Goal: Information Seeking & Learning: Learn about a topic

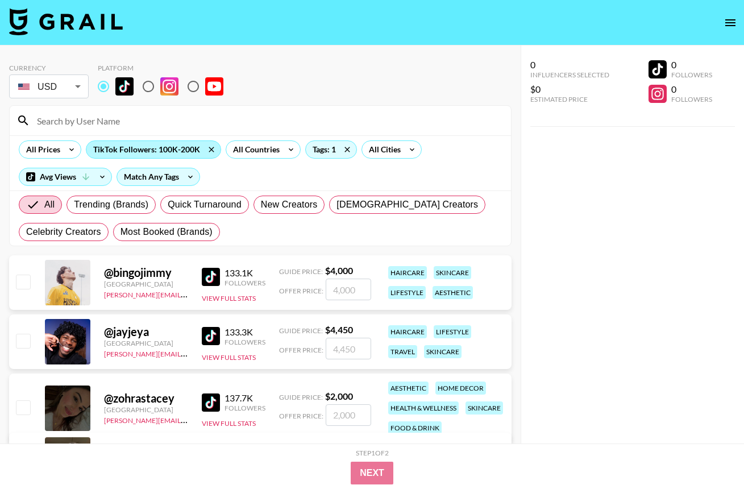
click at [171, 149] on div "TikTok Followers: 100K-200K" at bounding box center [153, 149] width 134 height 17
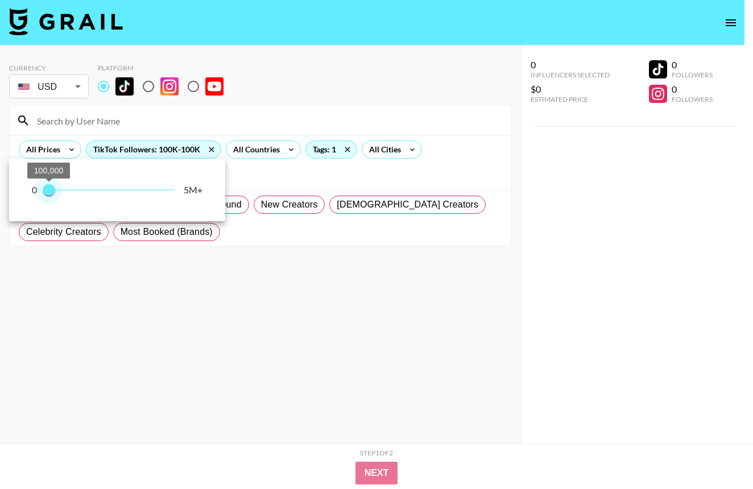
type input "200000"
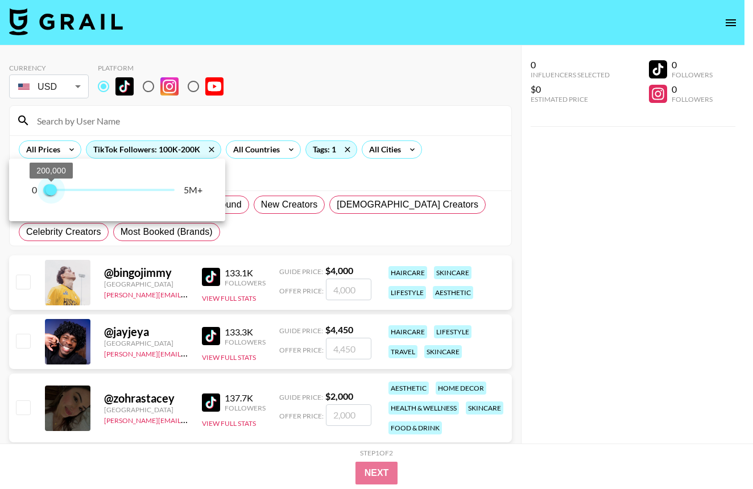
click at [52, 193] on span "200,000" at bounding box center [50, 189] width 11 height 11
click at [586, 231] on div at bounding box center [376, 244] width 753 height 489
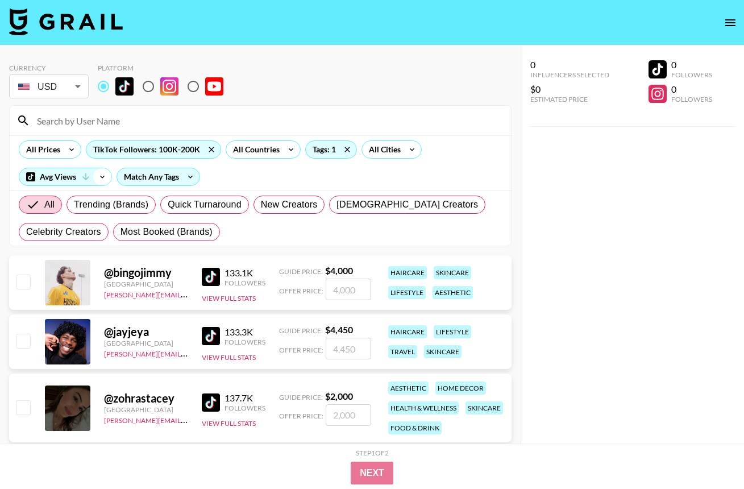
click at [94, 175] on icon at bounding box center [102, 176] width 18 height 17
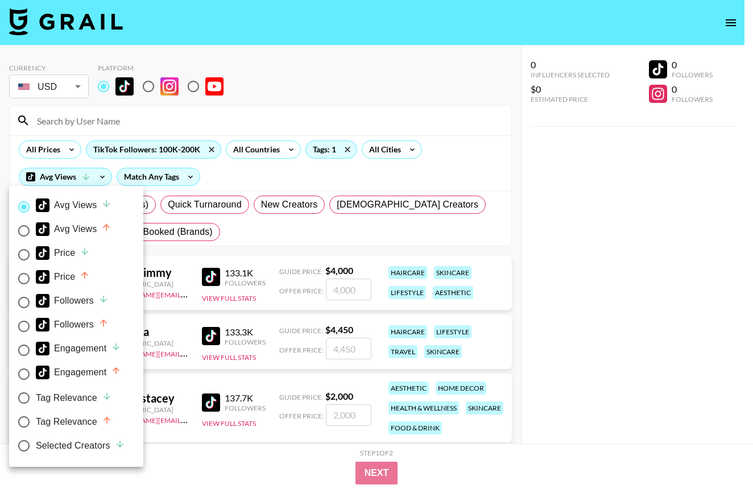
click at [65, 205] on div "Avg Views" at bounding box center [74, 205] width 76 height 14
click at [36, 205] on input "Avg Views" at bounding box center [24, 207] width 24 height 24
click at [84, 233] on div "Avg Views" at bounding box center [74, 229] width 76 height 14
click at [36, 233] on input "Avg Views" at bounding box center [24, 231] width 24 height 24
radio input "true"
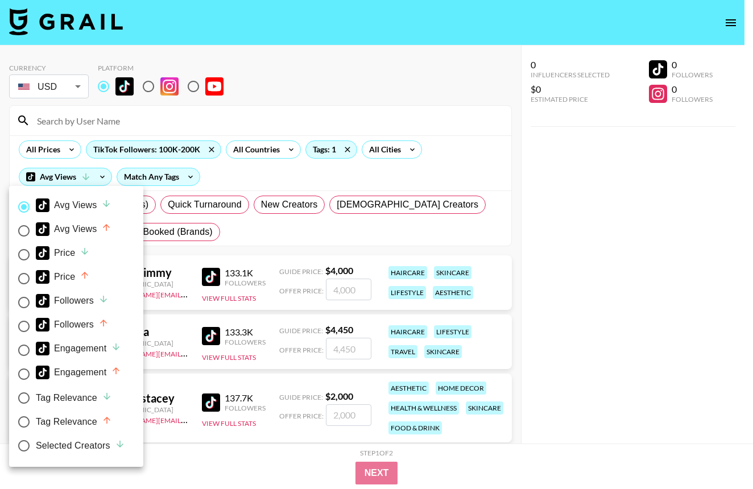
radio input "false"
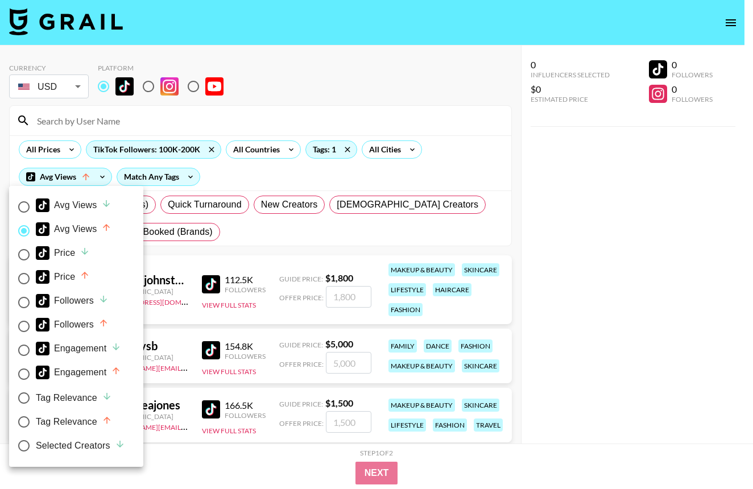
drag, startPoint x: 479, startPoint y: 196, endPoint x: 479, endPoint y: 209, distance: 12.5
click at [479, 196] on div at bounding box center [376, 244] width 753 height 489
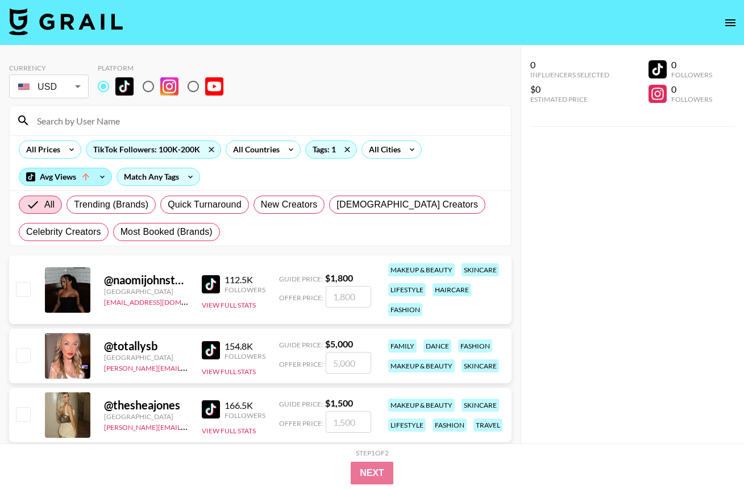
click at [89, 182] on div "Avg Views" at bounding box center [65, 176] width 92 height 17
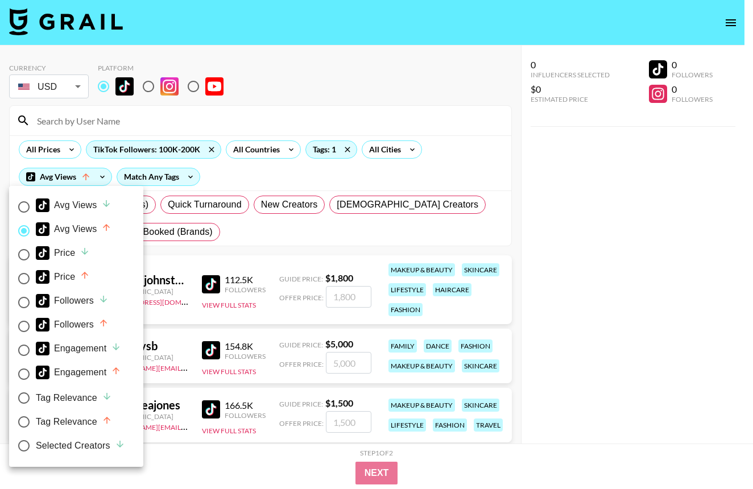
drag, startPoint x: 84, startPoint y: 301, endPoint x: 126, endPoint y: 298, distance: 42.2
click at [85, 301] on div "Followers" at bounding box center [72, 301] width 73 height 14
click at [36, 301] on input "Followers" at bounding box center [24, 302] width 24 height 24
radio input "true"
radio input "false"
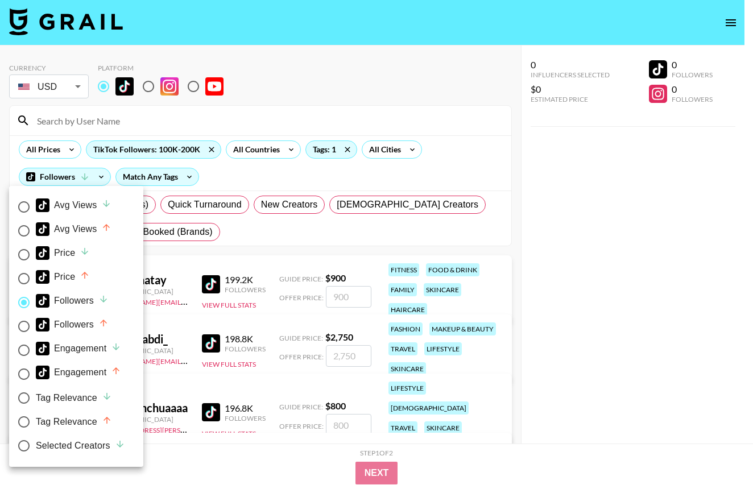
click at [486, 209] on div at bounding box center [376, 244] width 753 height 489
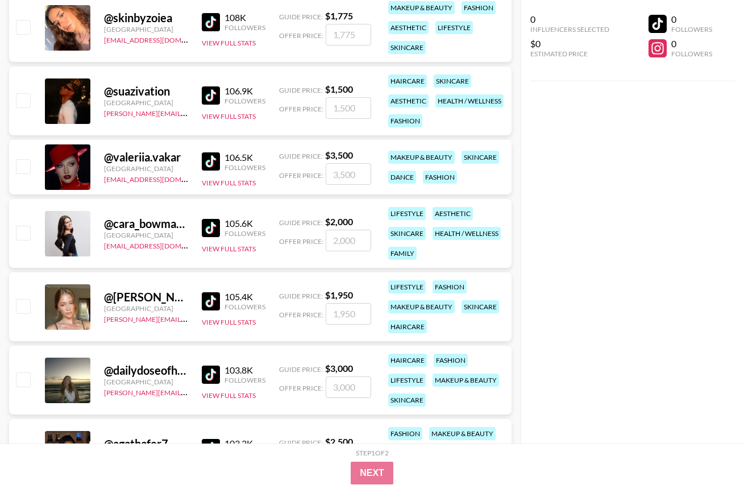
scroll to position [4200, 0]
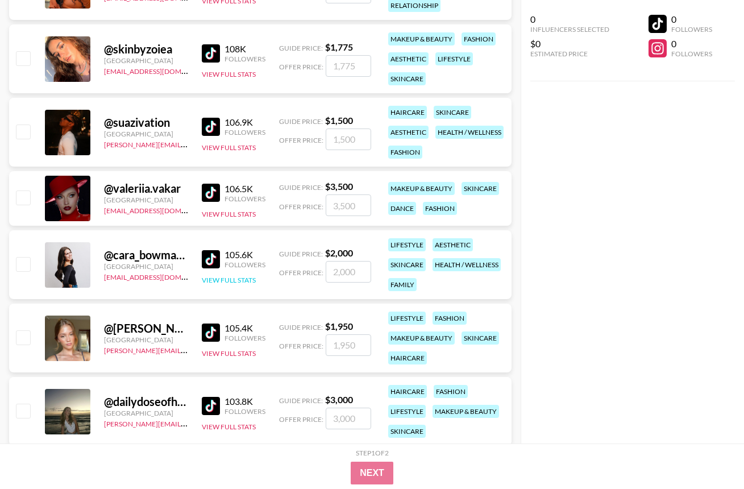
click at [235, 283] on button "View Full Stats" at bounding box center [229, 280] width 54 height 9
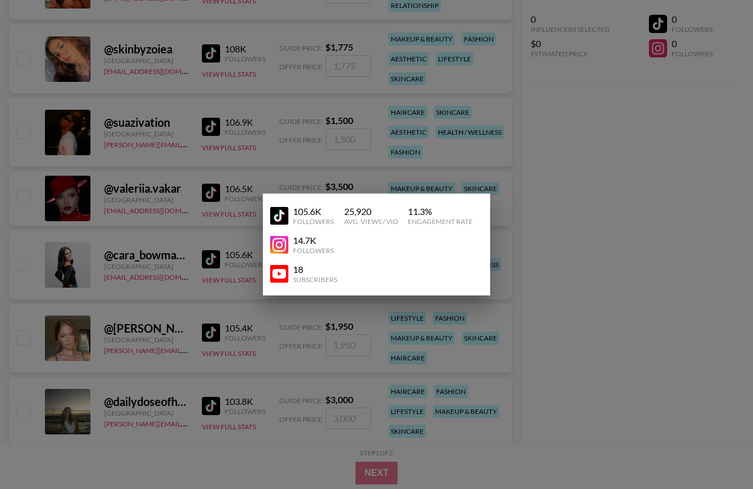
click at [622, 283] on div at bounding box center [376, 244] width 753 height 489
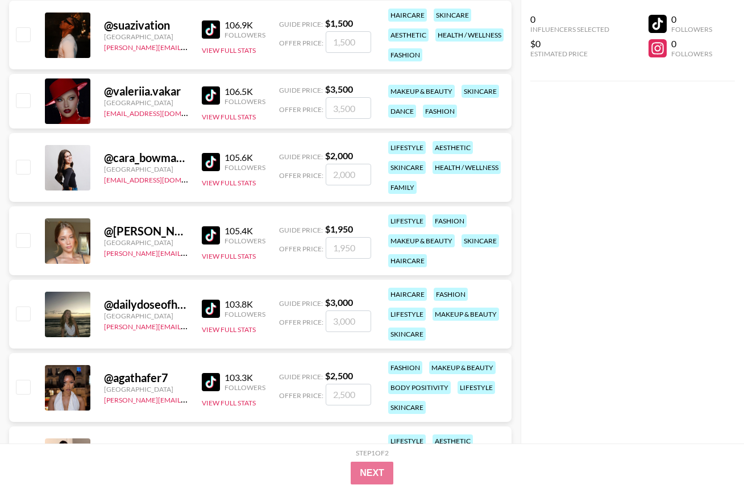
scroll to position [4381, 0]
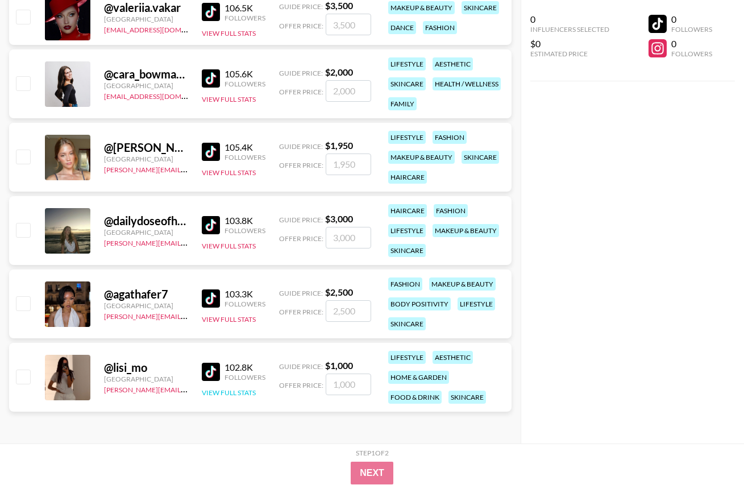
click at [214, 395] on button "View Full Stats" at bounding box center [229, 392] width 54 height 9
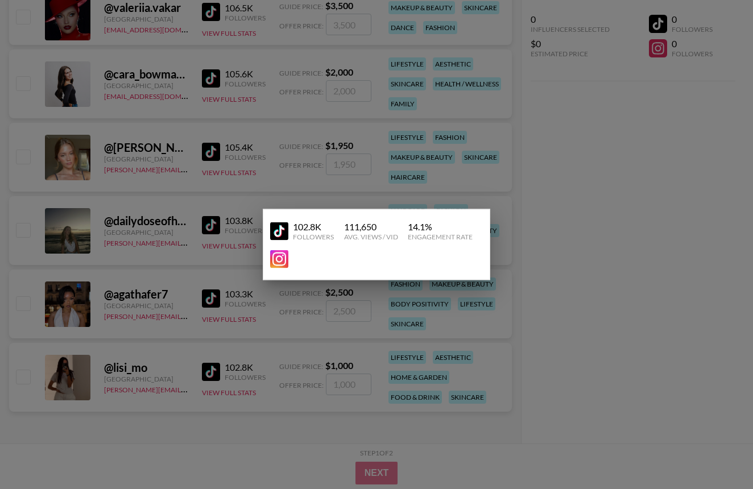
click at [610, 358] on div at bounding box center [376, 244] width 753 height 489
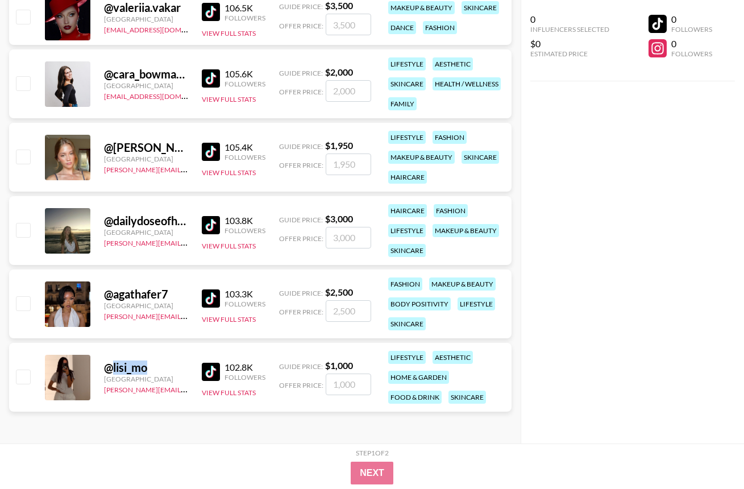
drag, startPoint x: 153, startPoint y: 367, endPoint x: 109, endPoint y: 370, distance: 43.9
click at [109, 370] on div "@ lisi_mo" at bounding box center [146, 367] width 84 height 14
copy div "lisi_mo"
click at [601, 404] on div "0 Influencers Selected $0 Estimated Price 0 Followers 0 Followers" at bounding box center [632, 221] width 223 height 443
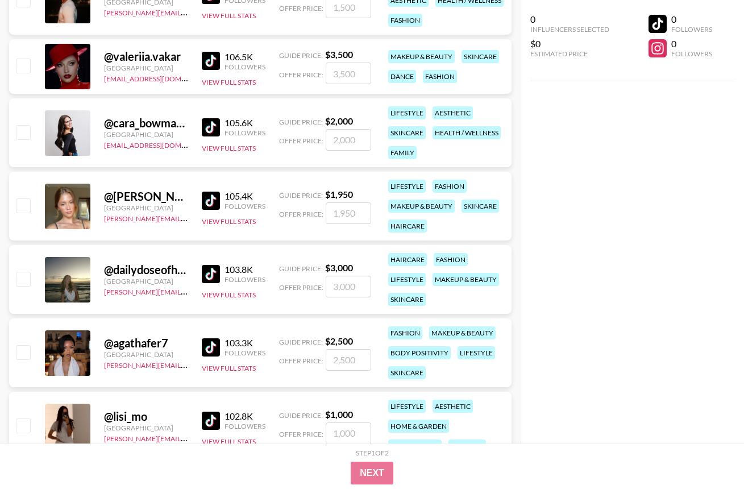
scroll to position [4300, 0]
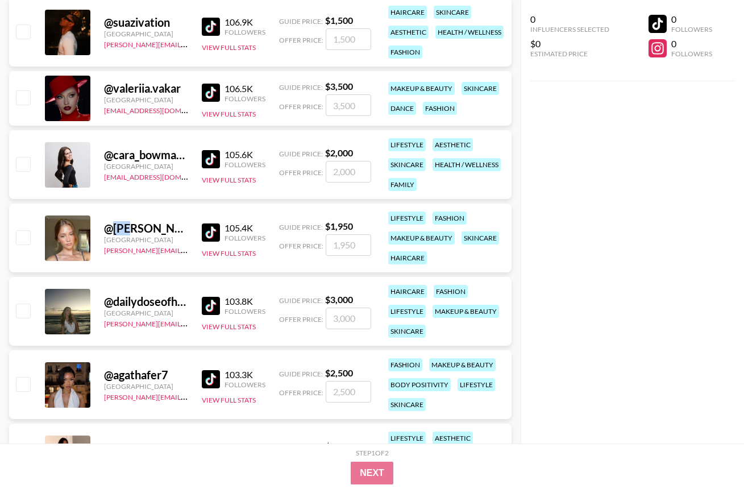
drag, startPoint x: 113, startPoint y: 231, endPoint x: 131, endPoint y: 231, distance: 17.6
click at [131, 231] on div "@ emilyhessey_" at bounding box center [146, 228] width 84 height 14
click at [233, 255] on button "View Full Stats" at bounding box center [229, 253] width 54 height 9
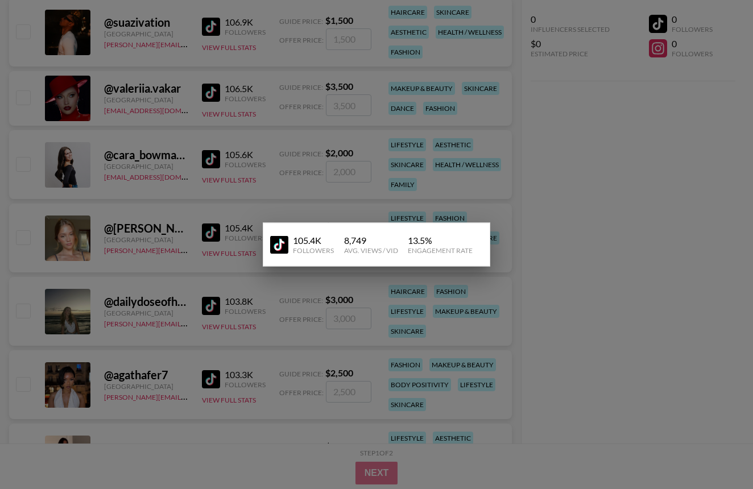
click at [625, 262] on div at bounding box center [376, 244] width 753 height 489
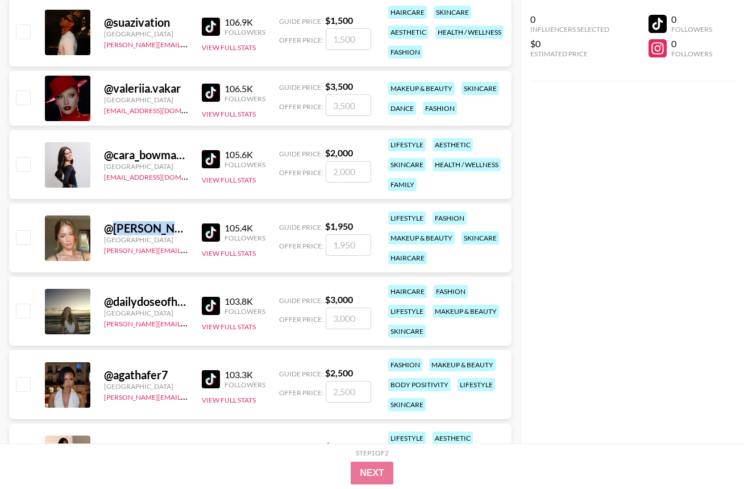
drag, startPoint x: 113, startPoint y: 229, endPoint x: 172, endPoint y: 231, distance: 59.2
click at [172, 231] on div "@ emilyhessey_" at bounding box center [146, 228] width 84 height 14
copy div "[PERSON_NAME]"
click at [717, 236] on div "0 Influencers Selected $0 Estimated Price 0 Followers 0 Followers" at bounding box center [632, 221] width 223 height 443
click at [711, 236] on div "0 Influencers Selected $0 Estimated Price 0 Followers 0 Followers" at bounding box center [632, 221] width 223 height 443
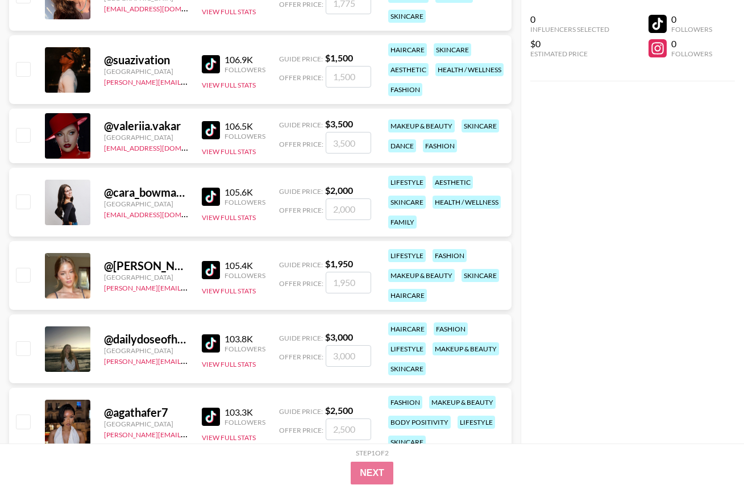
scroll to position [4260, 0]
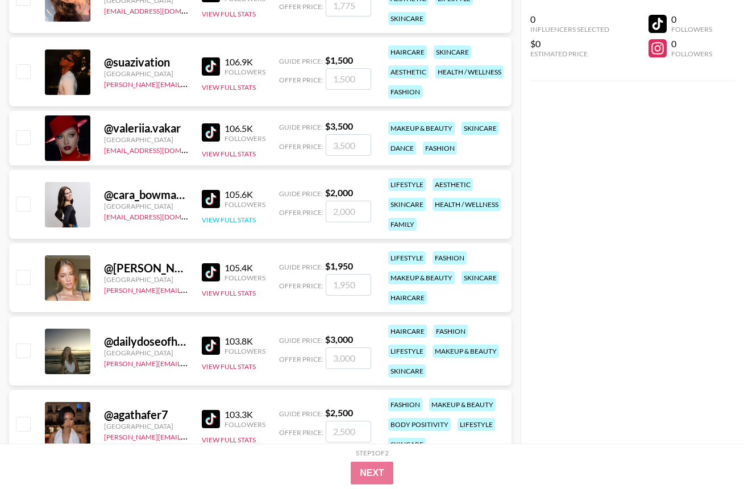
click at [219, 218] on button "View Full Stats" at bounding box center [229, 219] width 54 height 9
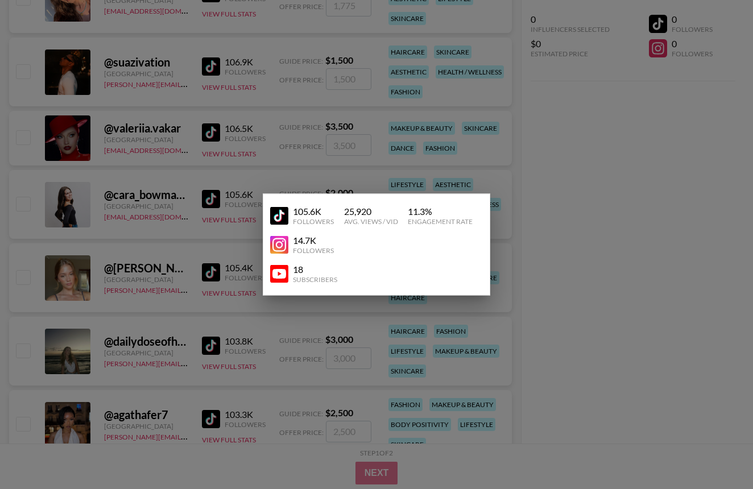
click at [536, 194] on div at bounding box center [376, 244] width 753 height 489
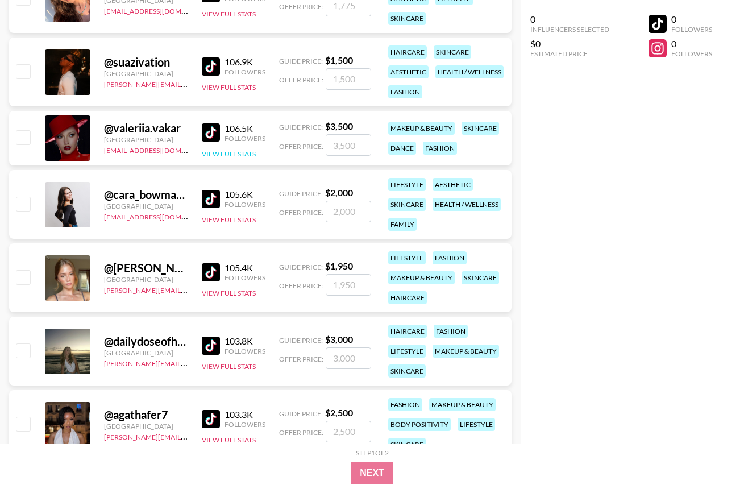
click at [221, 155] on button "View Full Stats" at bounding box center [229, 154] width 54 height 9
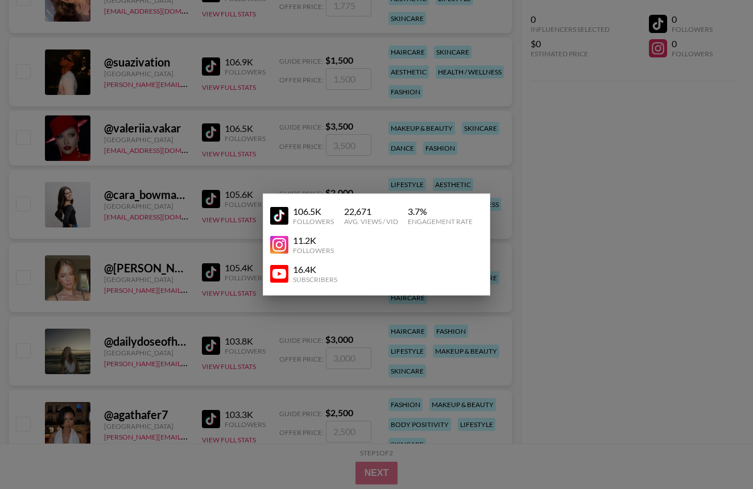
click at [556, 193] on div at bounding box center [376, 244] width 753 height 489
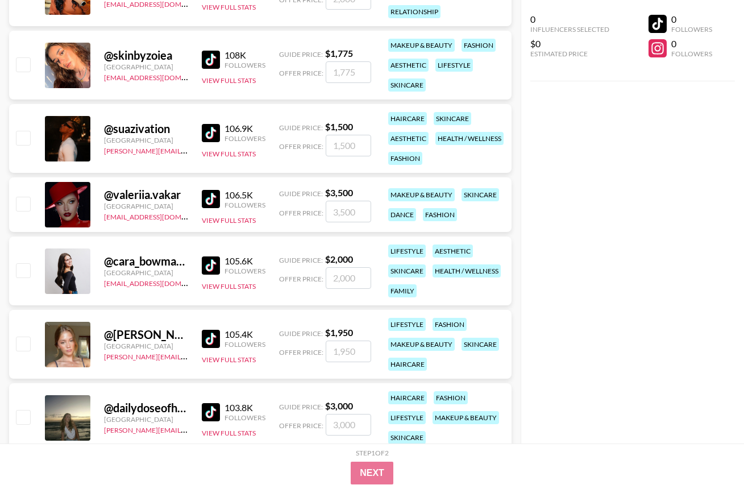
scroll to position [4016, 0]
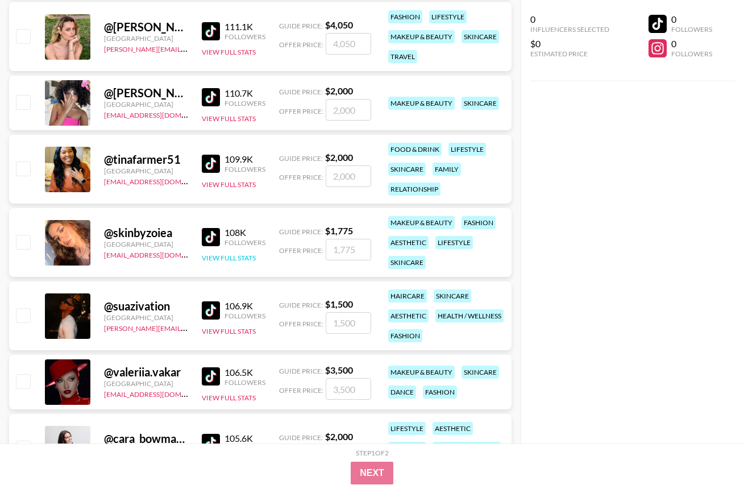
click at [221, 258] on button "View Full Stats" at bounding box center [229, 258] width 54 height 9
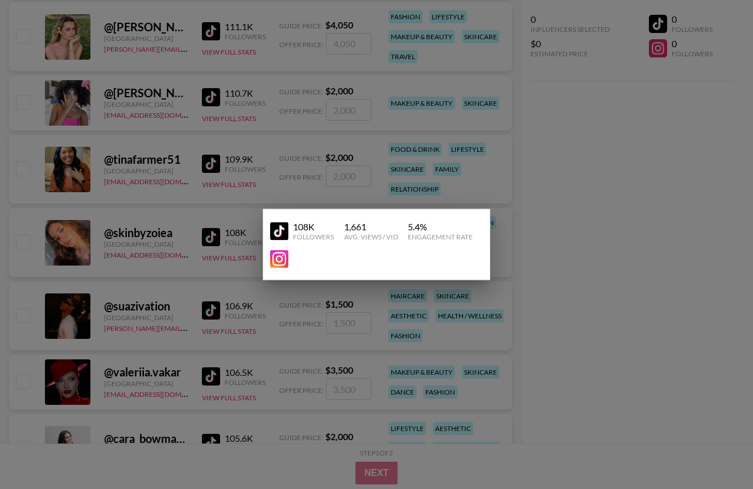
click at [579, 247] on div at bounding box center [376, 244] width 753 height 489
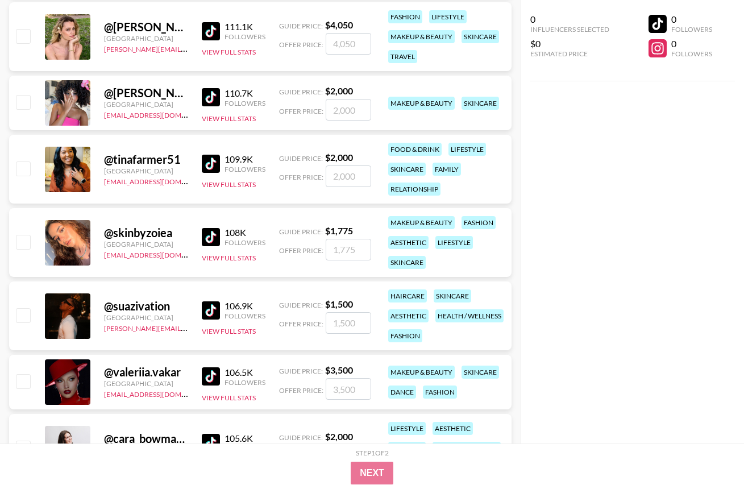
scroll to position [3982, 0]
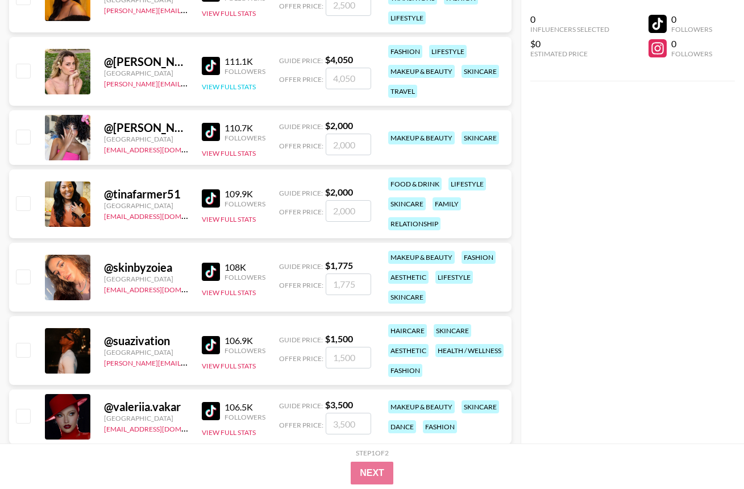
click at [223, 86] on button "View Full Stats" at bounding box center [229, 86] width 54 height 9
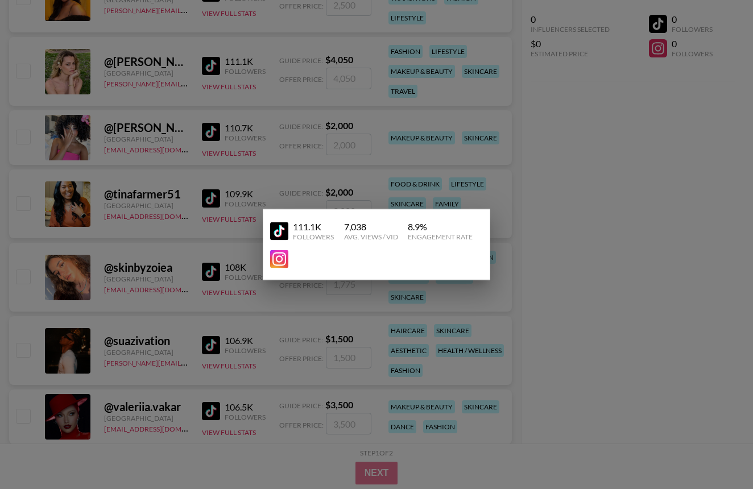
drag, startPoint x: 580, startPoint y: 193, endPoint x: 533, endPoint y: 211, distance: 50.6
click at [580, 194] on div at bounding box center [376, 244] width 753 height 489
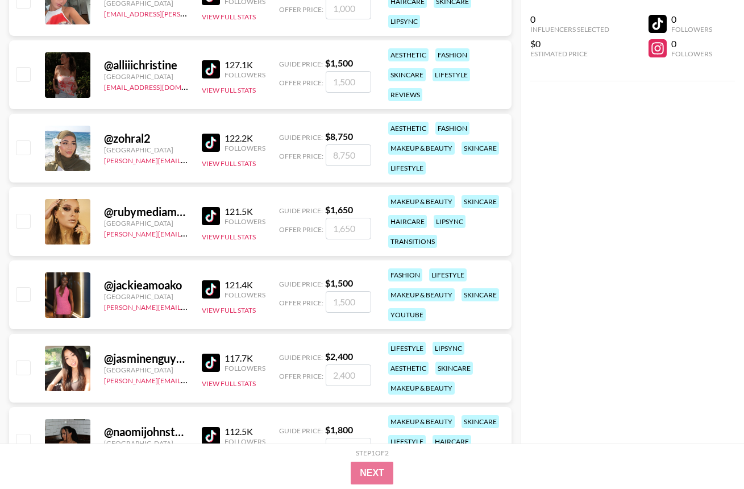
scroll to position [3320, 0]
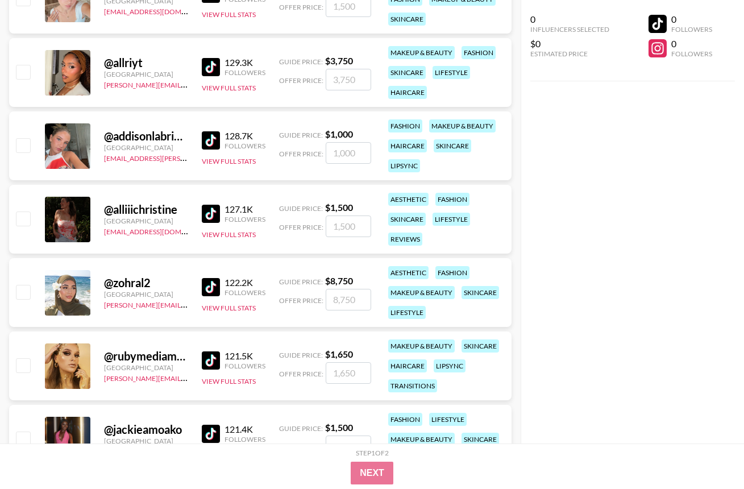
click at [228, 239] on div "127.1K Followers View Full Stats" at bounding box center [234, 219] width 64 height 40
click at [227, 235] on button "View Full Stats" at bounding box center [229, 234] width 54 height 9
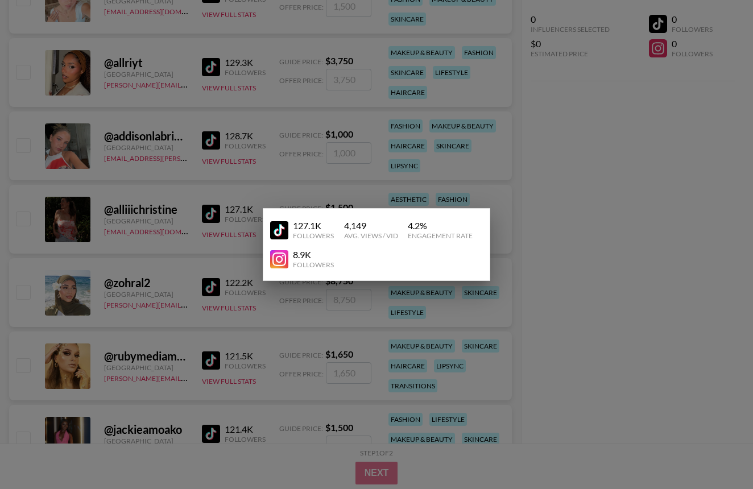
click at [551, 227] on div at bounding box center [376, 244] width 753 height 489
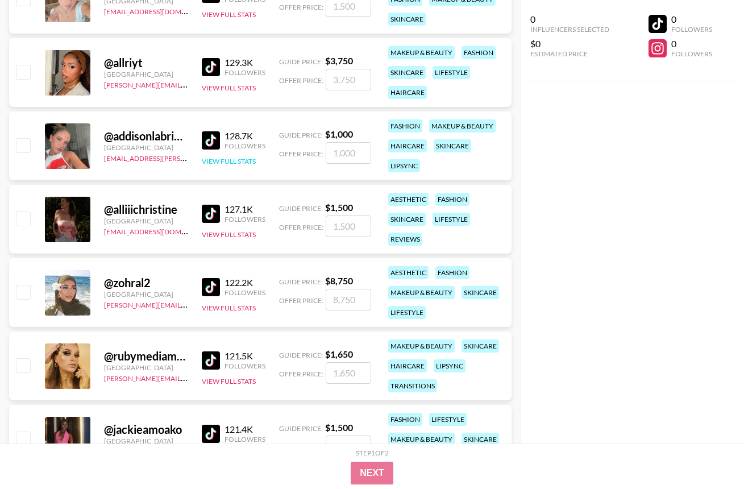
click at [216, 162] on button "View Full Stats" at bounding box center [229, 161] width 54 height 9
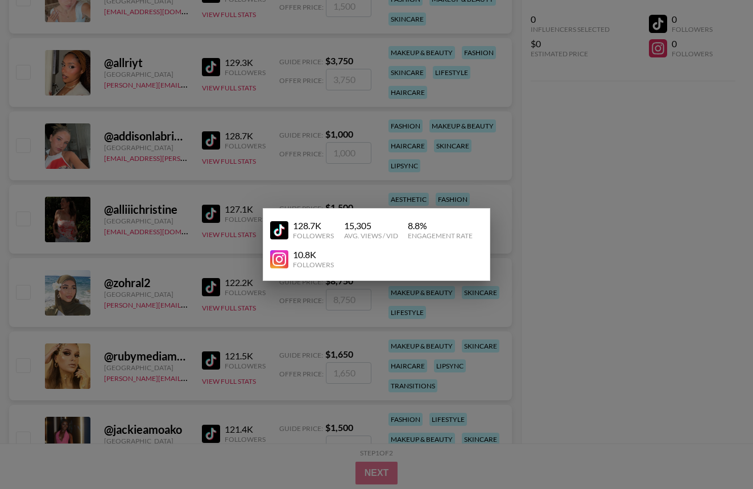
click at [600, 196] on div at bounding box center [376, 244] width 753 height 489
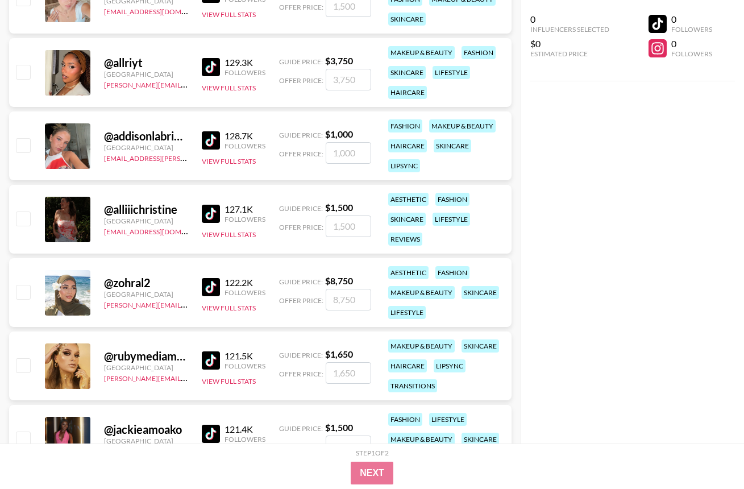
click at [180, 136] on div "@ addisonlabriola0" at bounding box center [146, 136] width 84 height 14
drag, startPoint x: 113, startPoint y: 139, endPoint x: 192, endPoint y: 142, distance: 79.1
click at [192, 142] on div "@ addisonlabriola0 [GEOGRAPHIC_DATA] [EMAIL_ADDRESS][PERSON_NAME][DOMAIN_NAME] …" at bounding box center [260, 145] width 503 height 69
copy div "addisonlabriola"
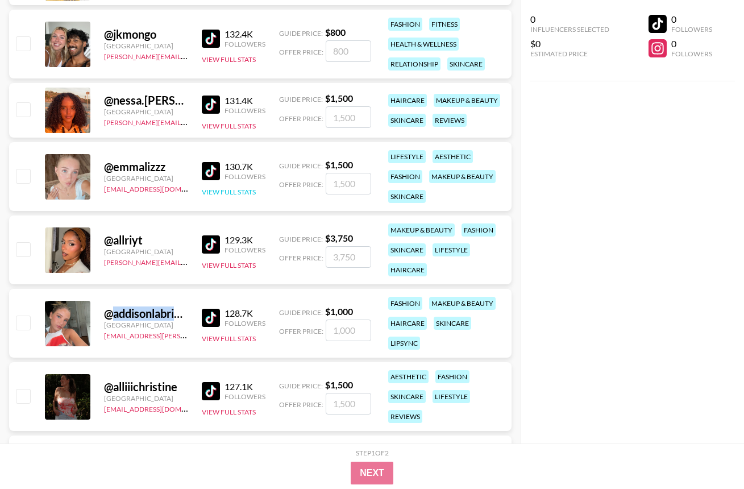
click at [224, 194] on button "View Full Stats" at bounding box center [229, 192] width 54 height 9
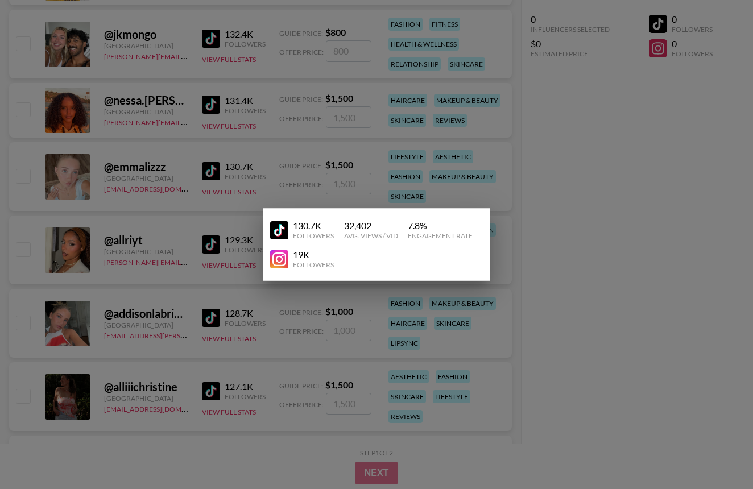
click at [547, 181] on div at bounding box center [376, 244] width 753 height 489
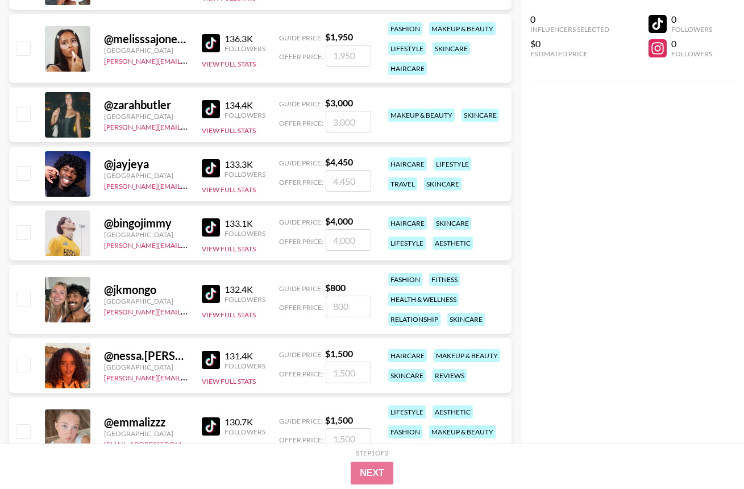
scroll to position [2734, 0]
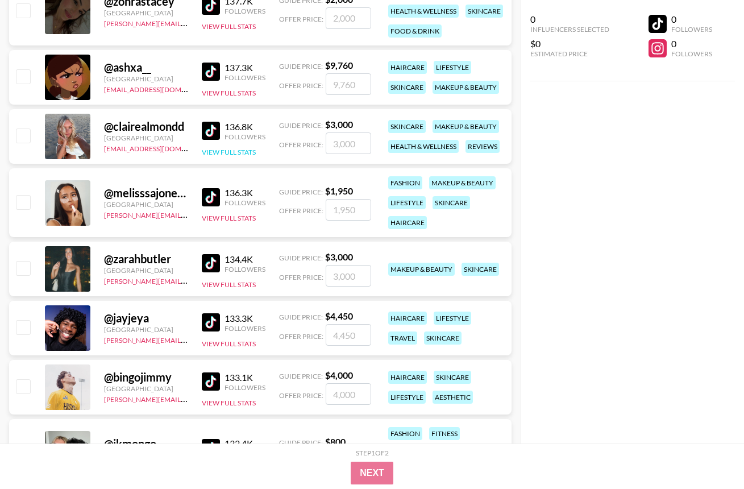
click at [225, 151] on button "View Full Stats" at bounding box center [229, 152] width 54 height 9
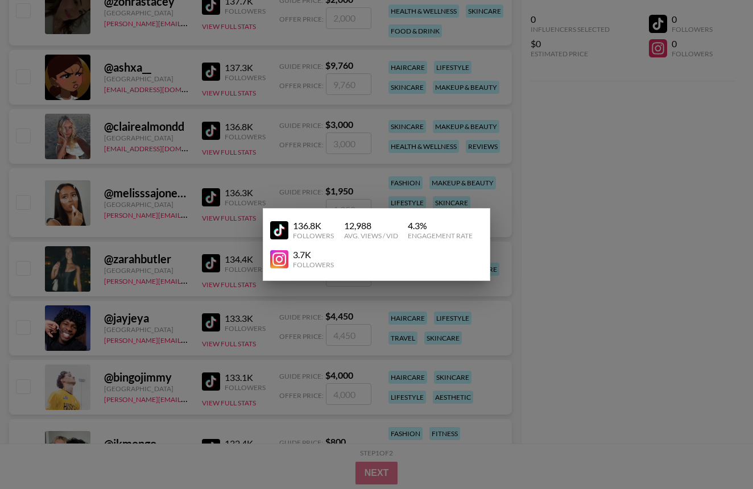
click at [514, 167] on div at bounding box center [376, 244] width 753 height 489
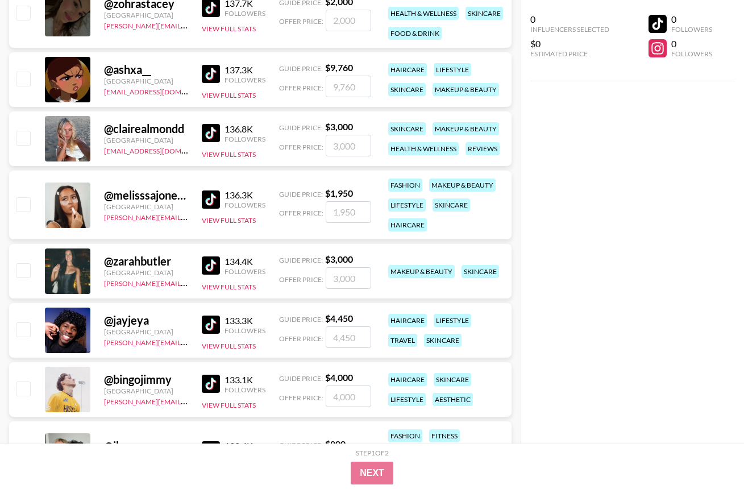
scroll to position [2591, 0]
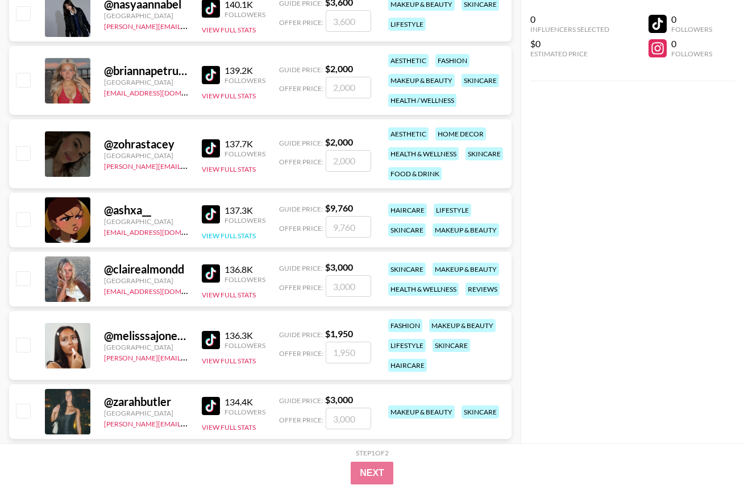
click at [225, 233] on button "View Full Stats" at bounding box center [229, 235] width 54 height 9
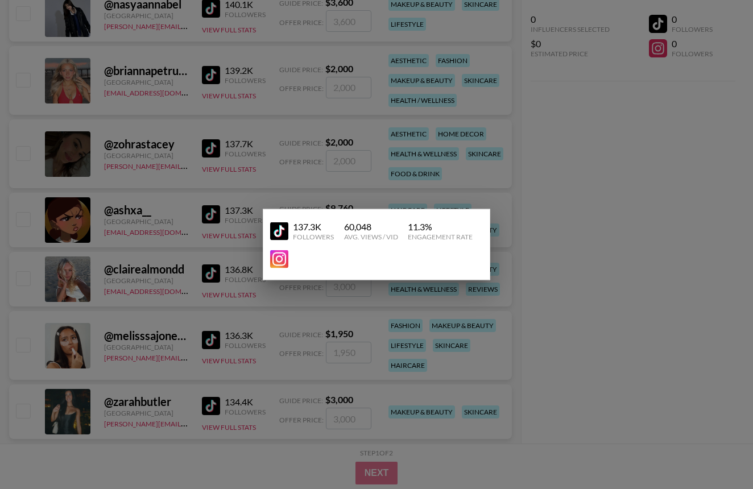
drag, startPoint x: 576, startPoint y: 196, endPoint x: 396, endPoint y: 175, distance: 181.9
click at [576, 195] on div at bounding box center [376, 244] width 753 height 489
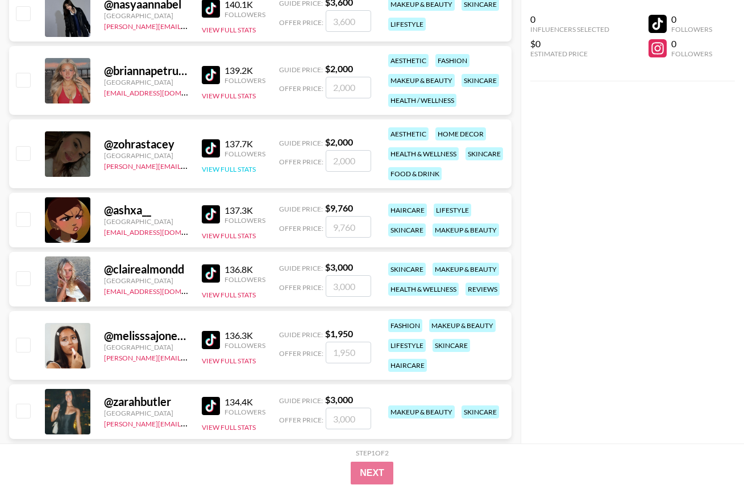
click at [243, 169] on button "View Full Stats" at bounding box center [229, 169] width 54 height 9
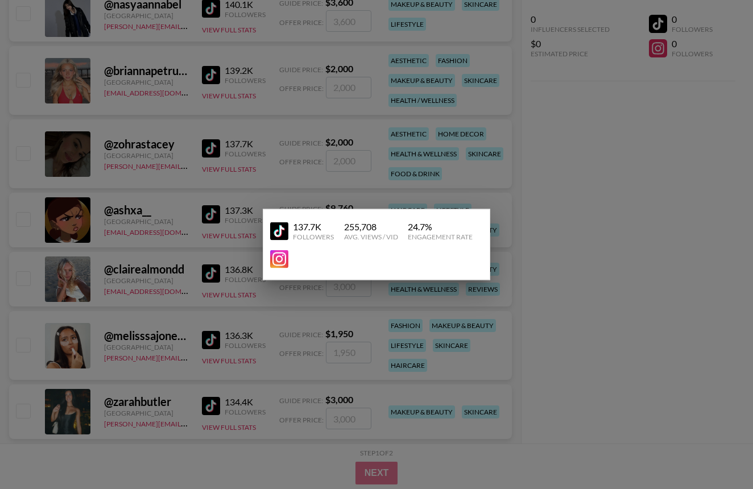
drag, startPoint x: 542, startPoint y: 206, endPoint x: 398, endPoint y: 153, distance: 154.0
click at [543, 206] on div at bounding box center [376, 244] width 753 height 489
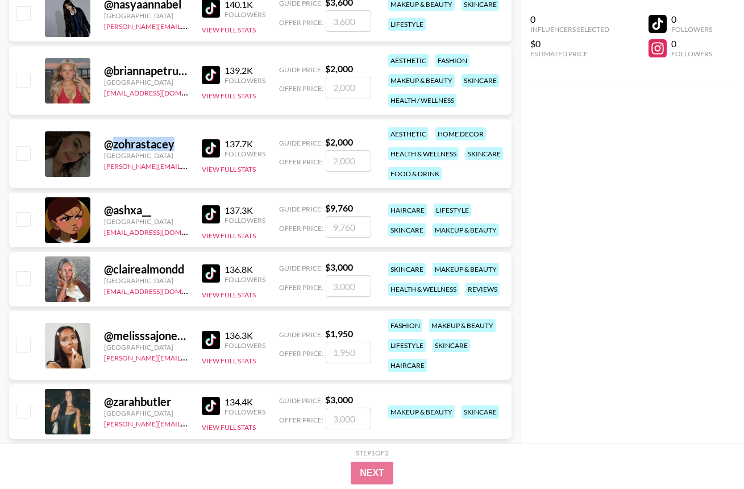
drag, startPoint x: 176, startPoint y: 143, endPoint x: 114, endPoint y: 143, distance: 62.5
click at [114, 143] on div "@ zohrastacey" at bounding box center [146, 144] width 84 height 14
copy div "zohrastacey"
click at [683, 186] on div "0 Influencers Selected $0 Estimated Price 0 Followers 0 Followers" at bounding box center [632, 221] width 223 height 443
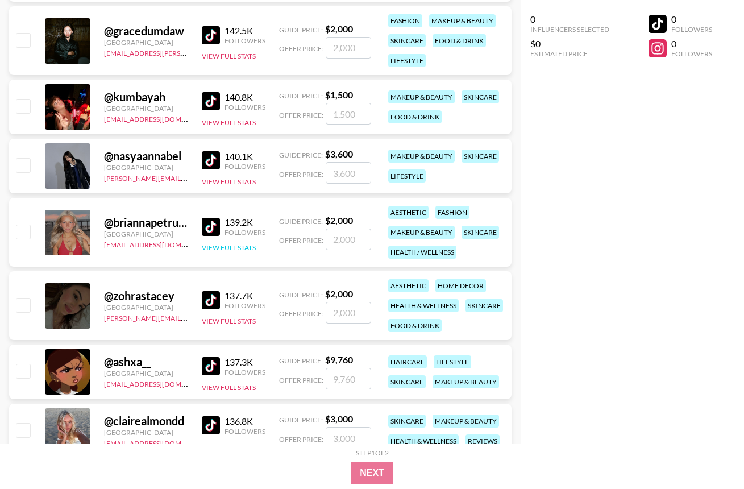
click at [229, 248] on button "View Full Stats" at bounding box center [229, 247] width 54 height 9
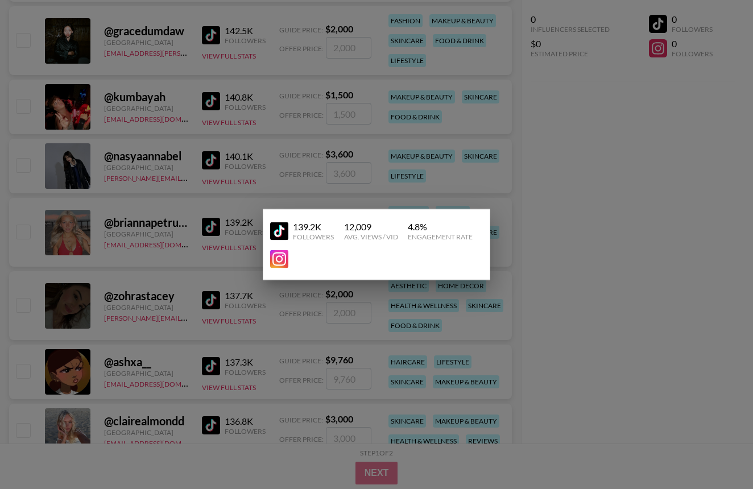
drag, startPoint x: 553, startPoint y: 201, endPoint x: 546, endPoint y: 198, distance: 6.9
click at [552, 201] on div at bounding box center [376, 244] width 753 height 489
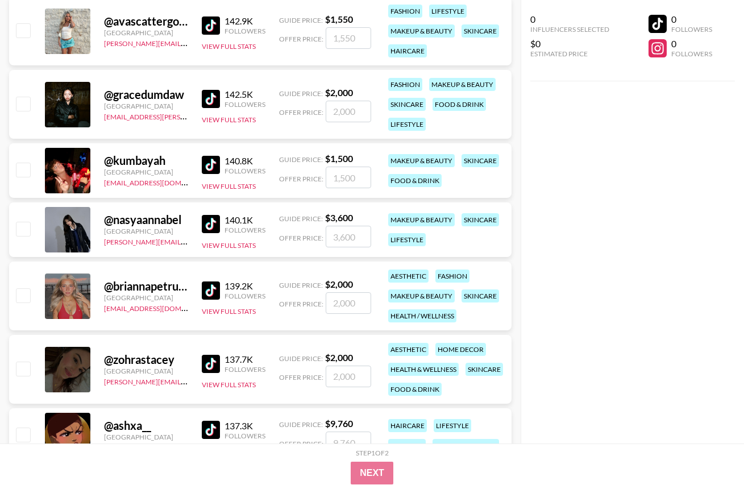
scroll to position [2301, 0]
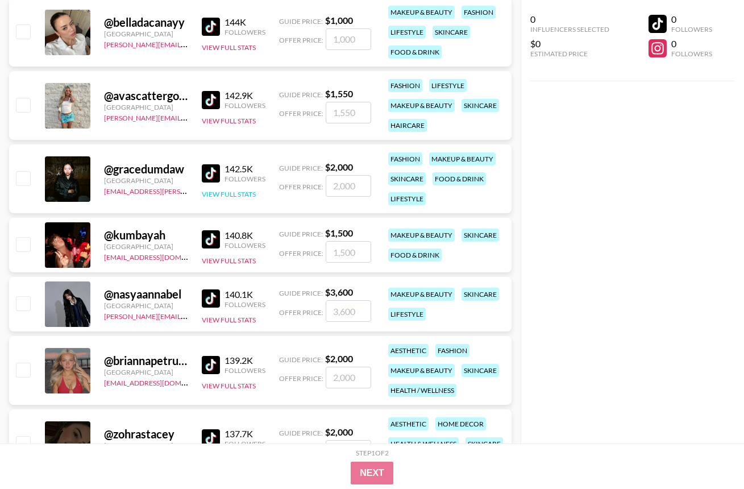
click at [228, 196] on button "View Full Stats" at bounding box center [229, 194] width 54 height 9
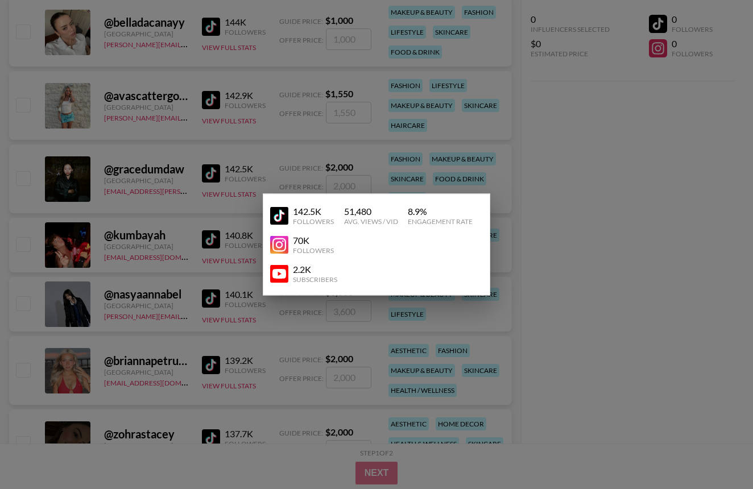
drag, startPoint x: 593, startPoint y: 190, endPoint x: 585, endPoint y: 185, distance: 9.9
click at [592, 189] on div at bounding box center [376, 244] width 753 height 489
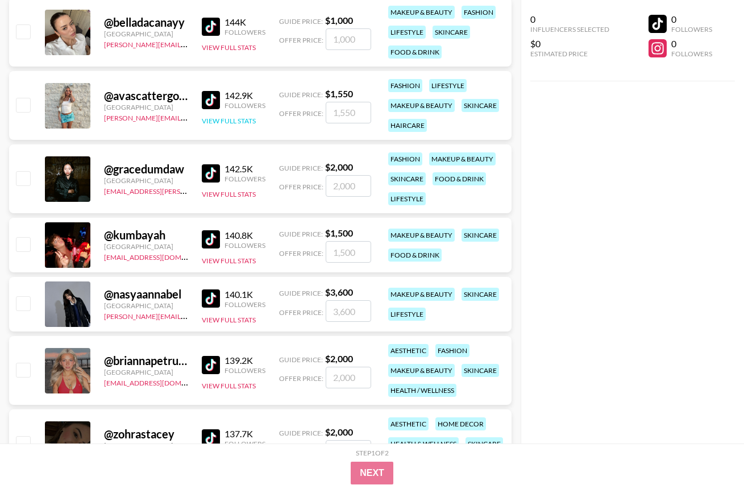
click at [229, 119] on button "View Full Stats" at bounding box center [229, 121] width 54 height 9
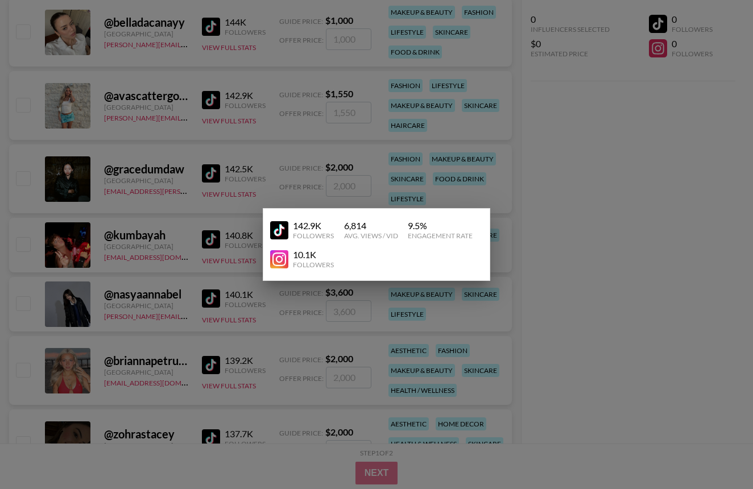
click at [564, 166] on div at bounding box center [376, 244] width 753 height 489
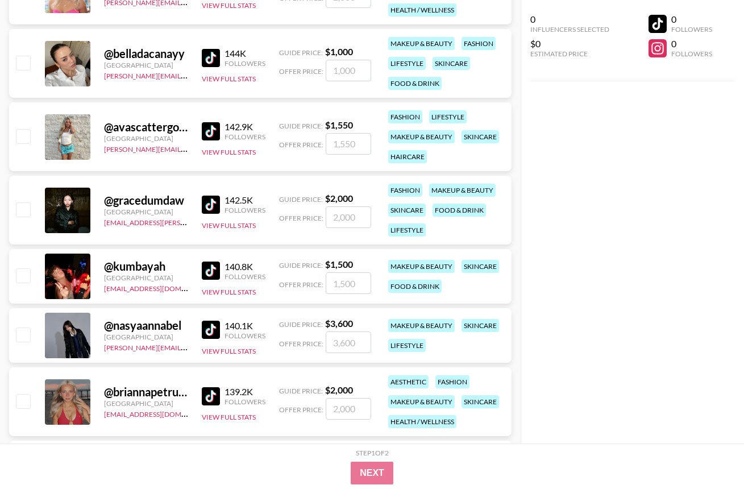
scroll to position [2138, 0]
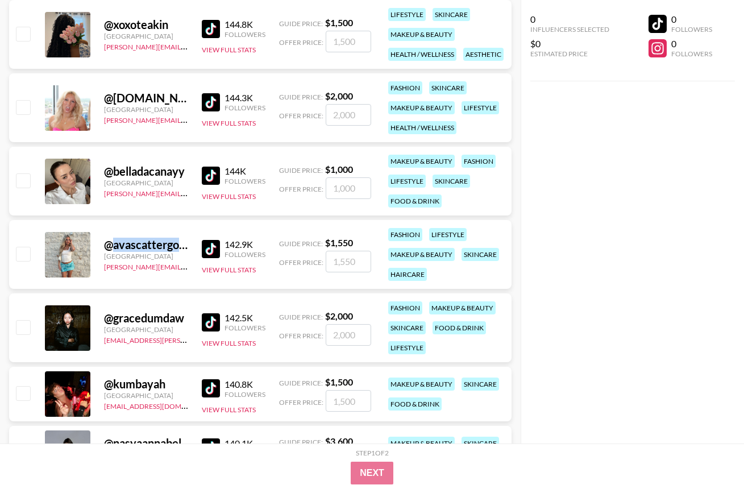
drag, startPoint x: 113, startPoint y: 244, endPoint x: 190, endPoint y: 247, distance: 77.4
click at [190, 247] on div "@ avascattergood [GEOGRAPHIC_DATA] [PERSON_NAME][EMAIL_ADDRESS][PERSON_NAME][DO…" at bounding box center [260, 254] width 503 height 69
copy div "avascattergood"
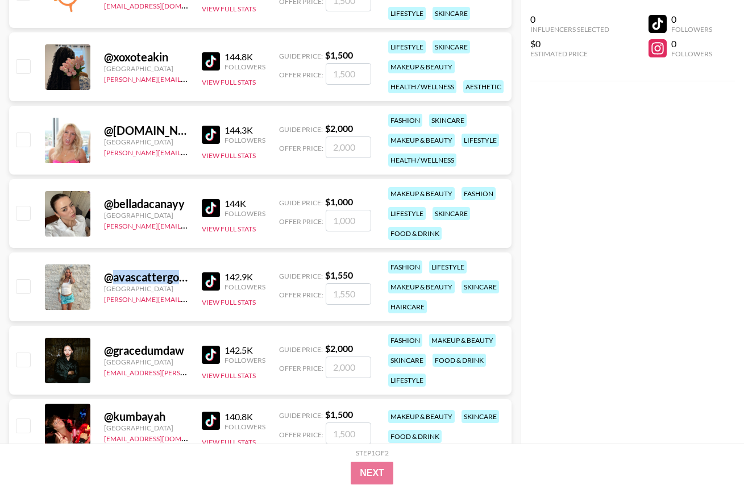
scroll to position [2077, 0]
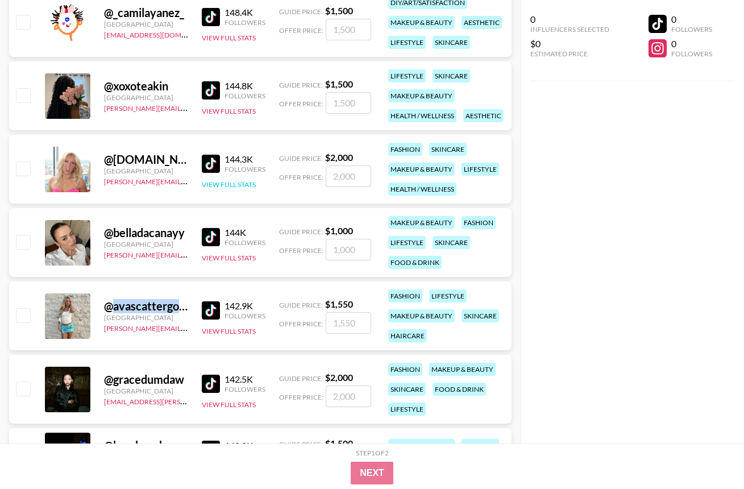
click at [230, 185] on button "View Full Stats" at bounding box center [229, 184] width 54 height 9
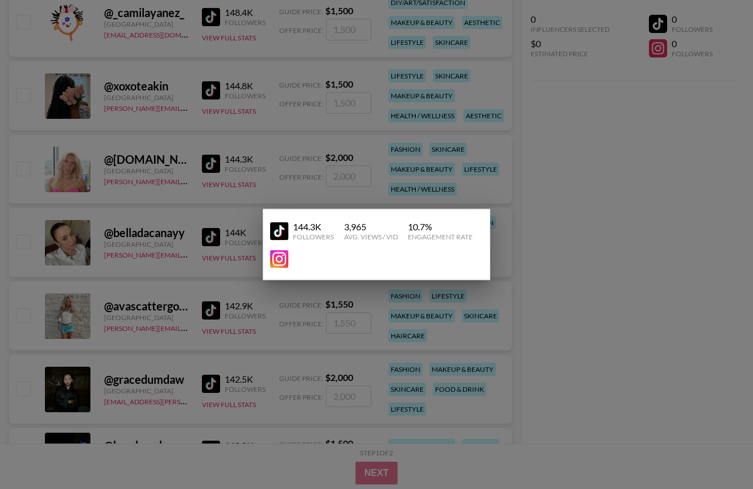
click at [612, 194] on div at bounding box center [376, 244] width 753 height 489
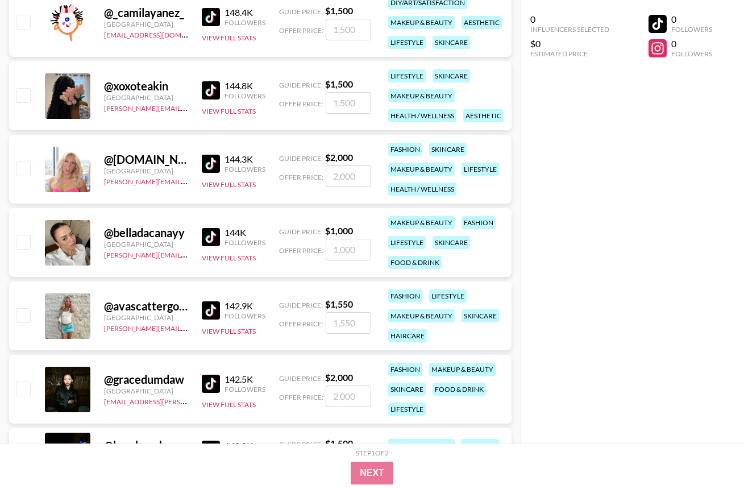
scroll to position [2050, 0]
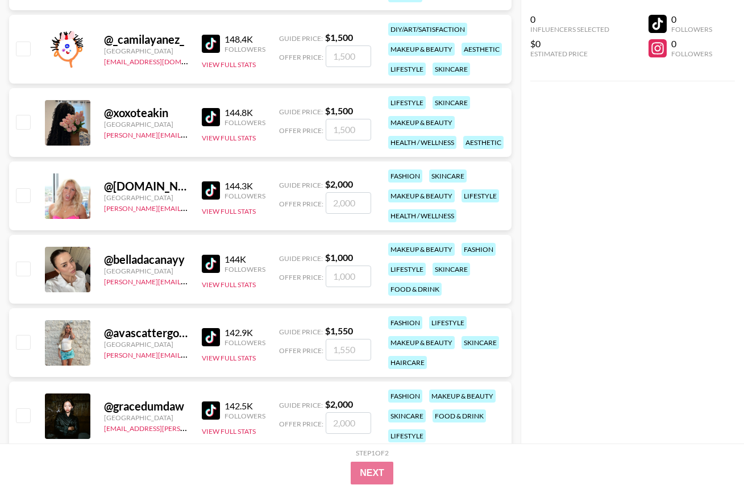
drag, startPoint x: 112, startPoint y: 189, endPoint x: 187, endPoint y: 182, distance: 75.4
click at [187, 182] on div "@ [DOMAIN_NAME] United States [PERSON_NAME][EMAIL_ADDRESS][PERSON_NAME][DOMAIN_…" at bounding box center [260, 195] width 503 height 69
copy div "yourfavfakeblo"
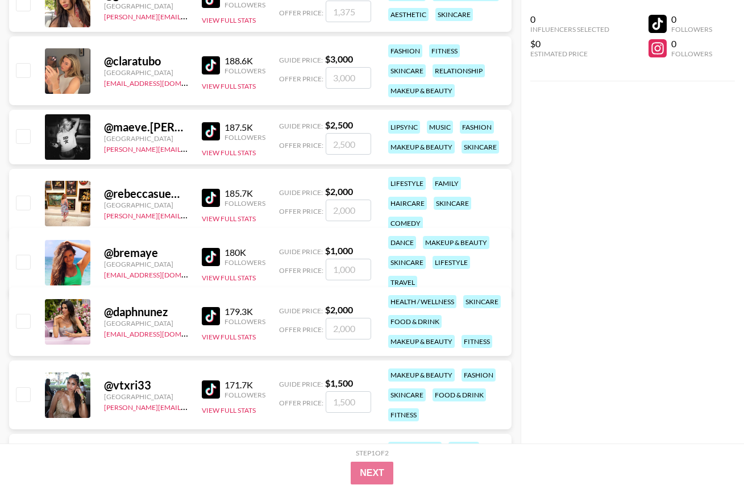
scroll to position [341, 0]
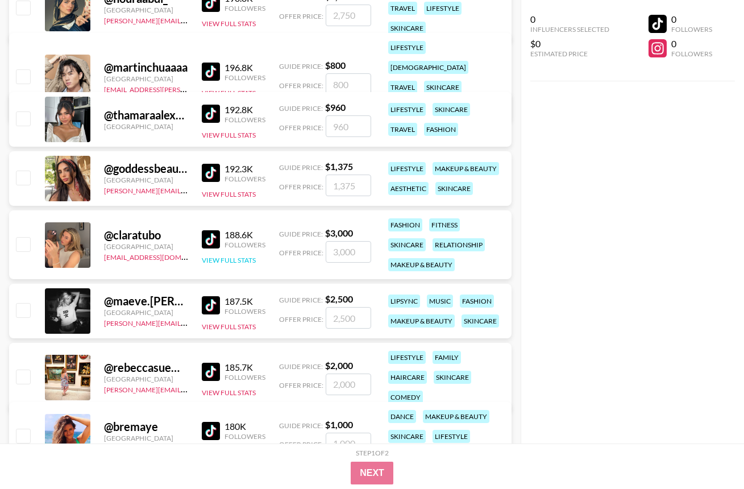
click at [231, 260] on button "View Full Stats" at bounding box center [229, 260] width 54 height 9
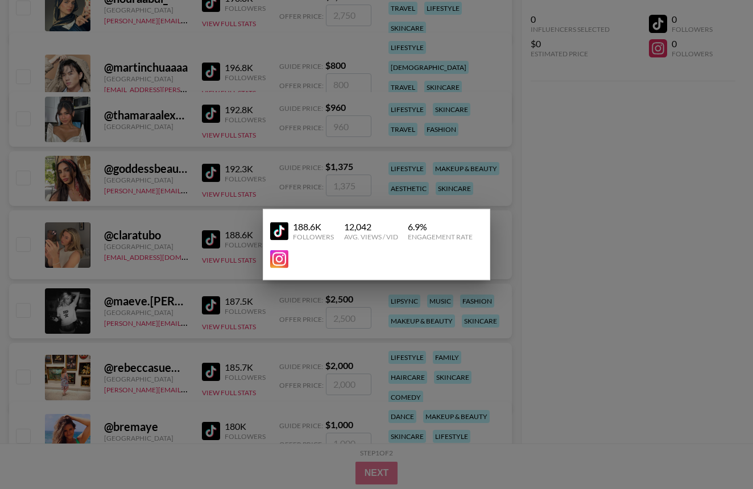
click at [555, 296] on div at bounding box center [376, 244] width 753 height 489
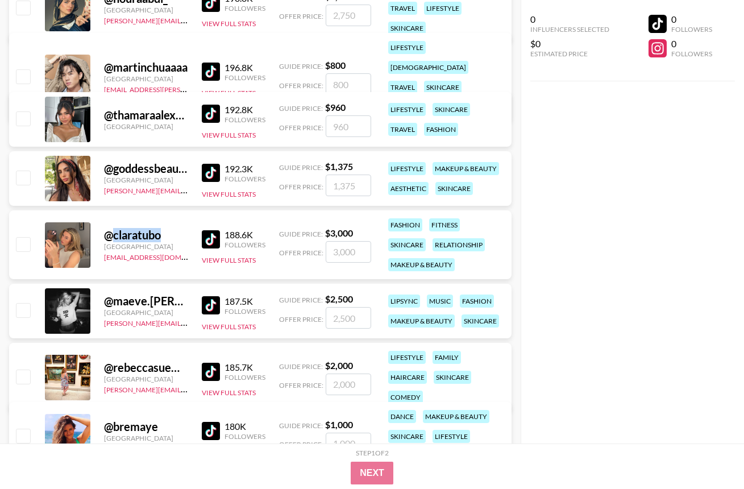
drag, startPoint x: 163, startPoint y: 235, endPoint x: 112, endPoint y: 239, distance: 51.3
click at [112, 239] on div "@ claratubo" at bounding box center [146, 235] width 84 height 14
copy div "claratubo"
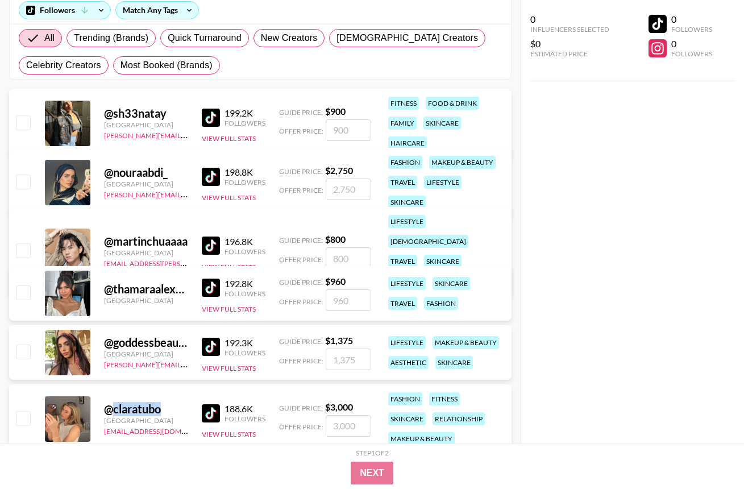
scroll to position [138, 0]
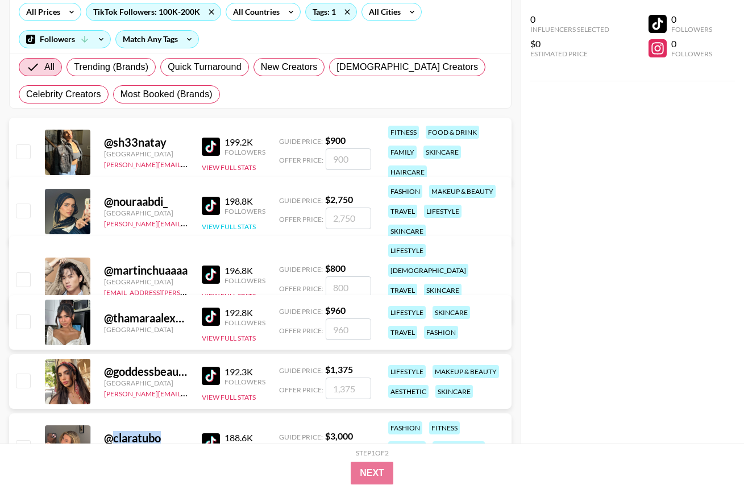
click at [221, 222] on button "View Full Stats" at bounding box center [229, 226] width 54 height 9
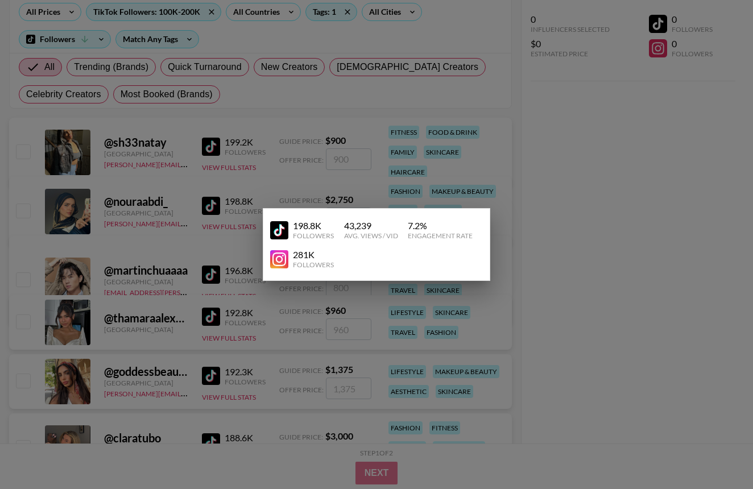
click at [565, 225] on div at bounding box center [376, 244] width 753 height 489
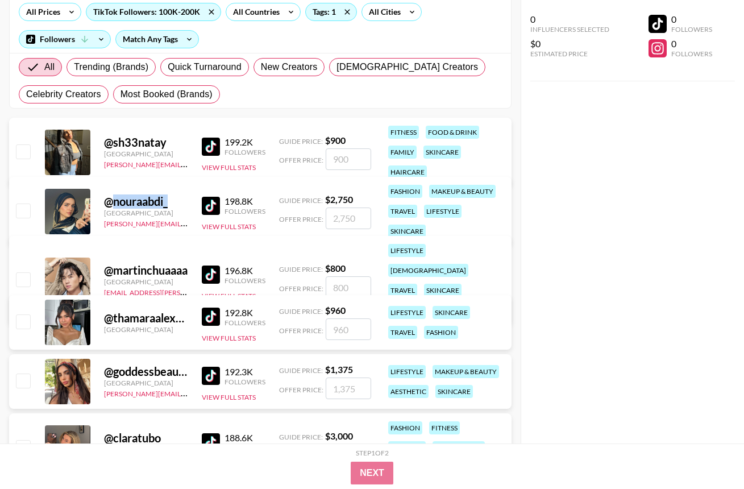
drag, startPoint x: 115, startPoint y: 198, endPoint x: 171, endPoint y: 198, distance: 55.1
click at [171, 198] on div "@ nouraabdi_" at bounding box center [146, 201] width 84 height 14
copy div "nouraabdi_"
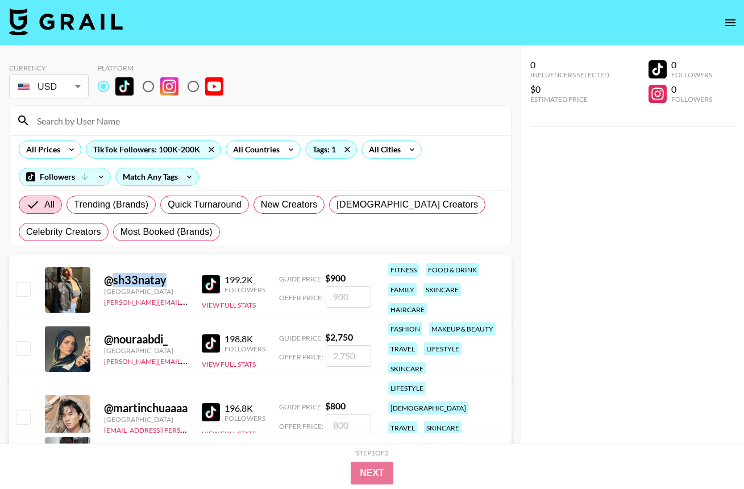
drag, startPoint x: 115, startPoint y: 275, endPoint x: 168, endPoint y: 279, distance: 53.6
click at [168, 279] on div "@ sh33natay" at bounding box center [146, 280] width 84 height 14
copy div "sh33natay"
click at [150, 147] on div "TikTok Followers: 100K-200K" at bounding box center [153, 149] width 134 height 17
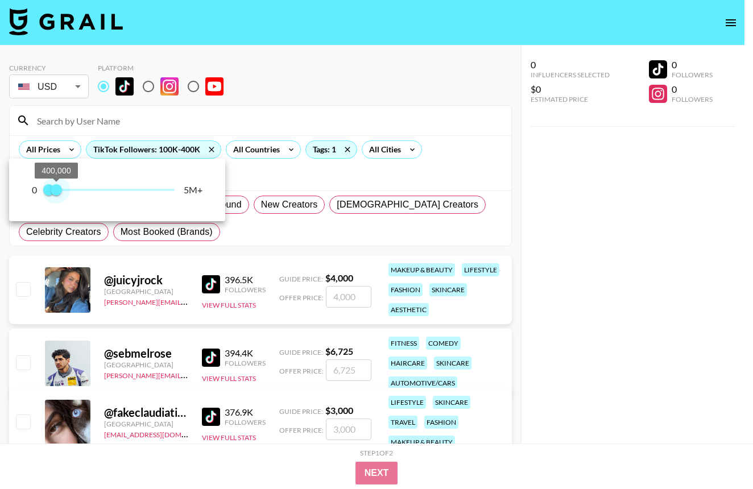
type input "300000"
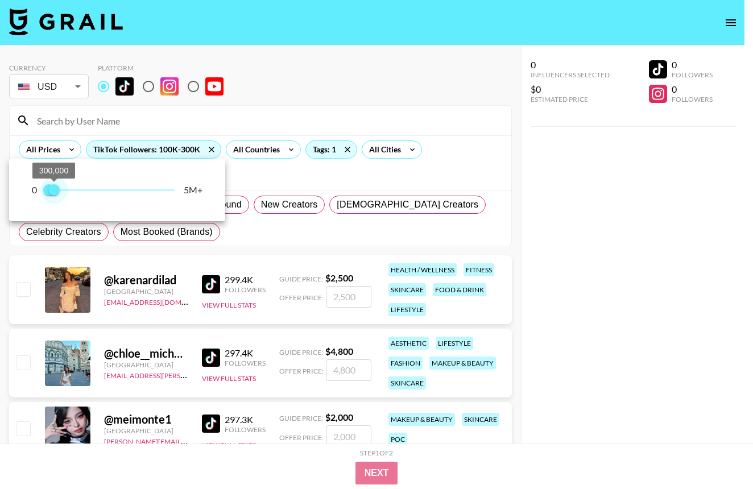
click at [53, 193] on span "300,000" at bounding box center [53, 189] width 11 height 11
type input "200000"
click at [51, 193] on span "200,000 300,000" at bounding box center [110, 189] width 128 height 17
click at [606, 364] on div at bounding box center [376, 244] width 753 height 489
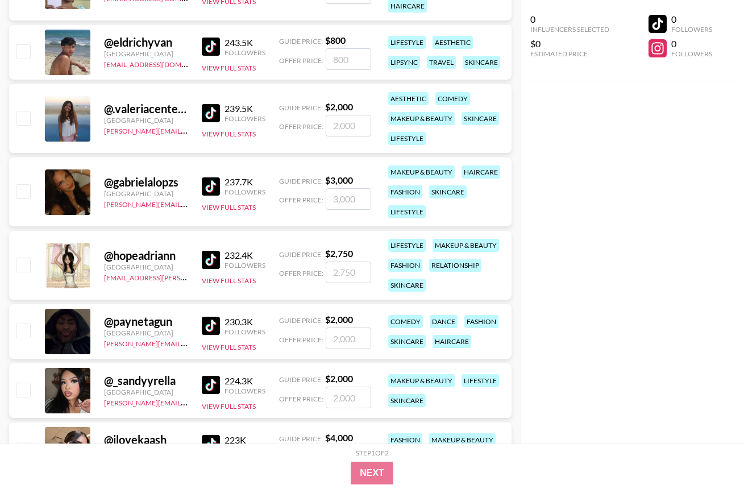
scroll to position [2855, 0]
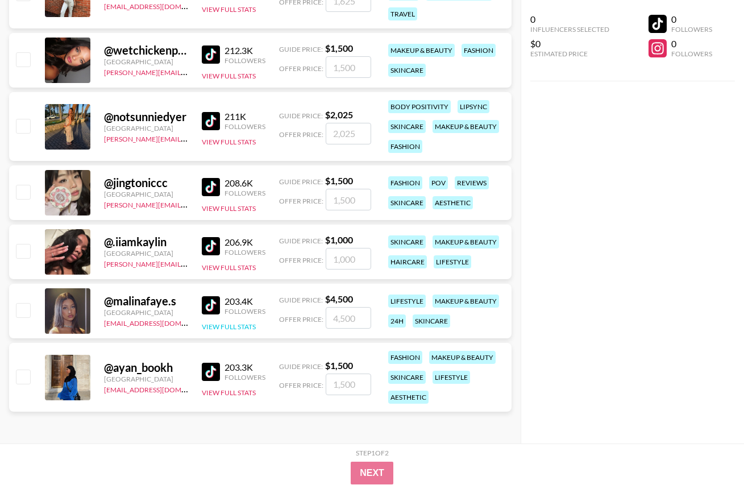
click at [226, 328] on button "View Full Stats" at bounding box center [229, 326] width 54 height 9
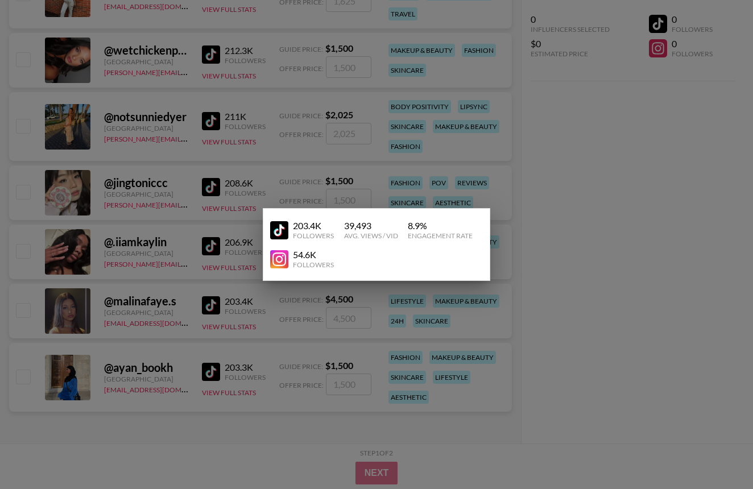
click at [528, 319] on div at bounding box center [376, 244] width 753 height 489
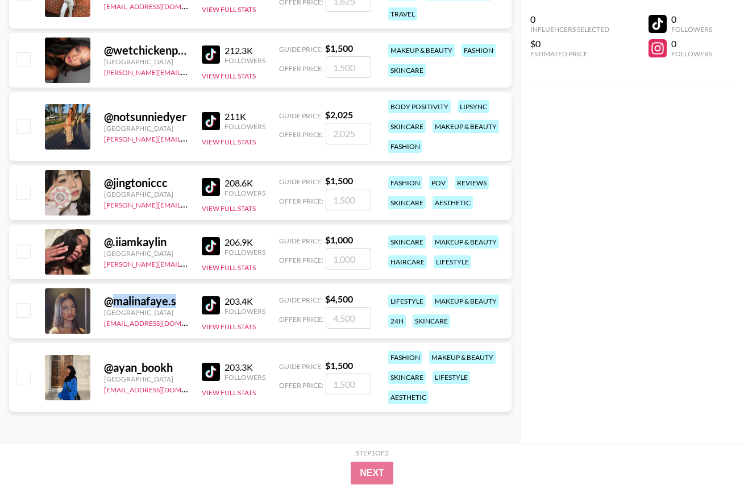
drag, startPoint x: 112, startPoint y: 302, endPoint x: 177, endPoint y: 306, distance: 65.5
click at [177, 306] on div "@ malinafaye.s" at bounding box center [146, 301] width 84 height 14
copy div "malinafaye.s"
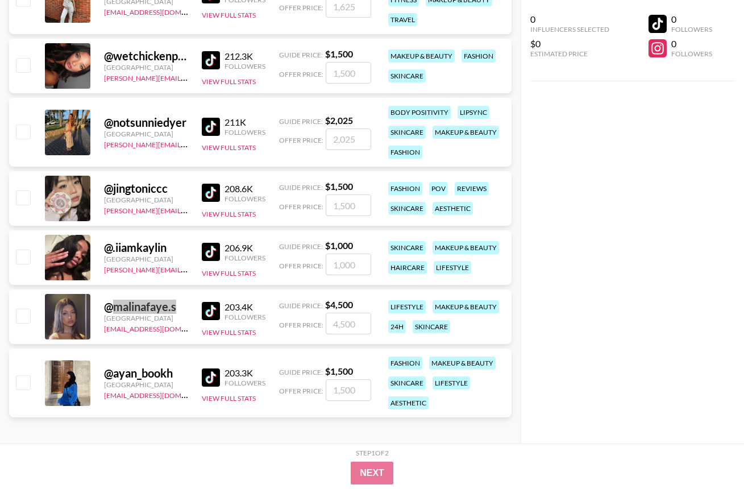
scroll to position [2820, 0]
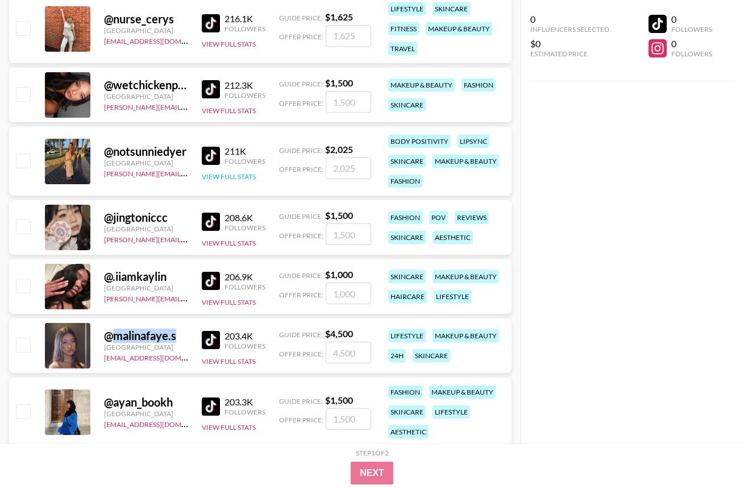
click at [231, 177] on button "View Full Stats" at bounding box center [229, 176] width 54 height 9
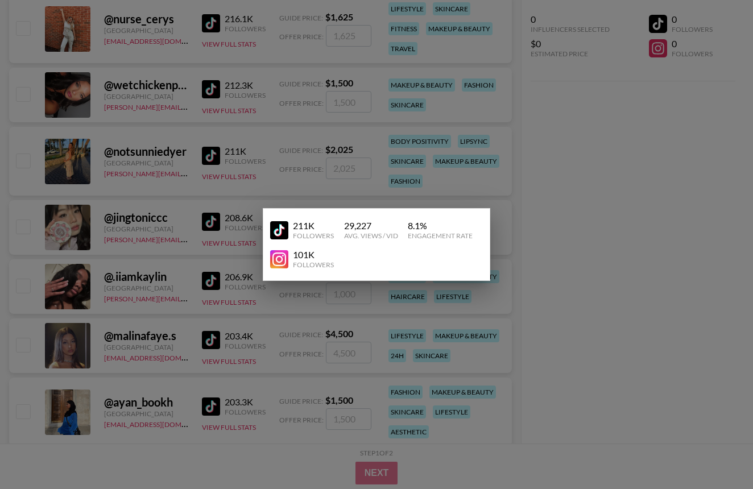
drag, startPoint x: 584, startPoint y: 183, endPoint x: 541, endPoint y: 168, distance: 45.8
click at [584, 182] on div at bounding box center [376, 244] width 753 height 489
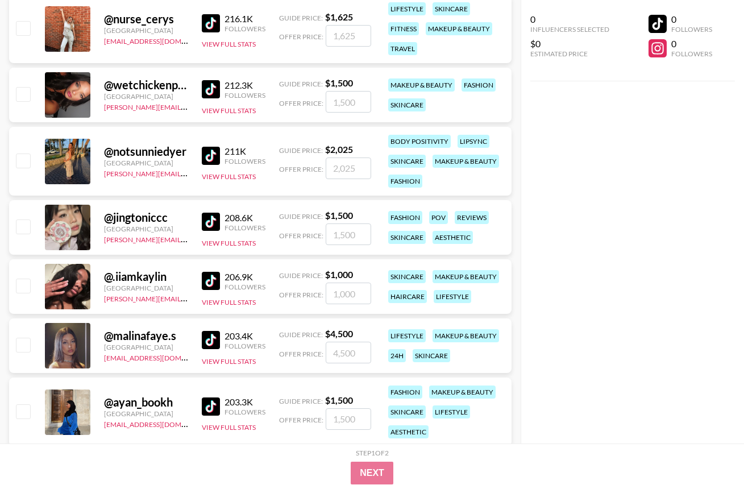
scroll to position [2791, 0]
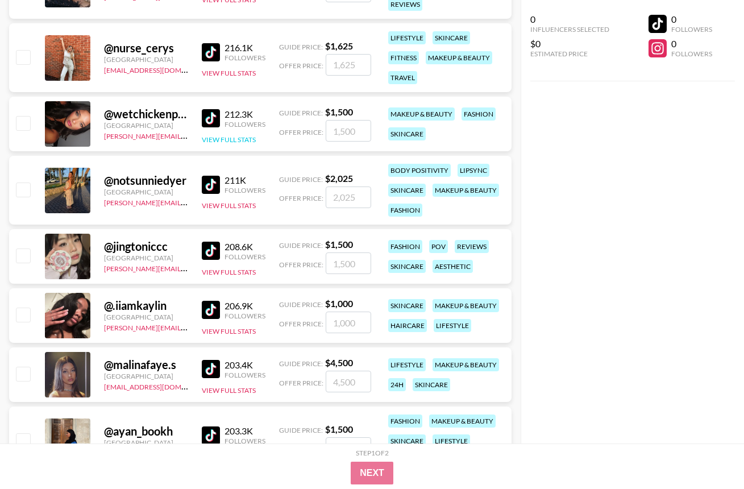
click at [209, 140] on button "View Full Stats" at bounding box center [229, 139] width 54 height 9
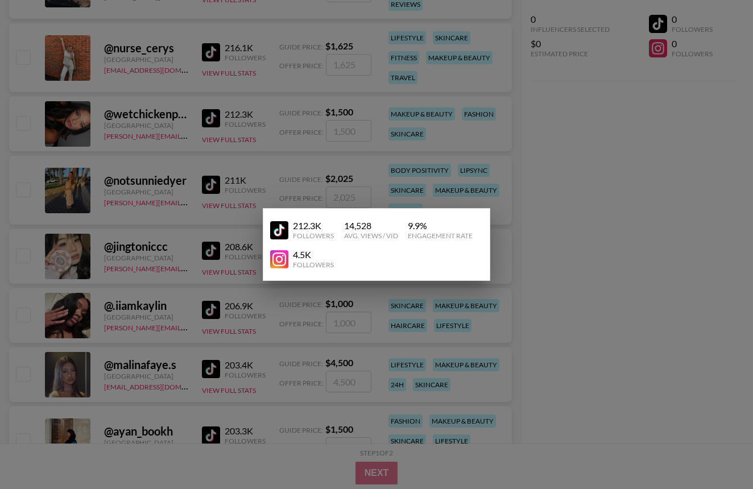
drag, startPoint x: 648, startPoint y: 157, endPoint x: 642, endPoint y: 155, distance: 6.4
click at [648, 157] on div at bounding box center [376, 244] width 753 height 489
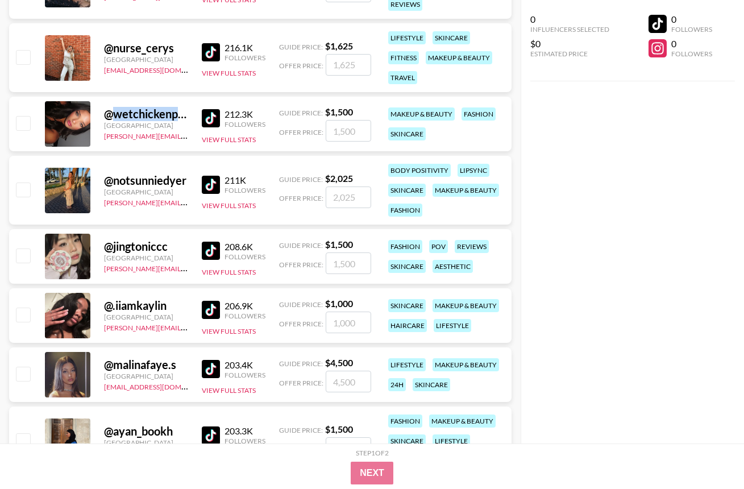
drag, startPoint x: 111, startPoint y: 114, endPoint x: 188, endPoint y: 117, distance: 76.8
click at [188, 117] on div "@ wetchickenpapisauce [GEOGRAPHIC_DATA] [PERSON_NAME][EMAIL_ADDRESS][DOMAIN_NAM…" at bounding box center [260, 124] width 503 height 55
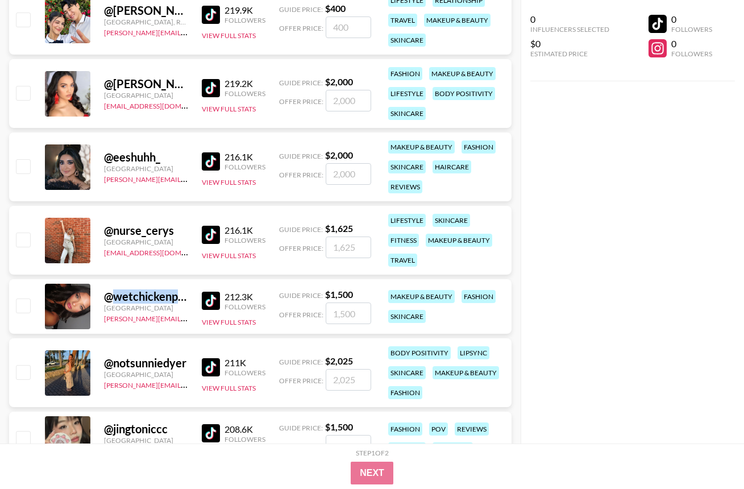
scroll to position [2516, 0]
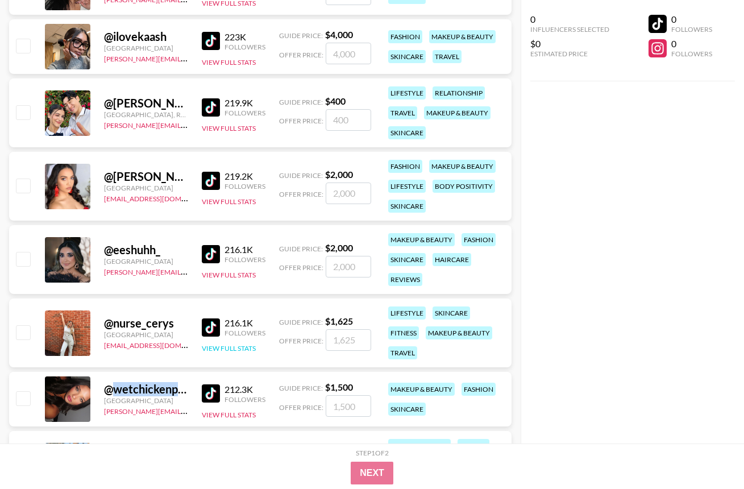
click at [220, 348] on button "View Full Stats" at bounding box center [229, 348] width 54 height 9
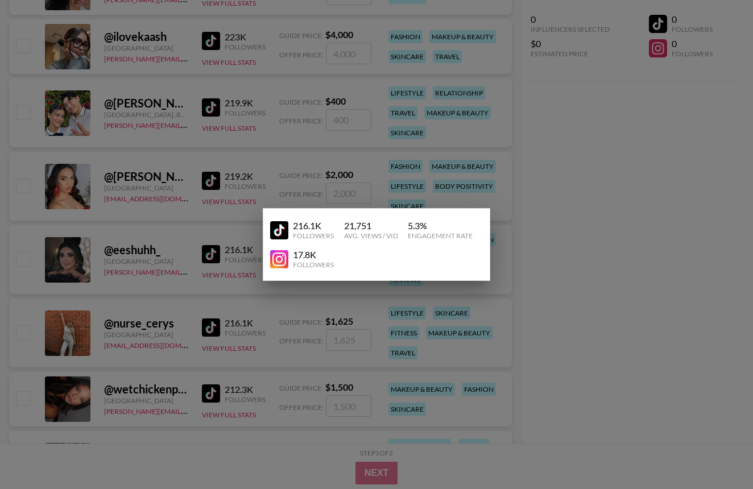
click at [604, 272] on div at bounding box center [376, 244] width 753 height 489
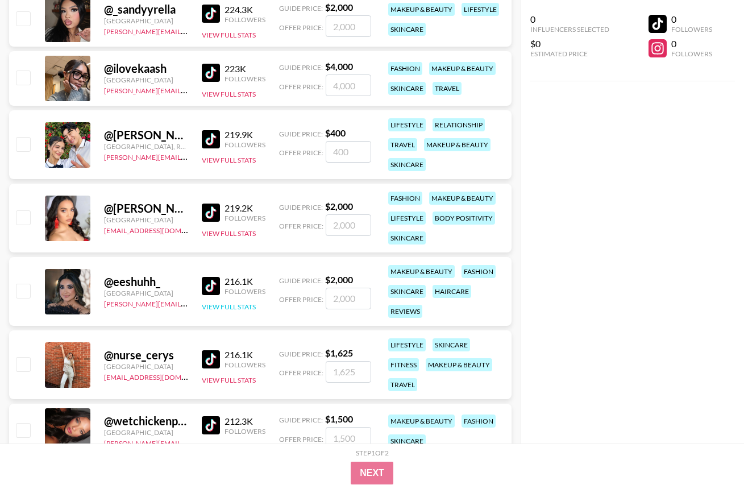
scroll to position [2367, 0]
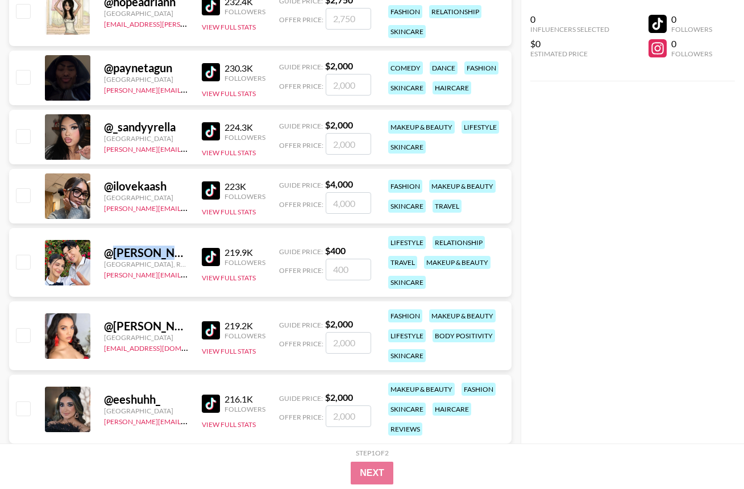
drag, startPoint x: 114, startPoint y: 253, endPoint x: 185, endPoint y: 255, distance: 70.5
click at [185, 255] on div "@ [PERSON_NAME].and.[PERSON_NAME]" at bounding box center [146, 253] width 84 height 14
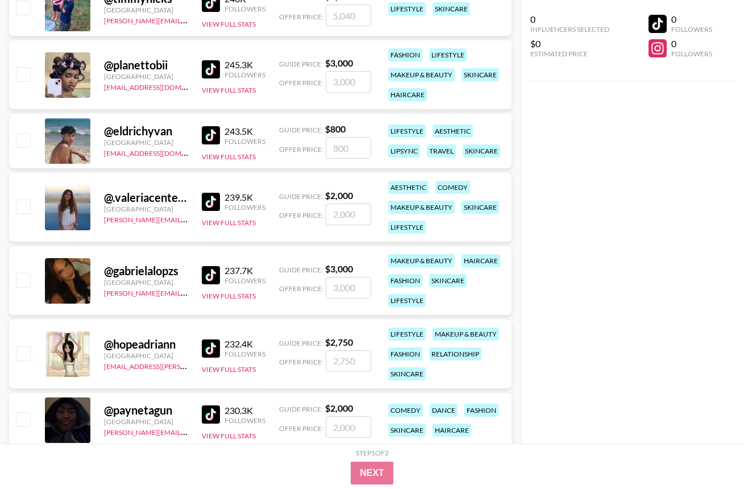
scroll to position [2000, 0]
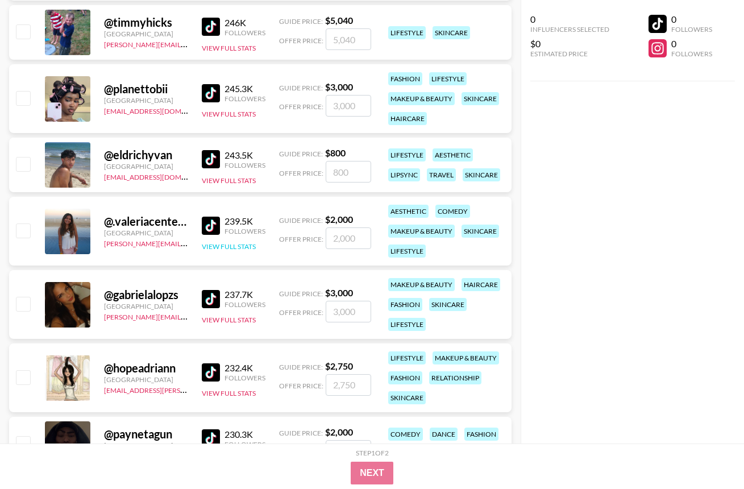
click at [225, 247] on button "View Full Stats" at bounding box center [229, 246] width 54 height 9
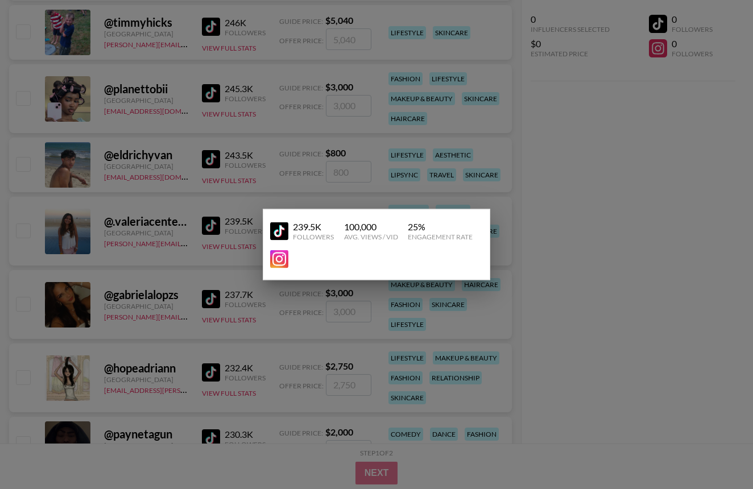
click at [576, 255] on div at bounding box center [376, 244] width 753 height 489
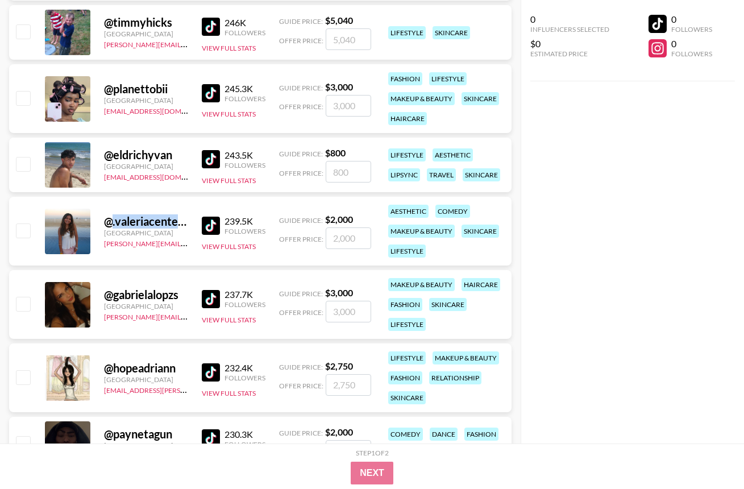
drag, startPoint x: 113, startPoint y: 219, endPoint x: 190, endPoint y: 225, distance: 77.6
click at [190, 225] on div "@ .valeriacenteno [GEOGRAPHIC_DATA] [PERSON_NAME][EMAIL_ADDRESS][DOMAIN_NAME] 2…" at bounding box center [260, 231] width 503 height 69
click at [187, 218] on div "@ .valeriacenteno [GEOGRAPHIC_DATA] [PERSON_NAME][EMAIL_ADDRESS][DOMAIN_NAME] 2…" at bounding box center [260, 231] width 503 height 69
drag, startPoint x: 188, startPoint y: 222, endPoint x: 112, endPoint y: 221, distance: 75.6
click at [112, 221] on div "@ .valeriacenteno [GEOGRAPHIC_DATA] [PERSON_NAME][EMAIL_ADDRESS][DOMAIN_NAME] 2…" at bounding box center [260, 231] width 503 height 69
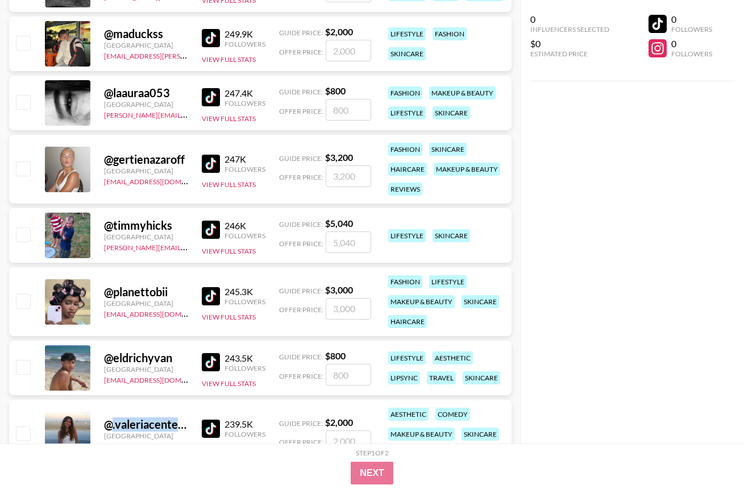
scroll to position [1663, 0]
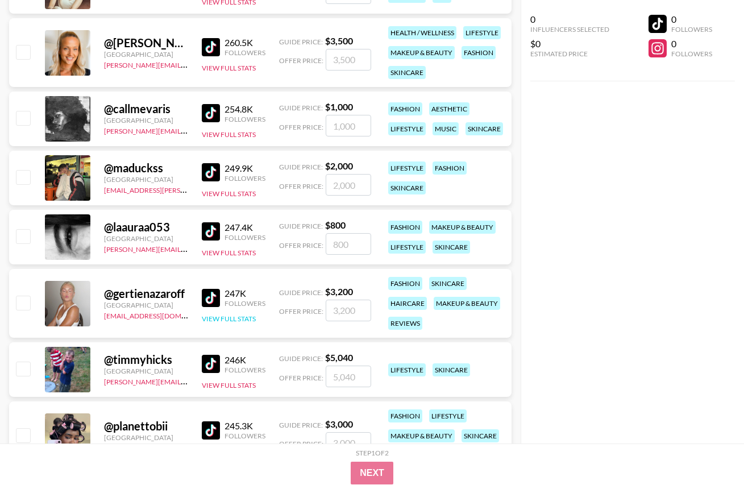
click at [217, 317] on button "View Full Stats" at bounding box center [229, 318] width 54 height 9
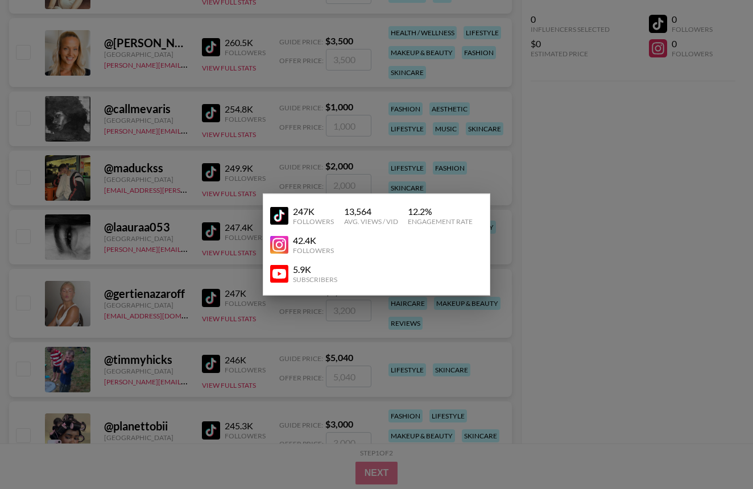
click at [555, 248] on div at bounding box center [376, 244] width 753 height 489
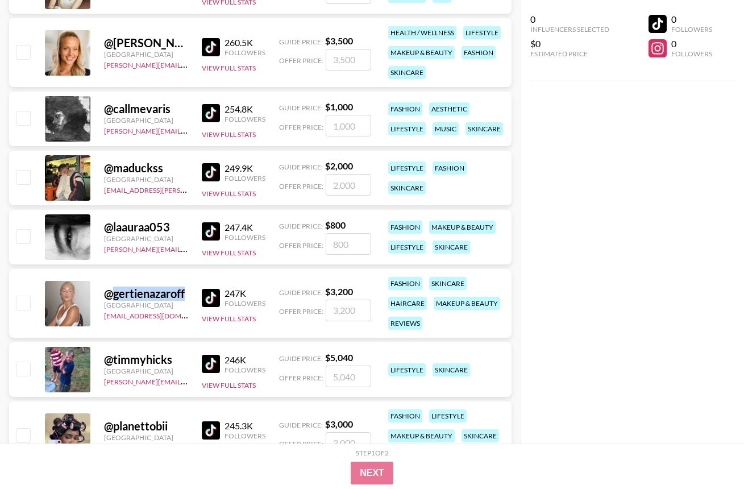
drag, startPoint x: 113, startPoint y: 296, endPoint x: 185, endPoint y: 291, distance: 72.9
click at [185, 291] on div "@ gertienazaroff" at bounding box center [146, 294] width 84 height 14
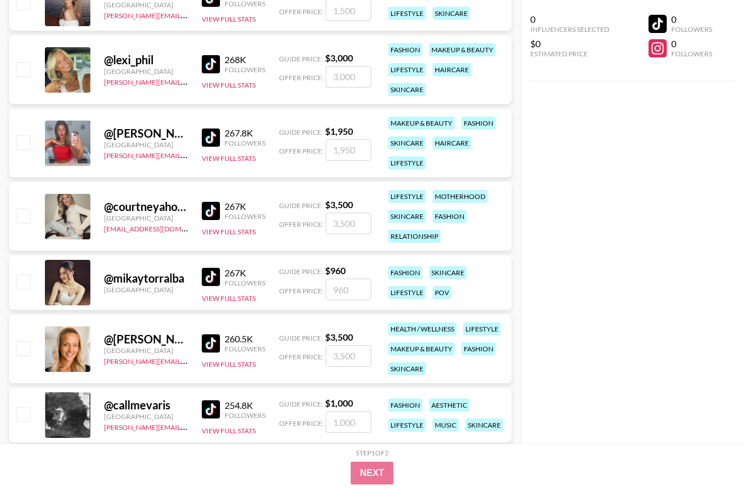
scroll to position [1259, 0]
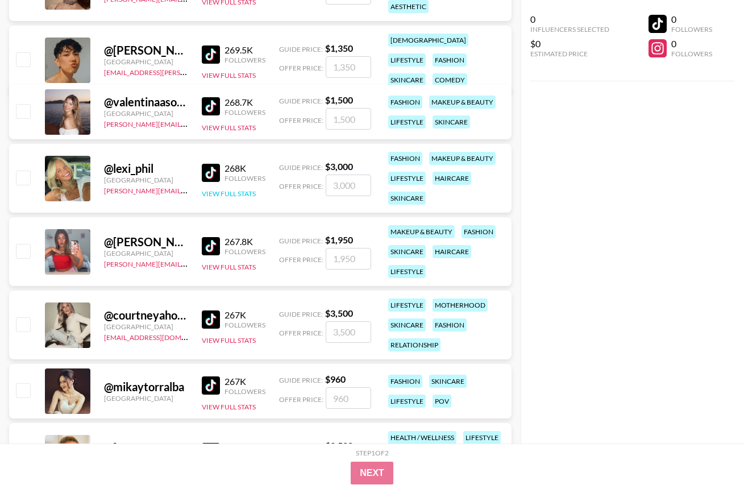
click at [231, 192] on button "View Full Stats" at bounding box center [229, 193] width 54 height 9
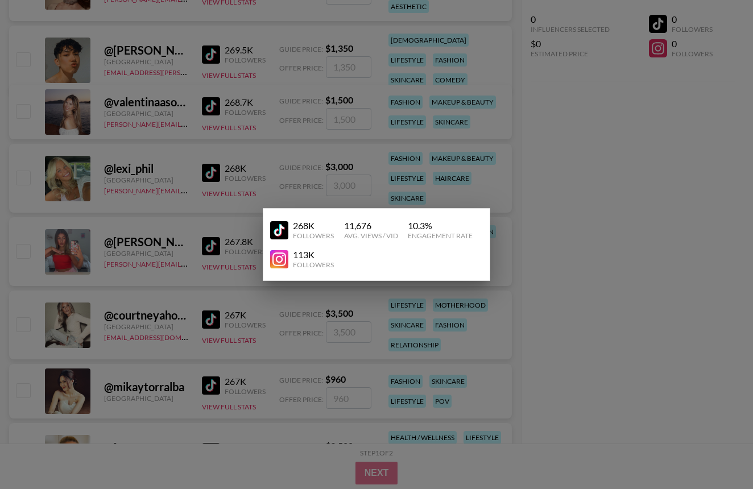
drag, startPoint x: 558, startPoint y: 207, endPoint x: 458, endPoint y: 206, distance: 99.5
click at [558, 206] on div at bounding box center [376, 244] width 753 height 489
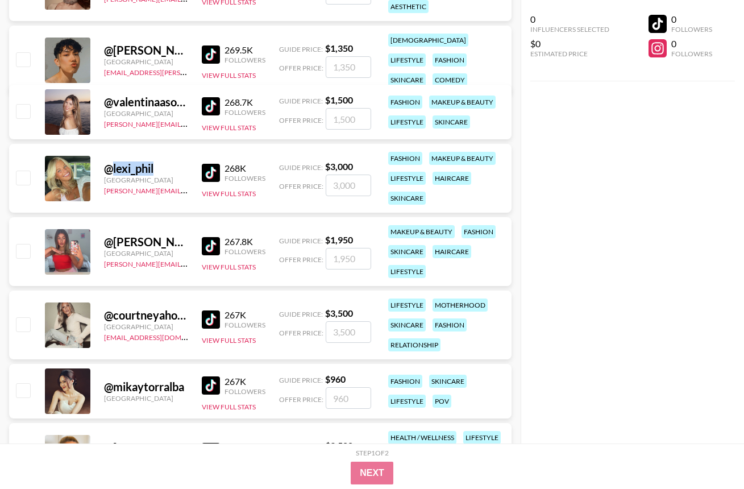
drag, startPoint x: 113, startPoint y: 169, endPoint x: 165, endPoint y: 166, distance: 52.4
click at [165, 166] on div "@ lexi_phil" at bounding box center [146, 168] width 84 height 14
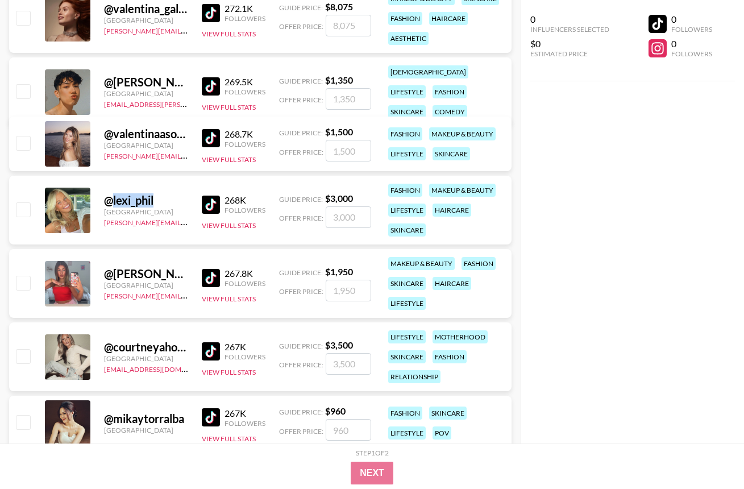
scroll to position [1108, 0]
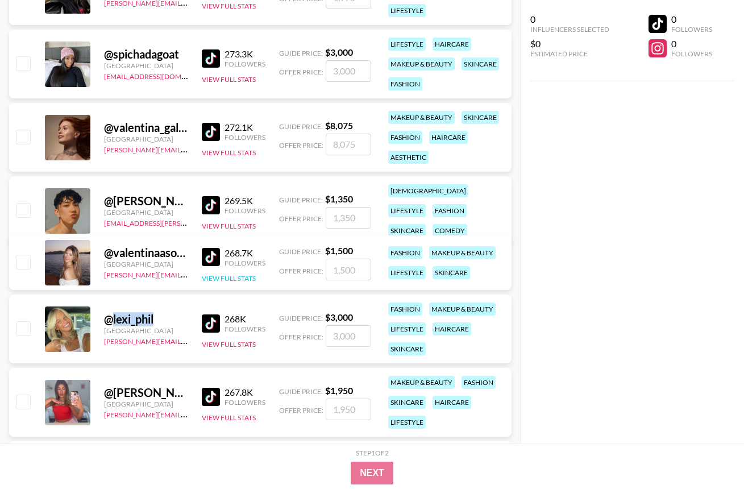
click at [227, 280] on button "View Full Stats" at bounding box center [229, 278] width 54 height 9
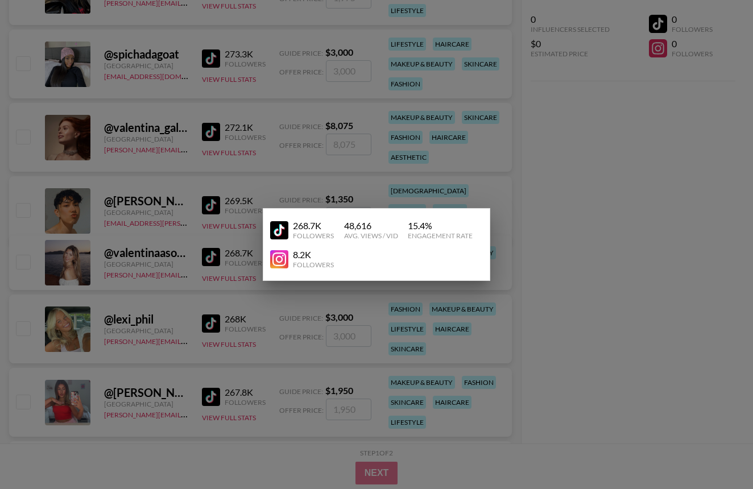
click at [595, 235] on div at bounding box center [376, 244] width 753 height 489
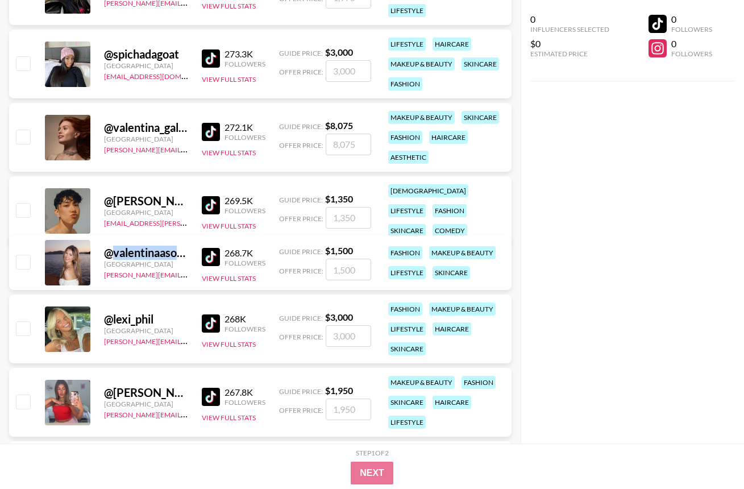
drag, startPoint x: 112, startPoint y: 254, endPoint x: 189, endPoint y: 247, distance: 77.6
click at [189, 247] on div "@ valentinaasophiee [GEOGRAPHIC_DATA] [PERSON_NAME][EMAIL_ADDRESS][DOMAIN_NAME]…" at bounding box center [260, 262] width 503 height 55
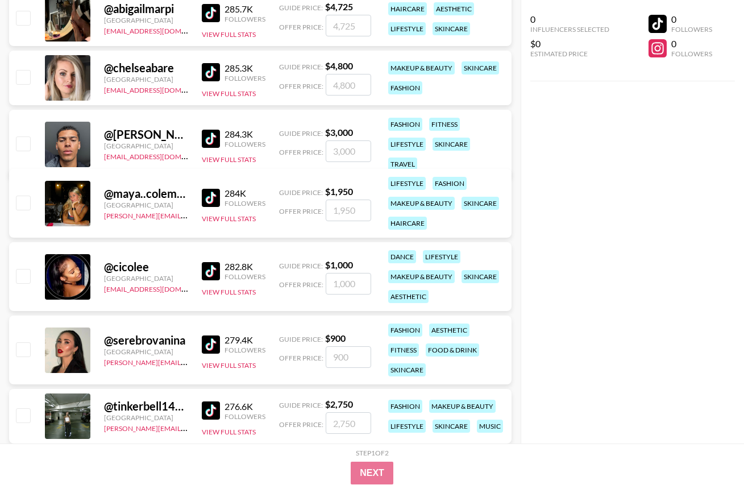
scroll to position [590, 0]
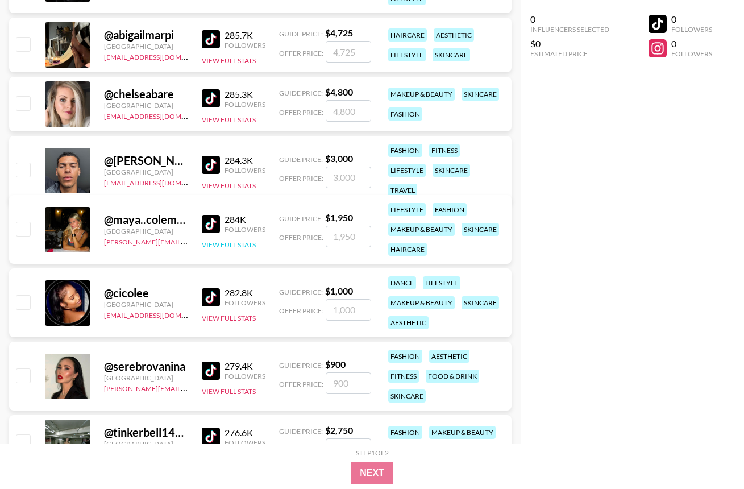
click at [225, 246] on button "View Full Stats" at bounding box center [229, 244] width 54 height 9
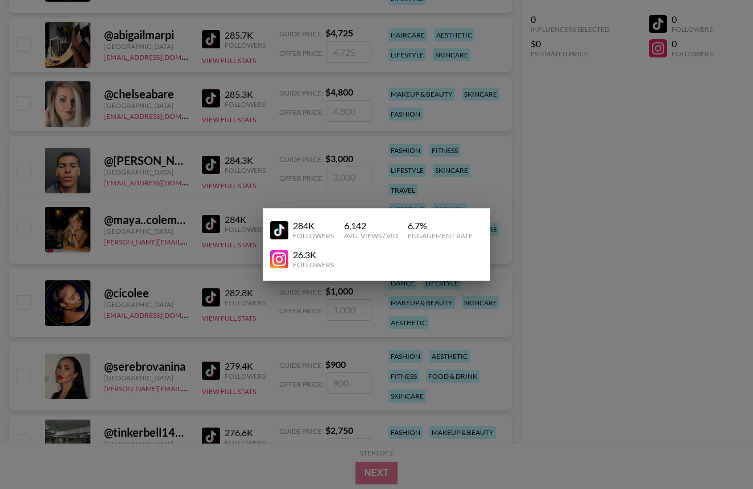
click at [578, 227] on div at bounding box center [376, 244] width 753 height 489
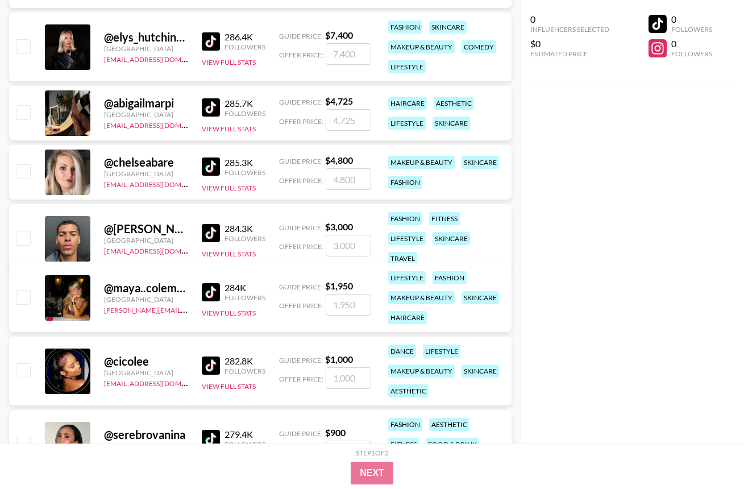
scroll to position [488, 0]
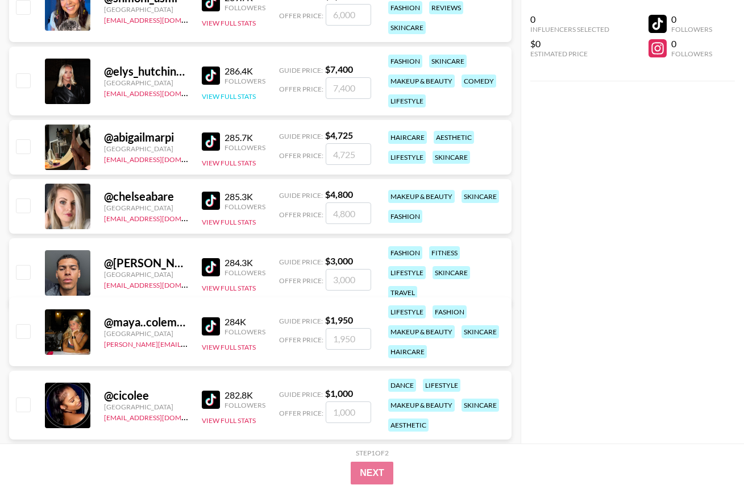
click at [233, 93] on button "View Full Stats" at bounding box center [229, 96] width 54 height 9
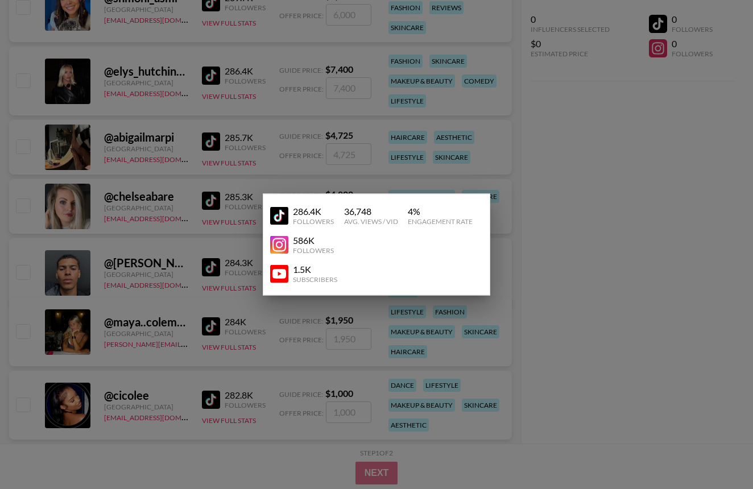
click at [584, 181] on div at bounding box center [376, 244] width 753 height 489
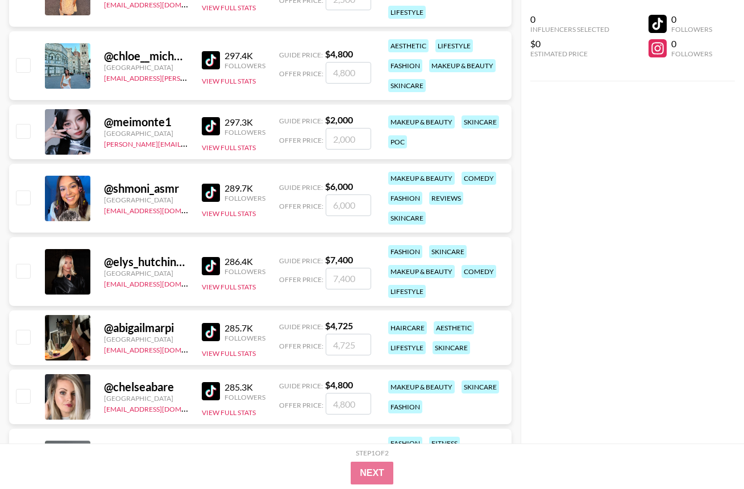
scroll to position [146, 0]
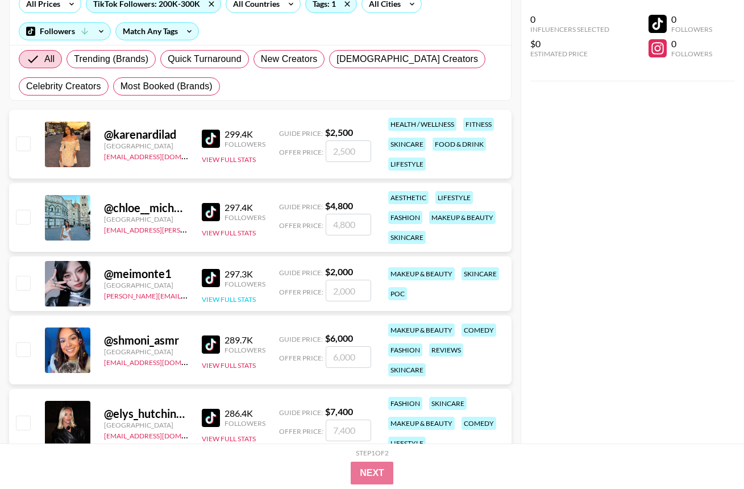
click at [234, 302] on button "View Full Stats" at bounding box center [229, 299] width 54 height 9
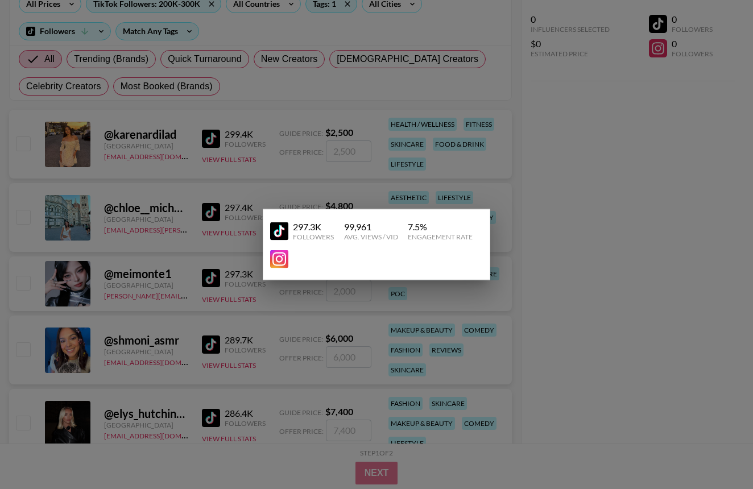
click at [603, 272] on div at bounding box center [376, 244] width 753 height 489
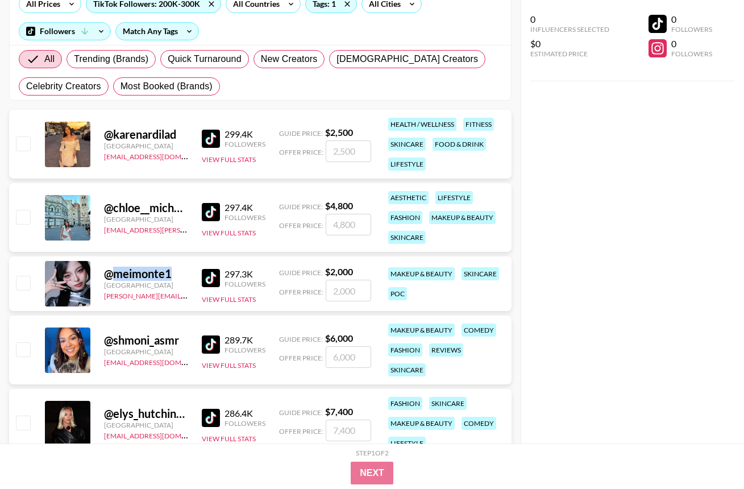
drag, startPoint x: 113, startPoint y: 276, endPoint x: 191, endPoint y: 273, distance: 78.5
click at [191, 273] on div "@ meimonte1 [GEOGRAPHIC_DATA] [PERSON_NAME][EMAIL_ADDRESS][DOMAIN_NAME] 297.3K …" at bounding box center [260, 283] width 503 height 55
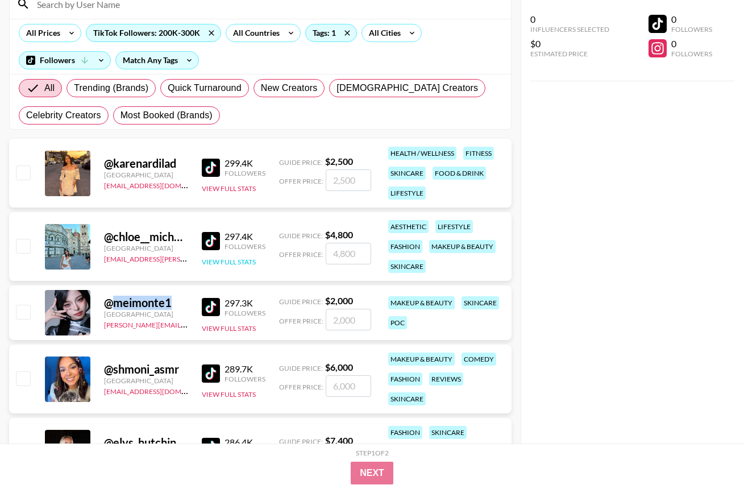
click at [218, 260] on button "View Full Stats" at bounding box center [229, 262] width 54 height 9
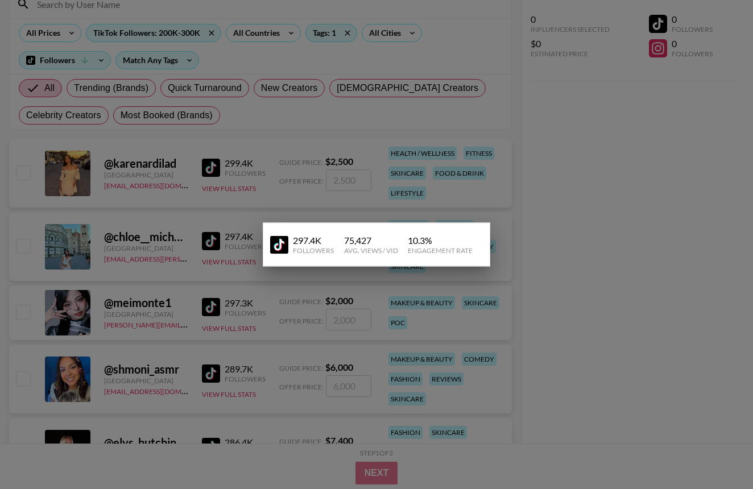
drag, startPoint x: 567, startPoint y: 256, endPoint x: 374, endPoint y: 243, distance: 193.2
click at [567, 256] on div at bounding box center [376, 244] width 753 height 489
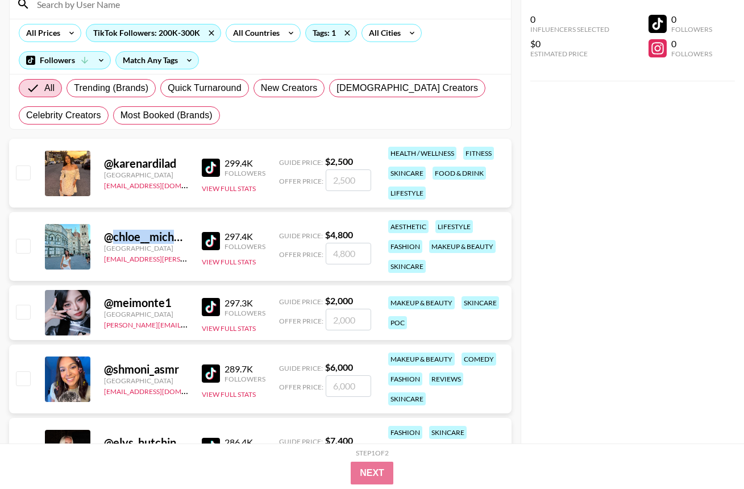
drag, startPoint x: 132, startPoint y: 240, endPoint x: 184, endPoint y: 238, distance: 52.3
click at [184, 238] on div "@ chloe__michelle" at bounding box center [146, 237] width 84 height 14
click at [658, 323] on div "0 Influencers Selected $0 Estimated Price 0 Followers 0 Followers" at bounding box center [632, 221] width 223 height 443
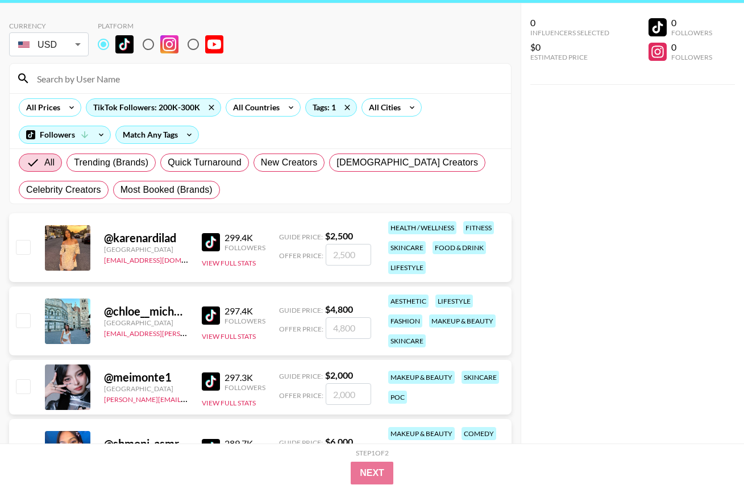
scroll to position [40, 0]
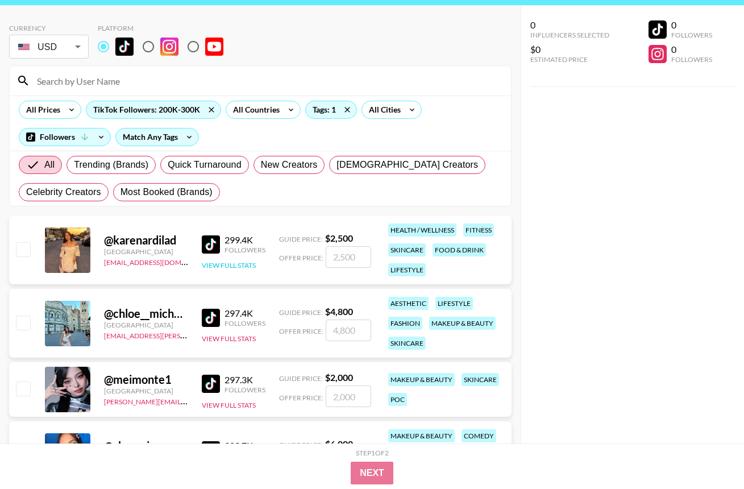
click at [232, 263] on button "View Full Stats" at bounding box center [229, 265] width 54 height 9
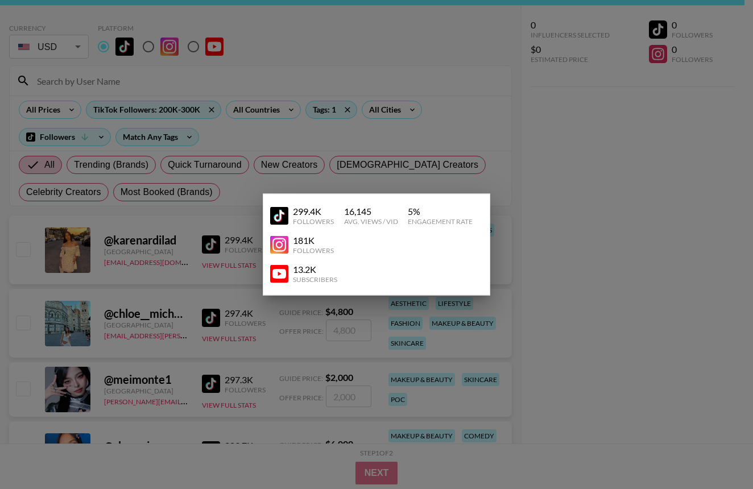
click at [572, 279] on div at bounding box center [376, 244] width 753 height 489
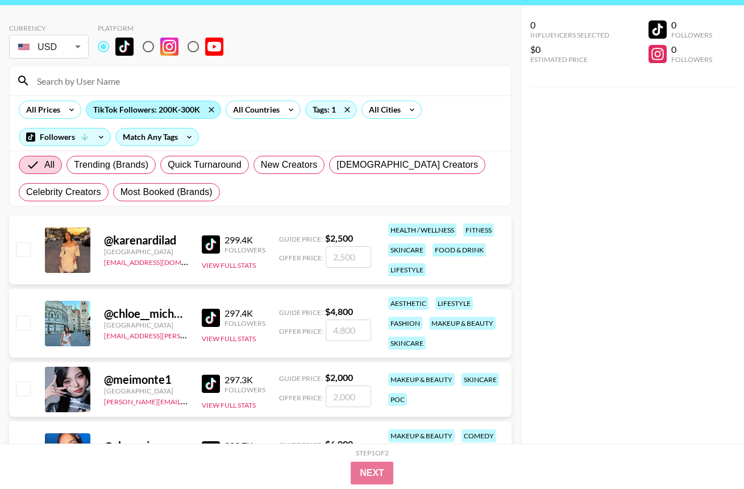
click at [145, 109] on div "TikTok Followers: 200K-300K" at bounding box center [153, 109] width 134 height 17
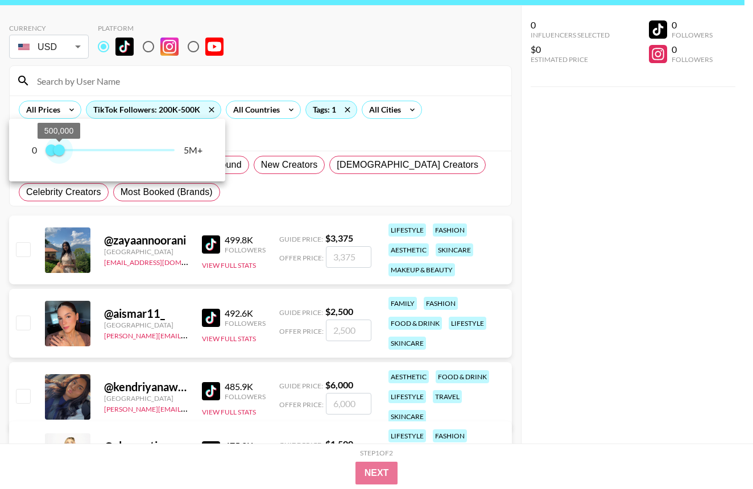
click at [58, 150] on span "500,000" at bounding box center [58, 149] width 11 height 11
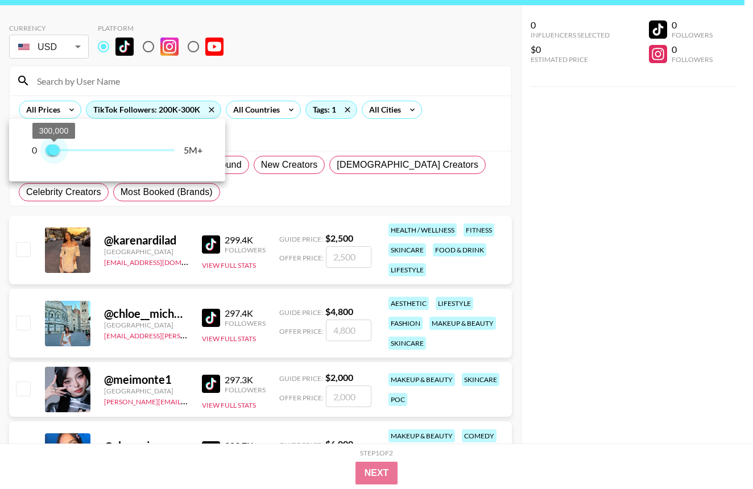
type input "400000"
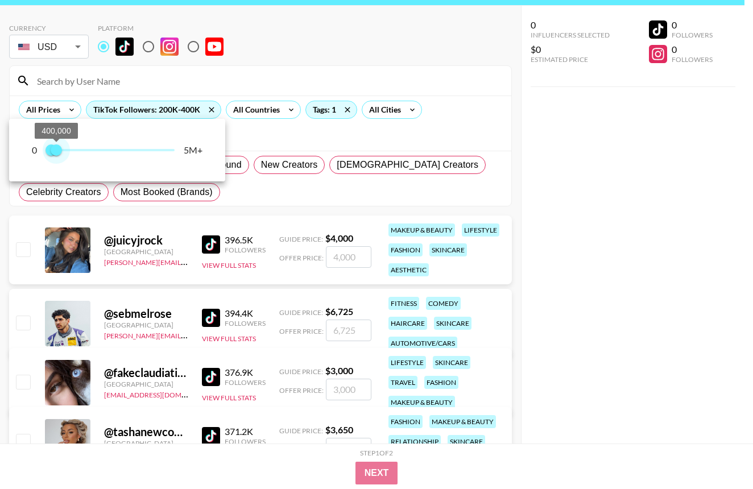
click at [56, 152] on span "400,000" at bounding box center [56, 149] width 11 height 11
type input "300000"
drag, startPoint x: 48, startPoint y: 153, endPoint x: 55, endPoint y: 153, distance: 6.8
click at [55, 153] on span "300,000 400,000" at bounding box center [110, 150] width 128 height 17
click at [613, 323] on div at bounding box center [376, 244] width 753 height 489
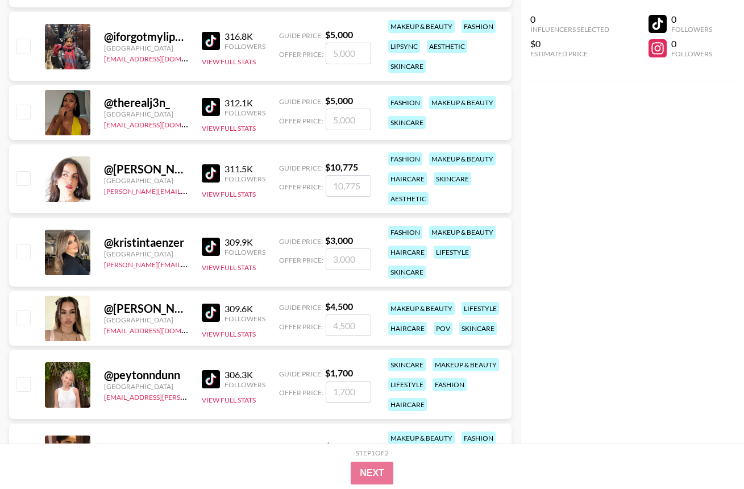
scroll to position [2176, 0]
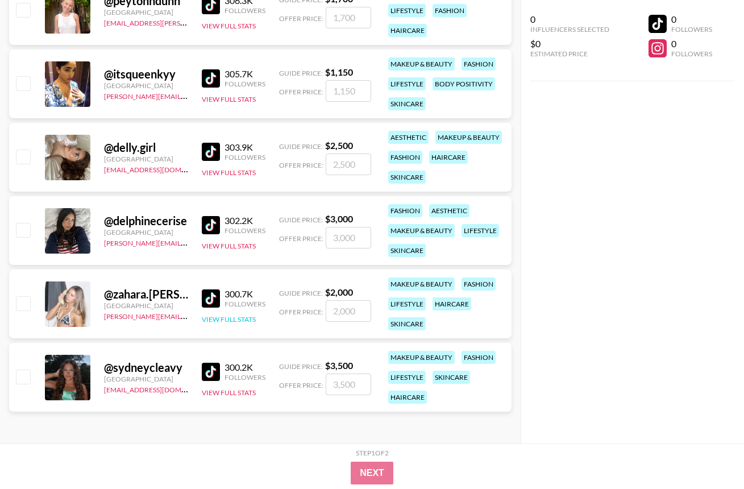
click at [210, 319] on button "View Full Stats" at bounding box center [229, 319] width 54 height 9
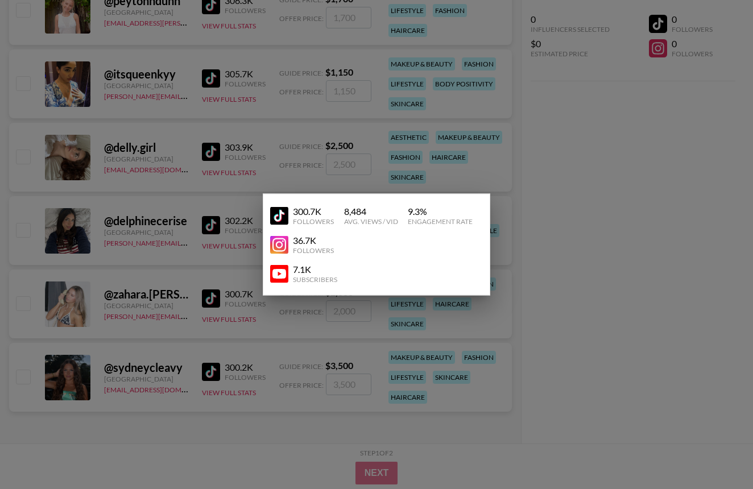
click at [632, 247] on div at bounding box center [376, 244] width 753 height 489
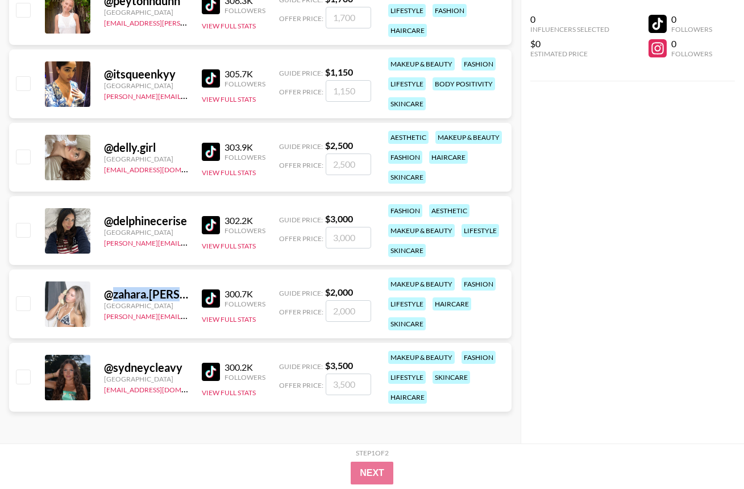
drag, startPoint x: 113, startPoint y: 297, endPoint x: 177, endPoint y: 301, distance: 63.8
click at [177, 301] on div "@ zahara.[PERSON_NAME] Australia [PERSON_NAME][EMAIL_ADDRESS][PERSON_NAME][PERS…" at bounding box center [146, 304] width 84 height 34
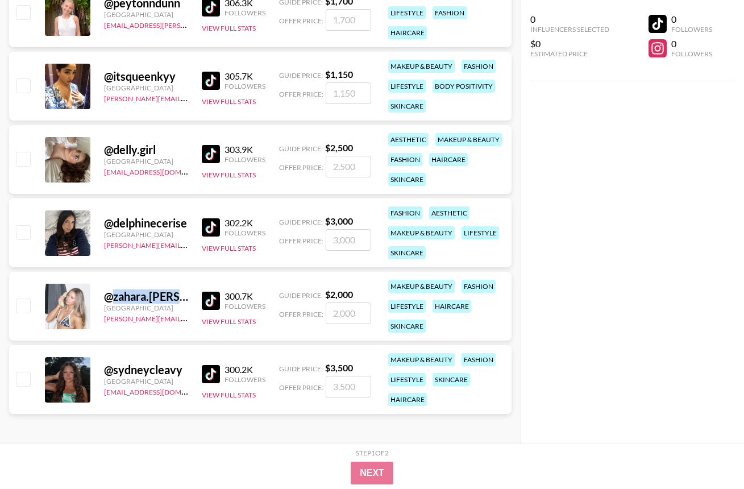
scroll to position [2158, 0]
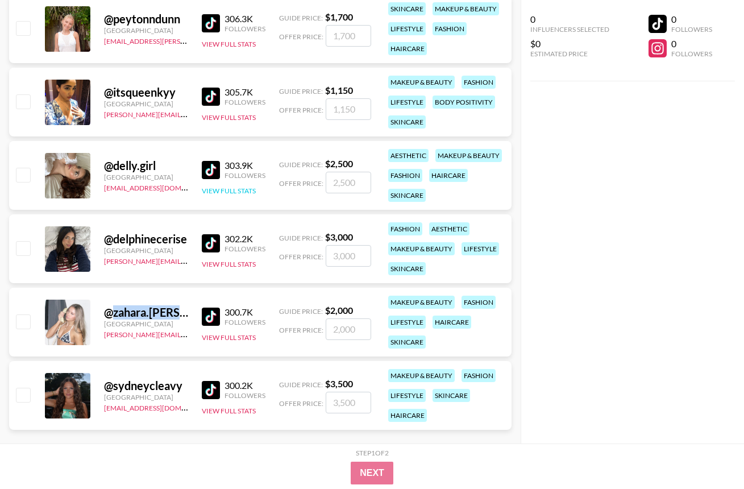
click at [219, 190] on button "View Full Stats" at bounding box center [229, 190] width 54 height 9
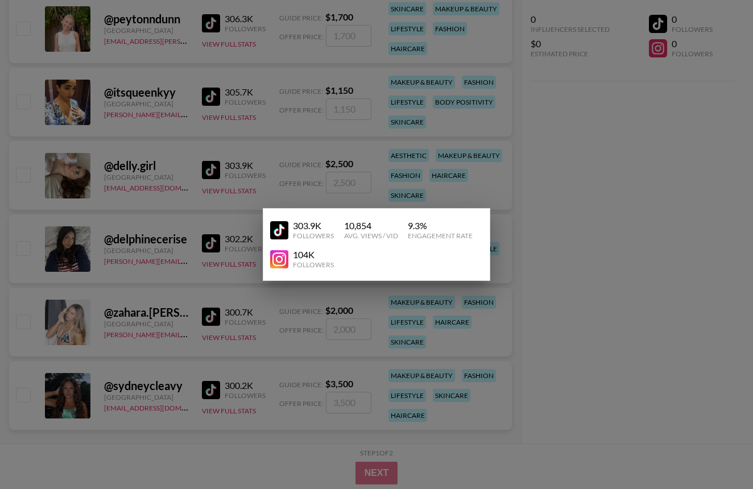
click at [114, 168] on div at bounding box center [376, 244] width 753 height 489
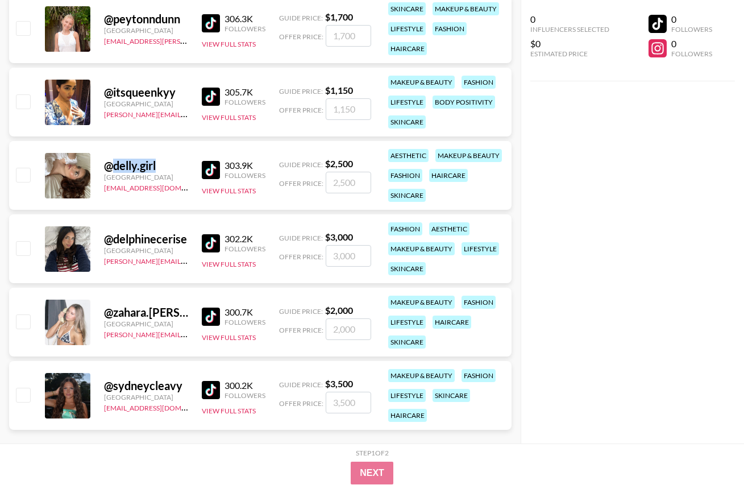
drag, startPoint x: 115, startPoint y: 165, endPoint x: 173, endPoint y: 164, distance: 58.6
click at [173, 164] on div "@ delly.girl" at bounding box center [146, 166] width 84 height 14
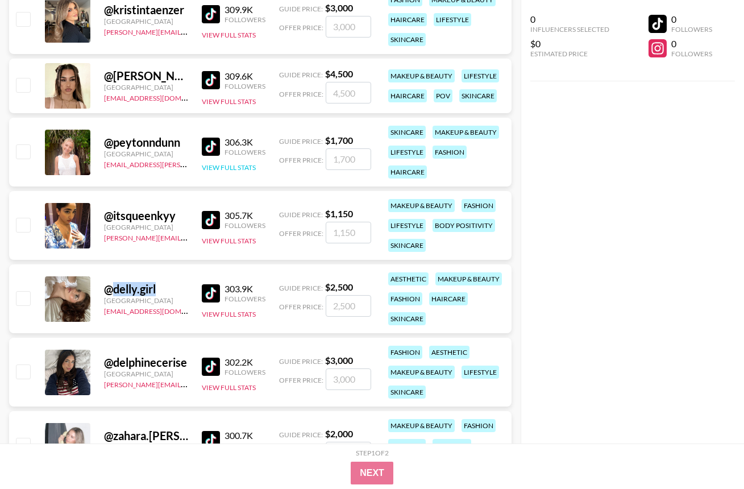
click at [215, 165] on button "View Full Stats" at bounding box center [229, 167] width 54 height 9
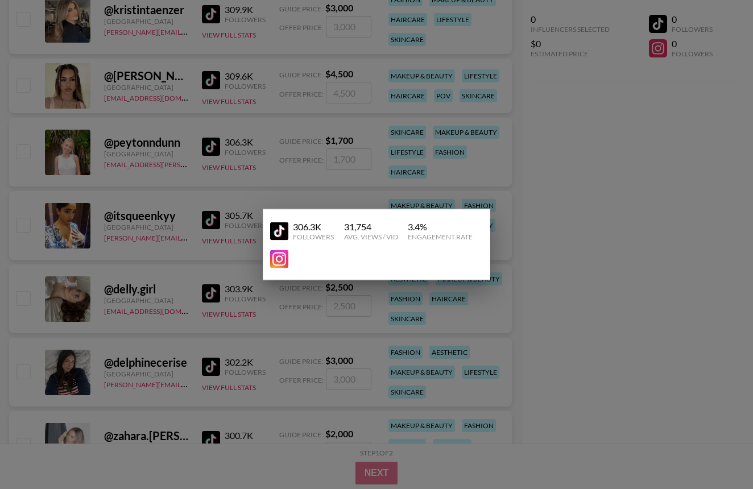
click at [612, 193] on div at bounding box center [376, 244] width 753 height 489
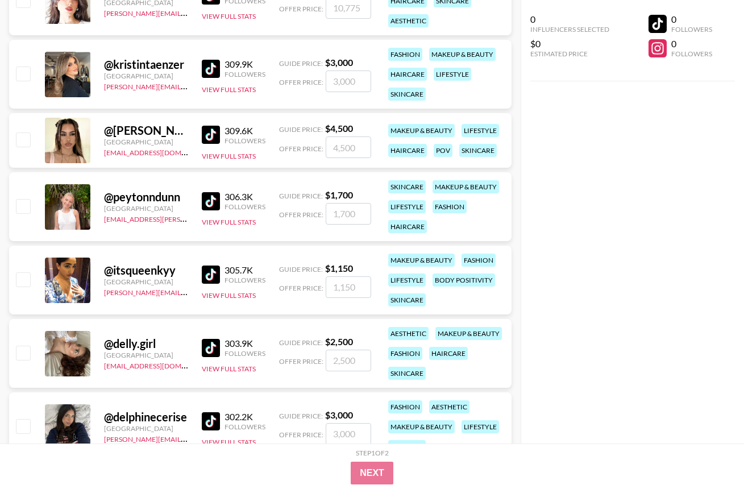
scroll to position [1863, 0]
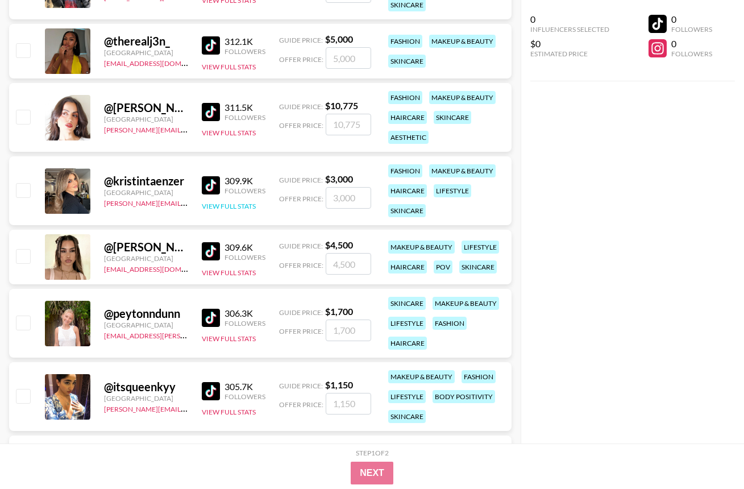
click at [240, 204] on button "View Full Stats" at bounding box center [229, 206] width 54 height 9
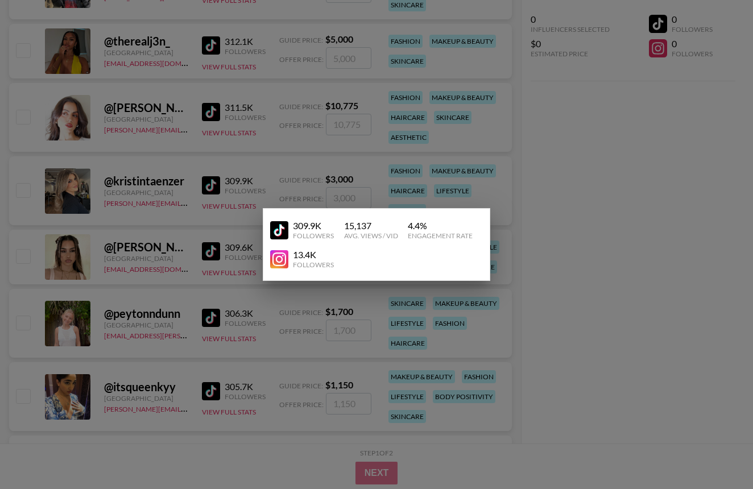
drag, startPoint x: 595, startPoint y: 211, endPoint x: 508, endPoint y: 171, distance: 95.9
click at [595, 211] on div at bounding box center [376, 244] width 753 height 489
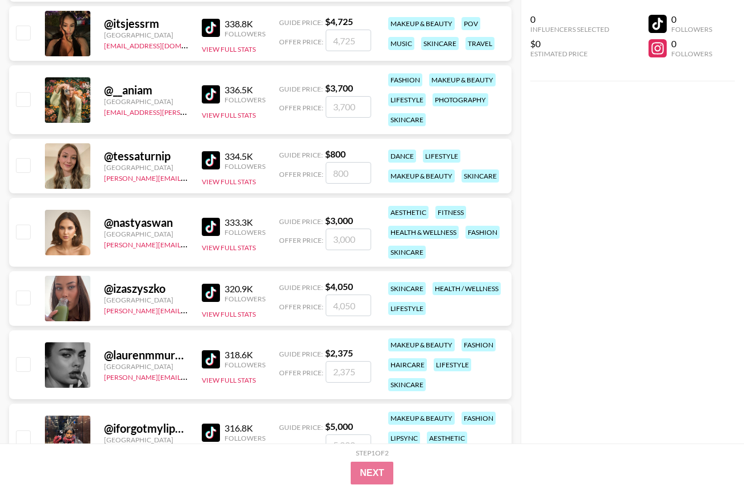
scroll to position [1243, 0]
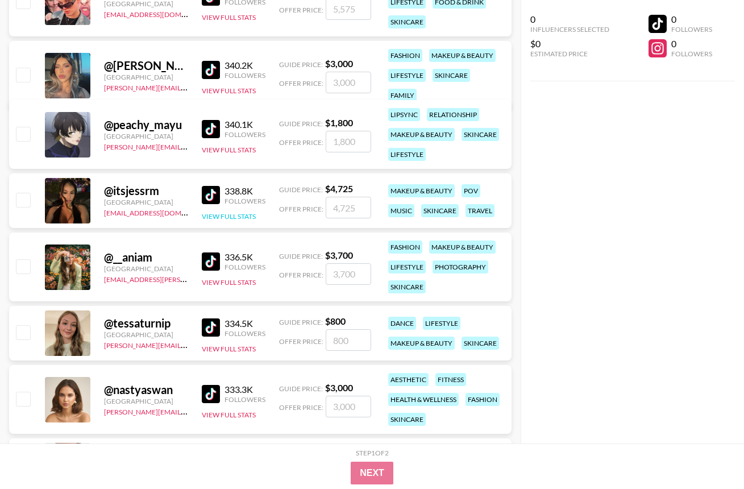
click at [237, 217] on button "View Full Stats" at bounding box center [229, 216] width 54 height 9
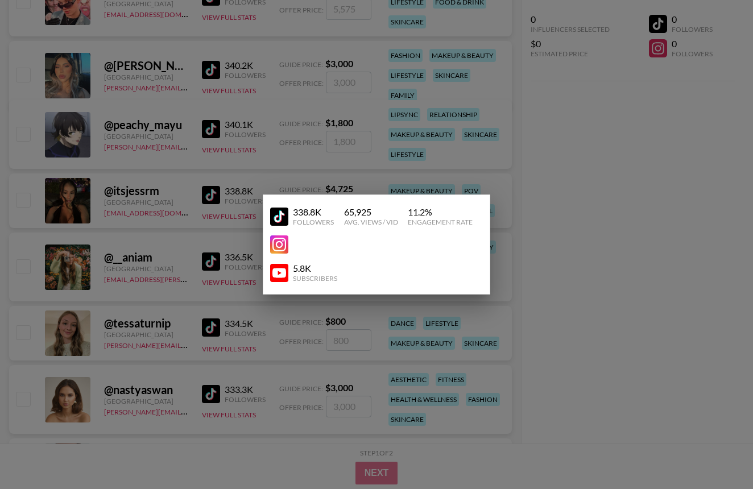
click at [588, 215] on div at bounding box center [376, 244] width 753 height 489
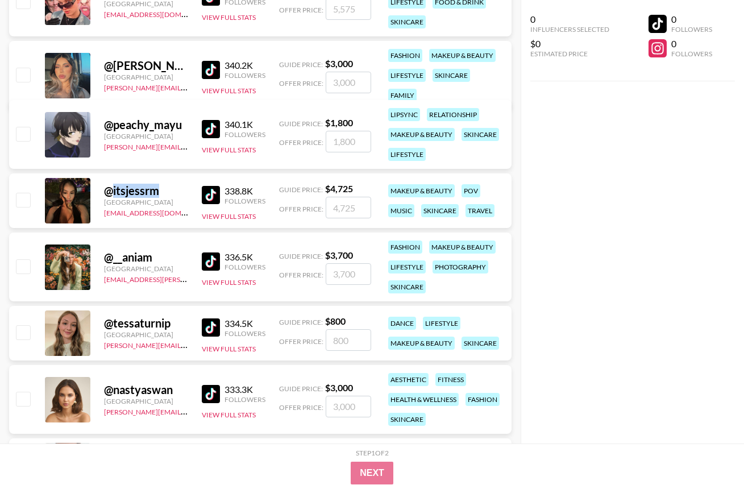
drag, startPoint x: 112, startPoint y: 192, endPoint x: 165, endPoint y: 192, distance: 53.4
click at [165, 192] on div "@ itsjessrm" at bounding box center [146, 191] width 84 height 14
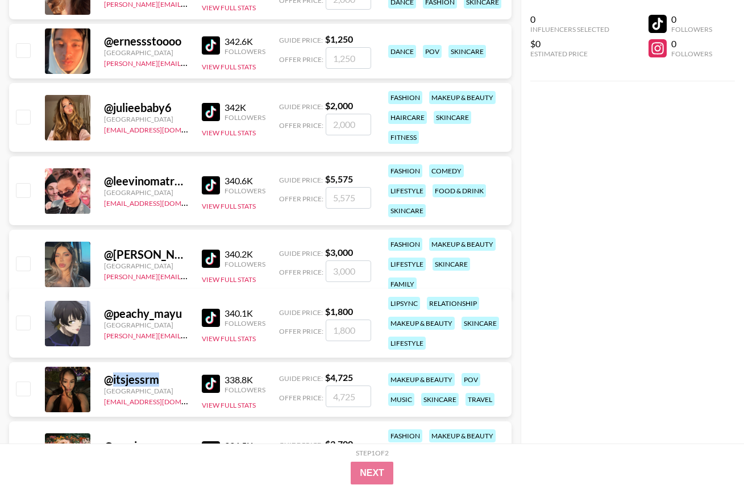
scroll to position [1038, 0]
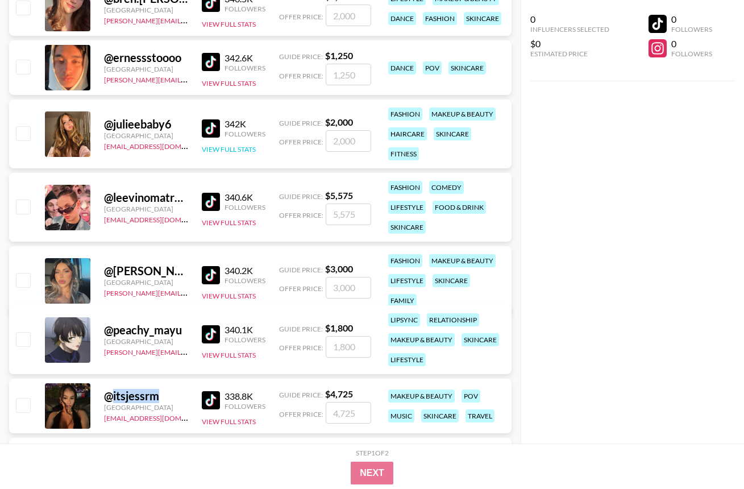
click at [231, 148] on button "View Full Stats" at bounding box center [229, 149] width 54 height 9
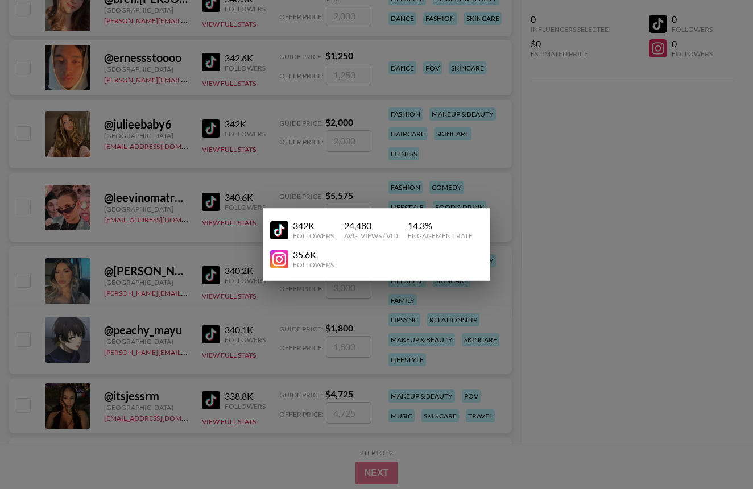
click at [609, 173] on div at bounding box center [376, 244] width 753 height 489
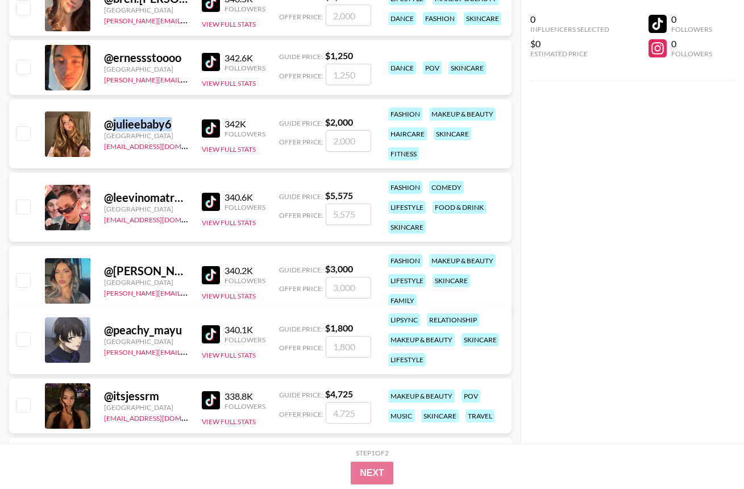
drag, startPoint x: 111, startPoint y: 127, endPoint x: 173, endPoint y: 129, distance: 62.0
click at [173, 129] on div "@ julieebaby6" at bounding box center [146, 124] width 84 height 14
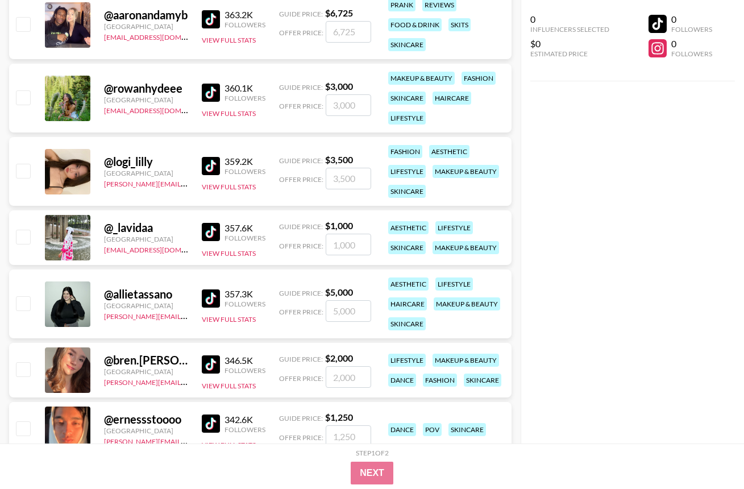
scroll to position [493, 0]
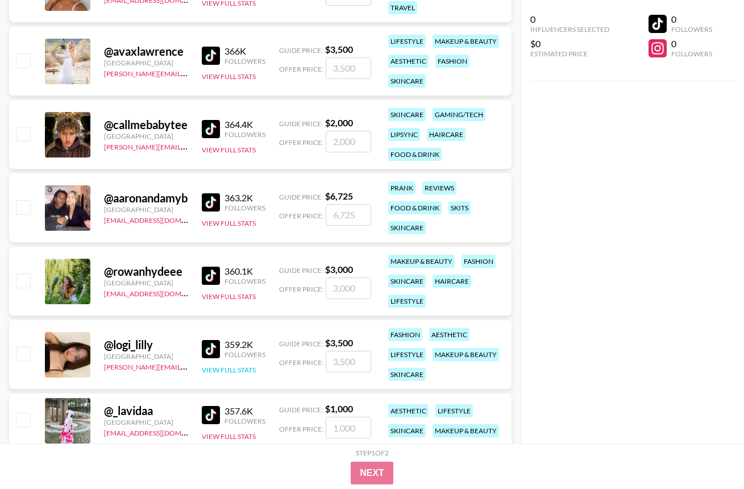
click at [213, 371] on button "View Full Stats" at bounding box center [229, 370] width 54 height 9
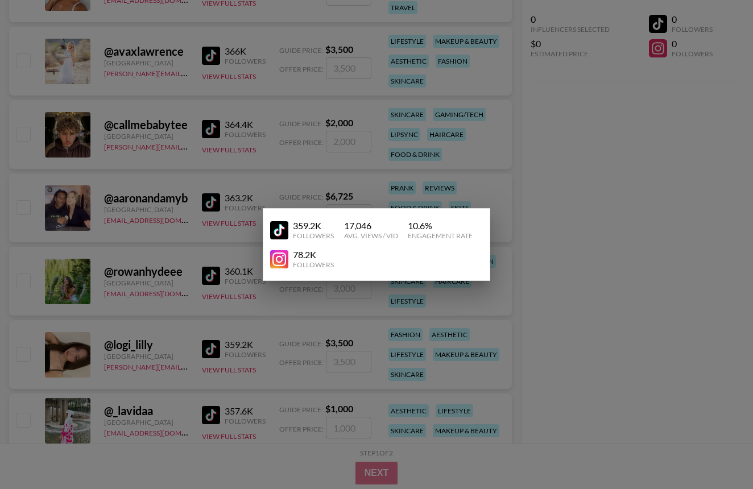
click at [597, 299] on div at bounding box center [376, 244] width 753 height 489
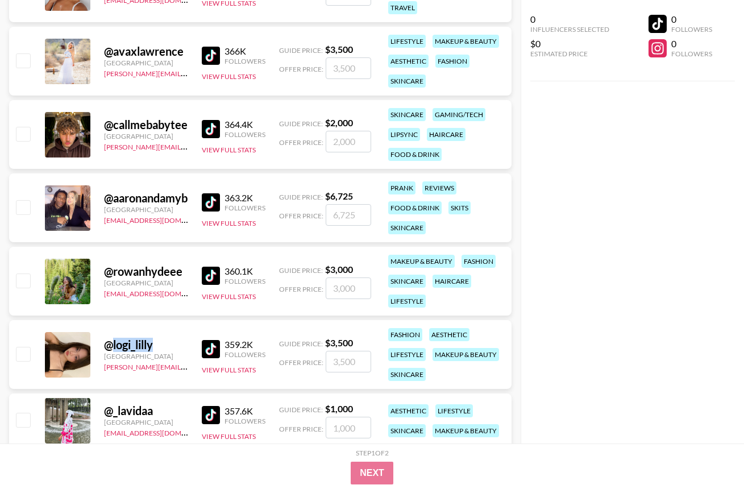
drag, startPoint x: 113, startPoint y: 347, endPoint x: 153, endPoint y: 346, distance: 40.4
click at [153, 346] on div "@ logi_lilly" at bounding box center [146, 345] width 84 height 14
click at [606, 286] on div "0 Influencers Selected $0 Estimated Price 0 Followers 0 Followers" at bounding box center [632, 221] width 223 height 443
click at [221, 299] on button "View Full Stats" at bounding box center [229, 296] width 54 height 9
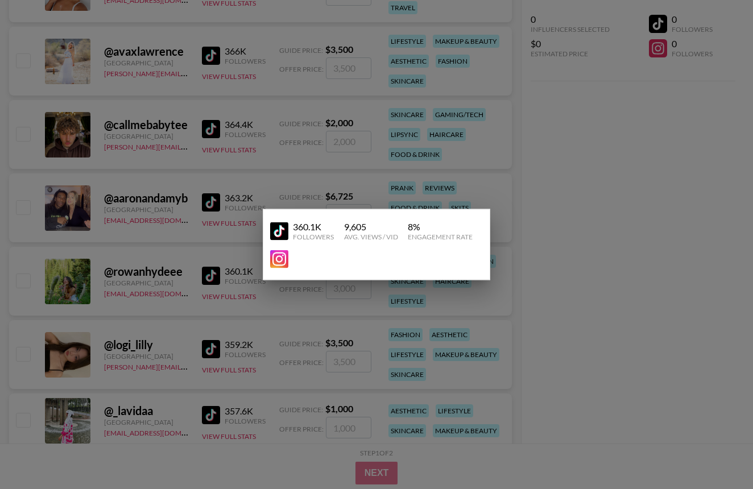
click at [647, 252] on div at bounding box center [376, 244] width 753 height 489
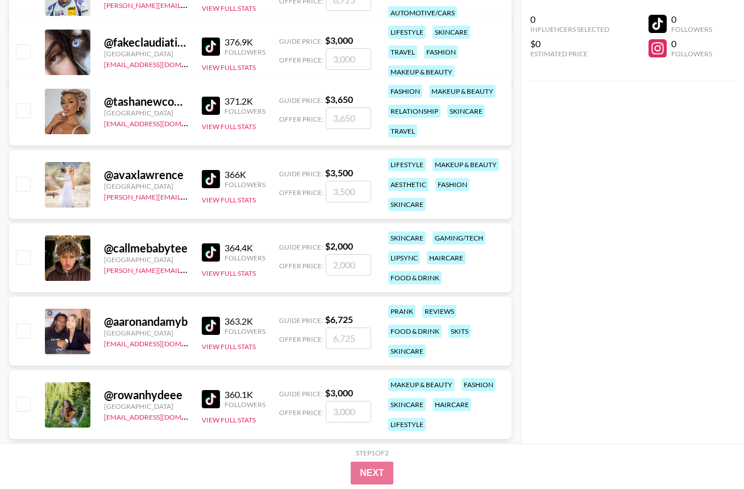
scroll to position [0, 0]
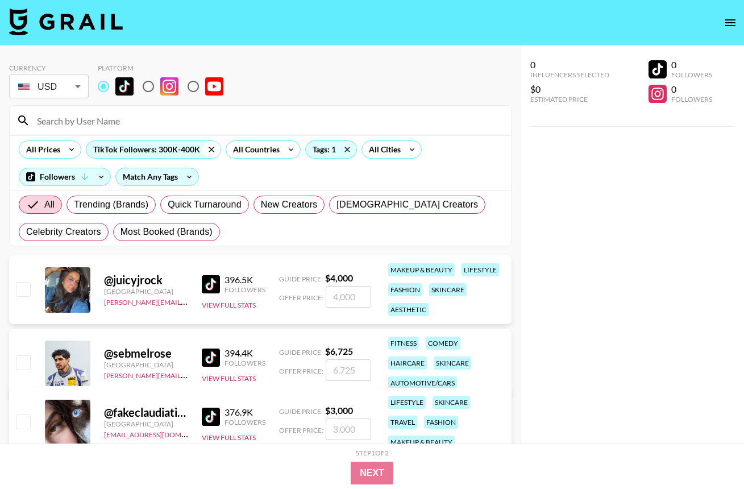
click at [211, 148] on icon at bounding box center [211, 149] width 18 height 17
click at [114, 123] on input at bounding box center [267, 120] width 474 height 18
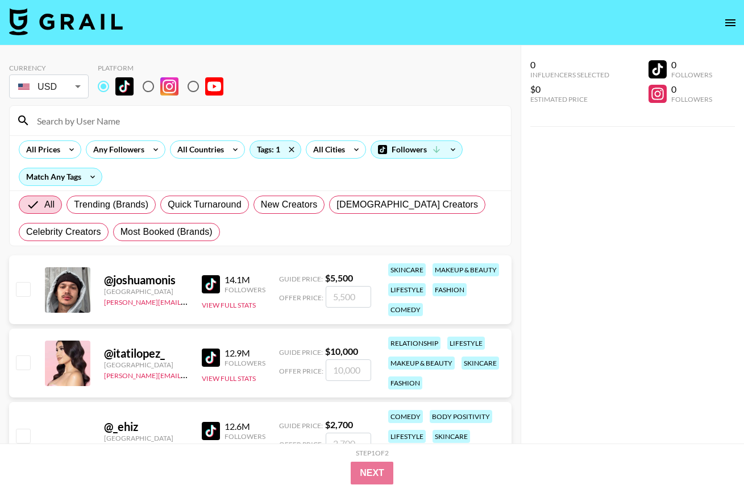
paste input "julieebaby6"
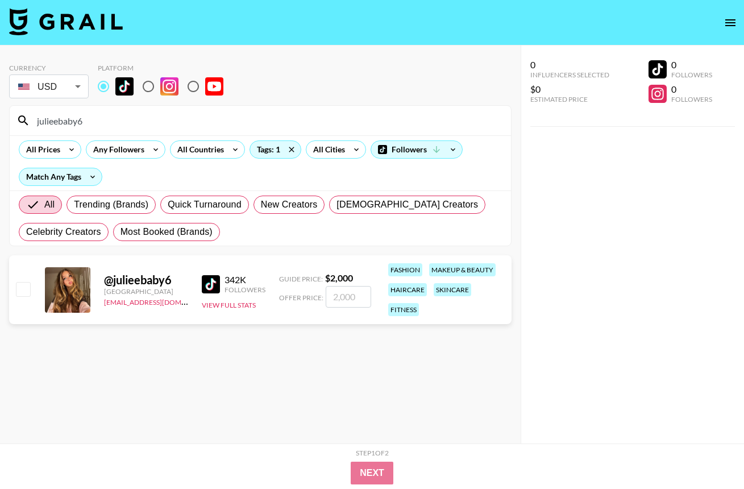
drag, startPoint x: 110, startPoint y: 119, endPoint x: 3, endPoint y: 107, distance: 107.5
click at [3, 107] on div "Currency USD USD ​ Platform julieebaby6 All Prices Any Followers All Countries …" at bounding box center [260, 266] width 521 height 443
paste input "chloe__michelle"
type input "chloe__michelle"
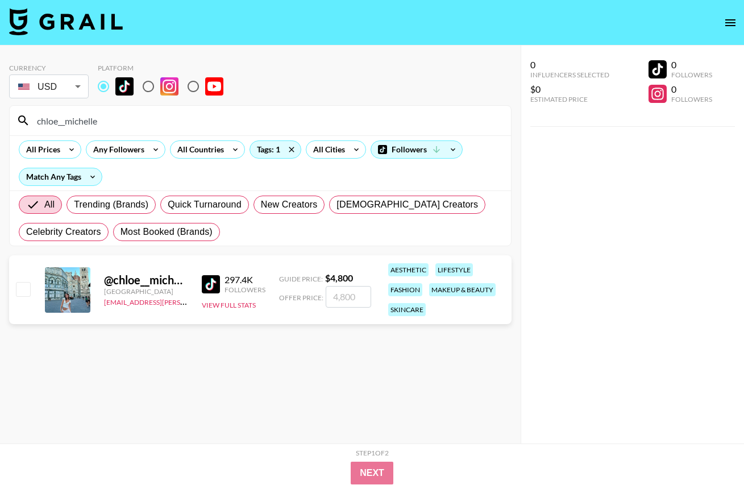
drag, startPoint x: 113, startPoint y: 124, endPoint x: 9, endPoint y: 106, distance: 105.1
click at [9, 106] on section "Currency USD USD ​ Platform chloe__michelle All Prices Any Followers All Countr…" at bounding box center [260, 151] width 503 height 192
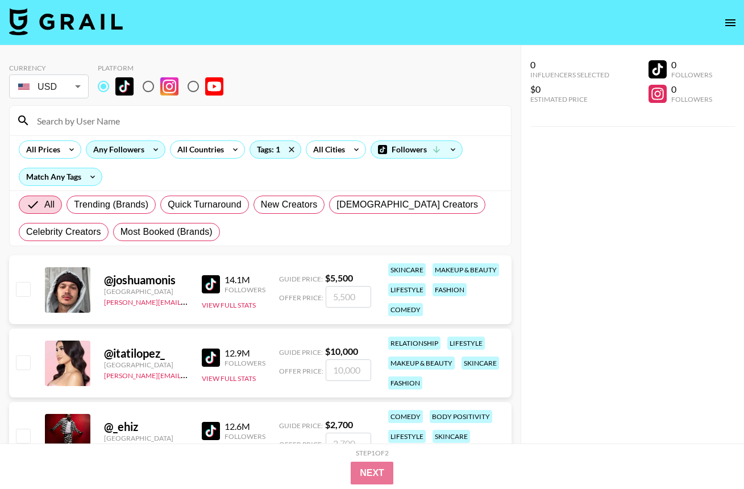
click at [121, 150] on div "Any Followers" at bounding box center [116, 149] width 60 height 17
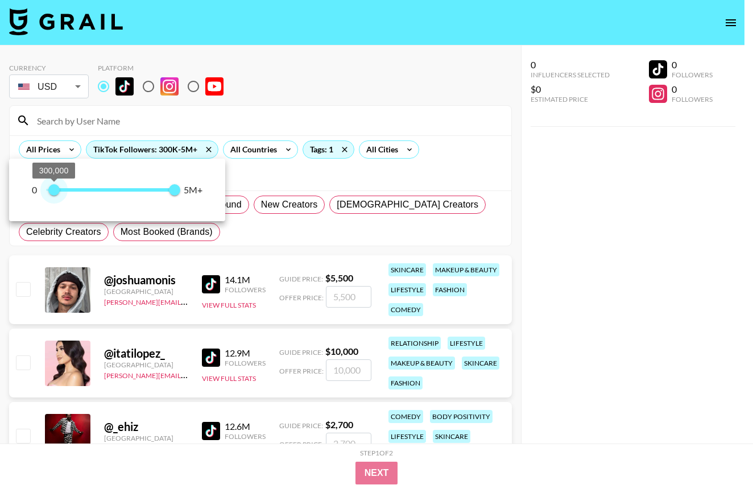
type input "400000"
drag, startPoint x: 52, startPoint y: 191, endPoint x: 57, endPoint y: 193, distance: 5.9
click at [57, 193] on span "400,000" at bounding box center [56, 189] width 11 height 11
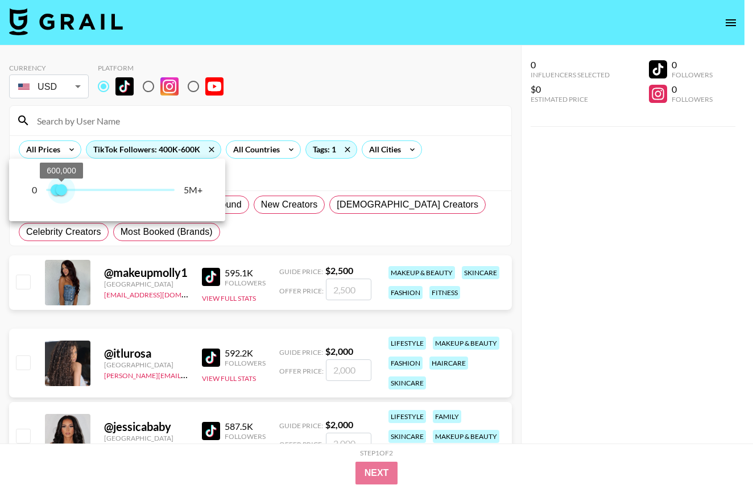
type input "500000"
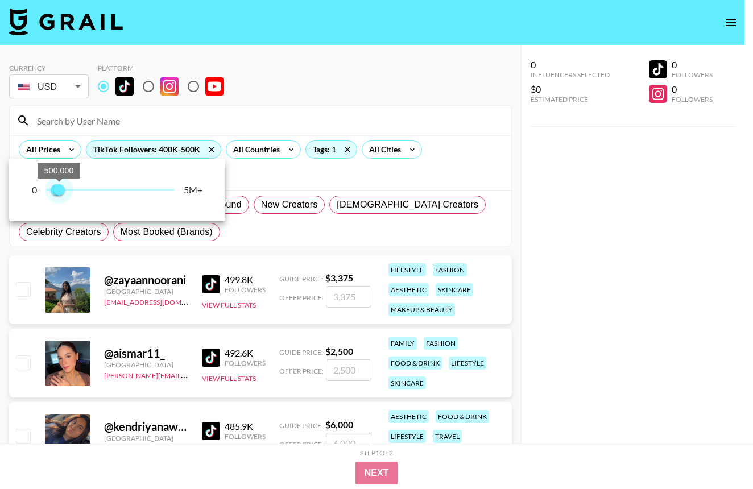
drag, startPoint x: 175, startPoint y: 189, endPoint x: 58, endPoint y: 193, distance: 117.2
click at [58, 193] on span "500,000" at bounding box center [58, 189] width 11 height 11
click at [597, 312] on div at bounding box center [376, 244] width 753 height 489
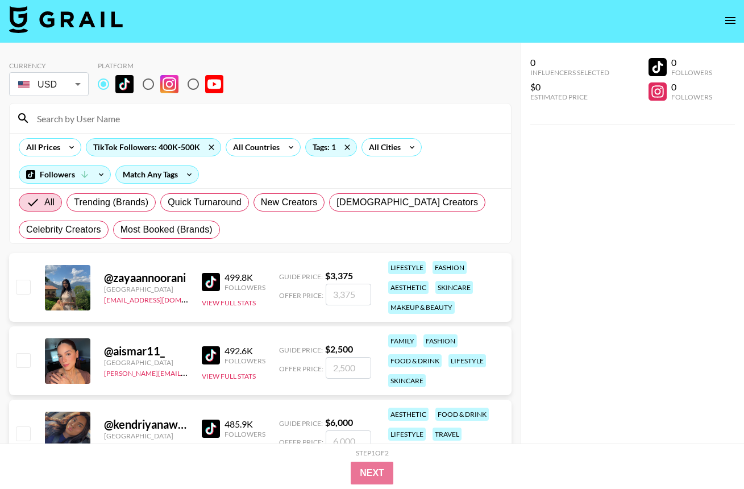
scroll to position [139, 0]
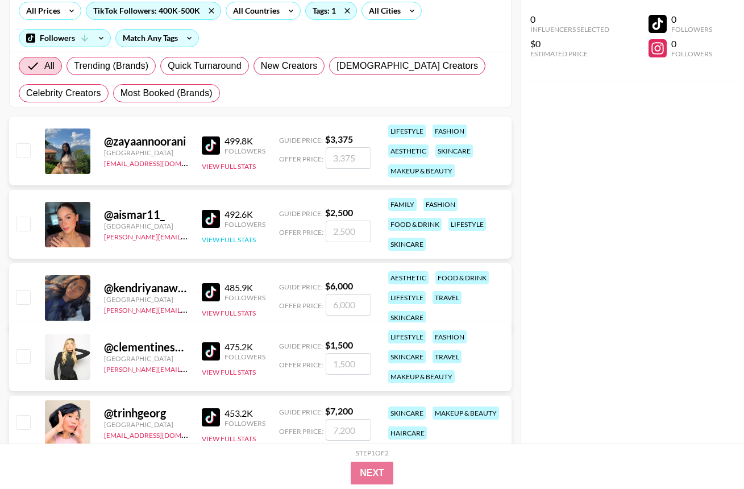
click at [229, 240] on button "View Full Stats" at bounding box center [229, 239] width 54 height 9
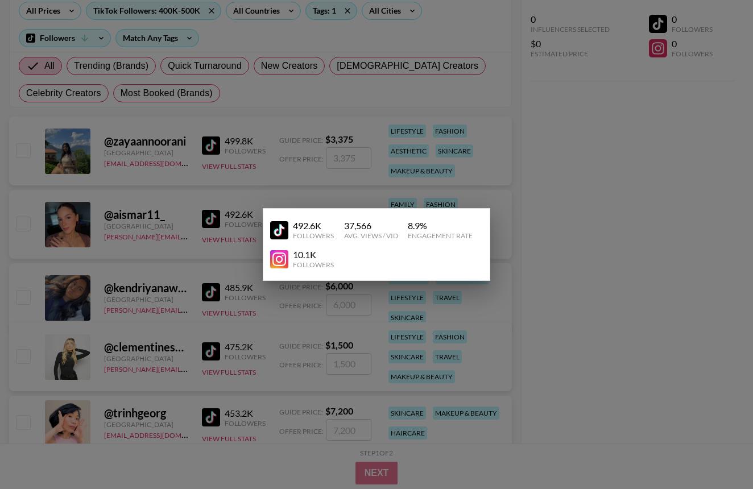
click at [623, 201] on div at bounding box center [376, 244] width 753 height 489
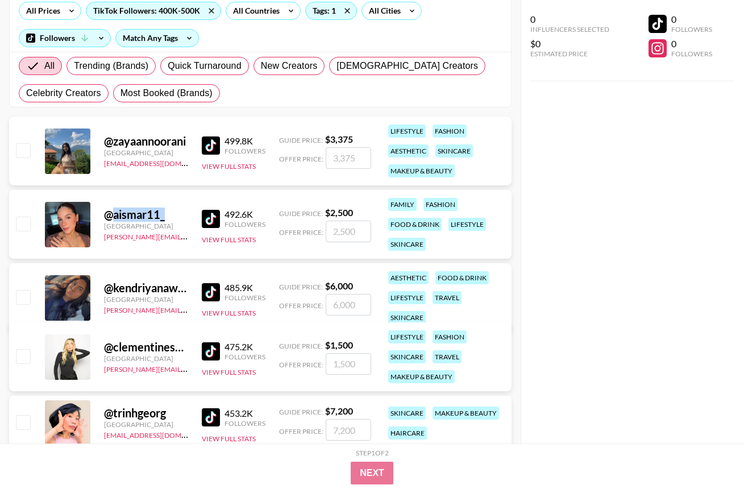
drag, startPoint x: 113, startPoint y: 217, endPoint x: 166, endPoint y: 213, distance: 53.0
click at [166, 213] on div "@ aismar11_" at bounding box center [146, 214] width 84 height 14
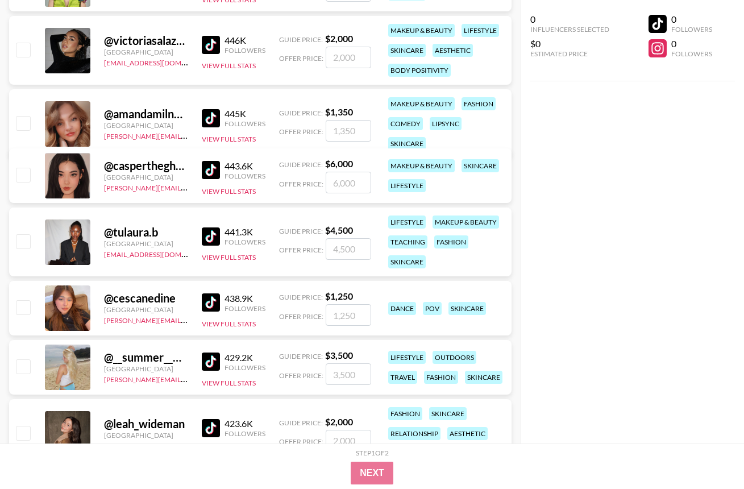
scroll to position [663, 0]
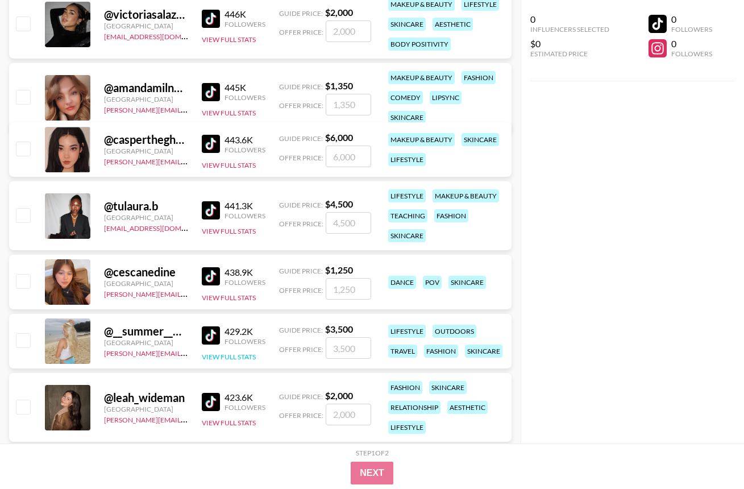
click at [240, 354] on button "View Full Stats" at bounding box center [229, 356] width 54 height 9
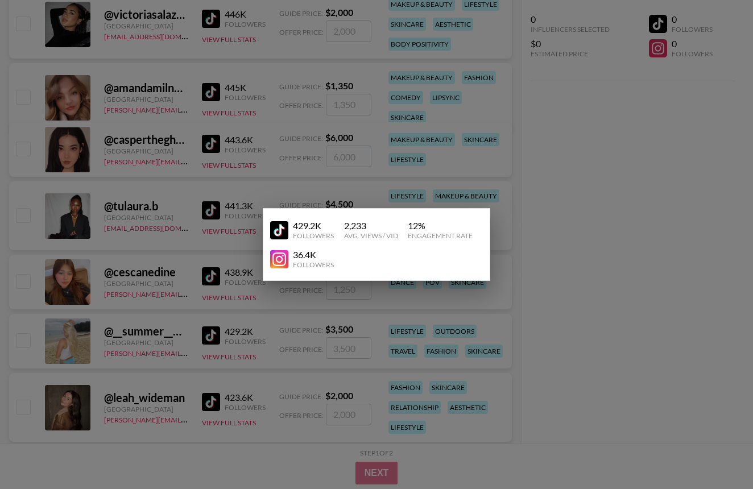
drag, startPoint x: 616, startPoint y: 305, endPoint x: 531, endPoint y: 304, distance: 84.7
click at [616, 304] on div at bounding box center [376, 244] width 753 height 489
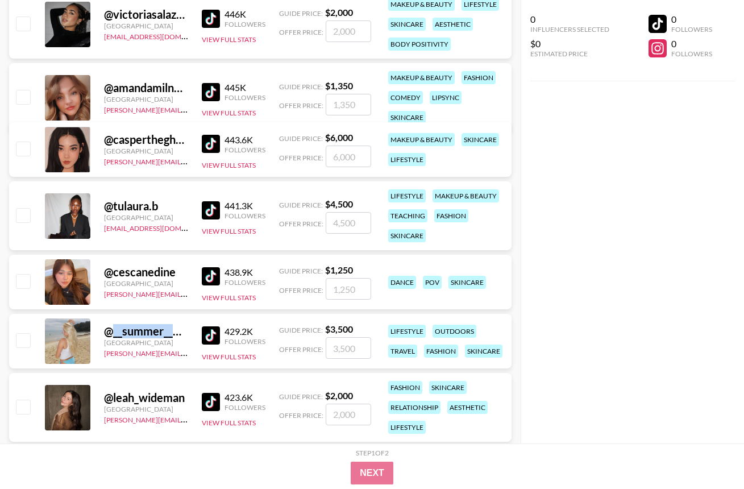
drag, startPoint x: 117, startPoint y: 334, endPoint x: 190, endPoint y: 335, distance: 73.9
click at [190, 335] on div "@ __summer__winter__ [GEOGRAPHIC_DATA] [PERSON_NAME][EMAIL_ADDRESS][PERSON_NAME…" at bounding box center [260, 341] width 503 height 55
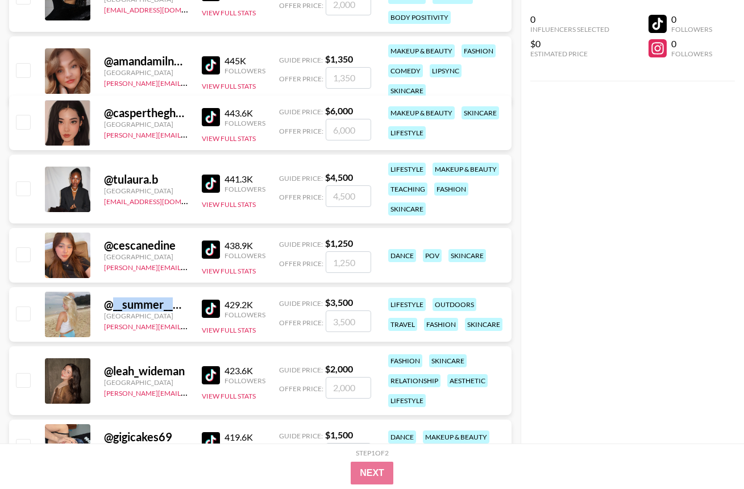
scroll to position [748, 0]
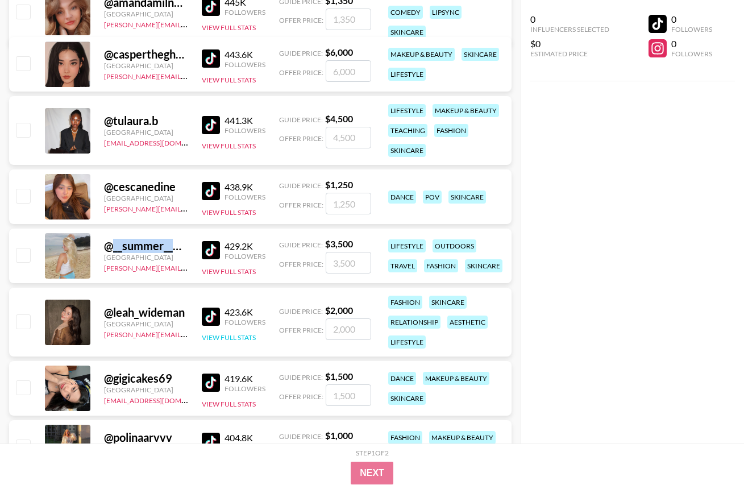
click at [238, 335] on button "View Full Stats" at bounding box center [229, 337] width 54 height 9
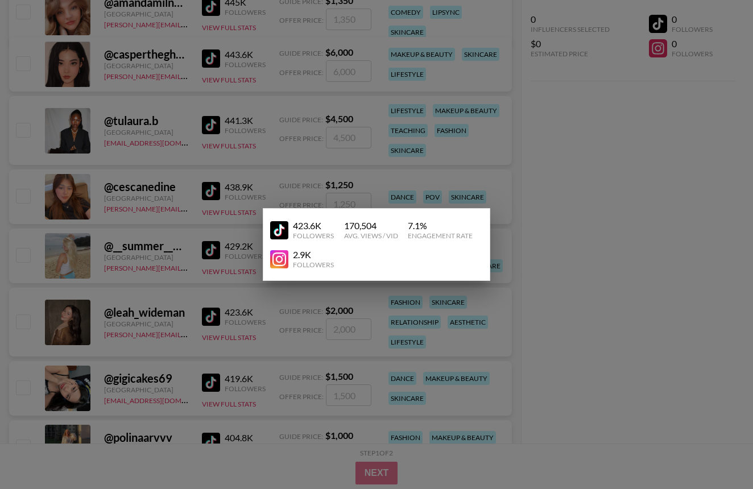
click at [115, 312] on div at bounding box center [376, 244] width 753 height 489
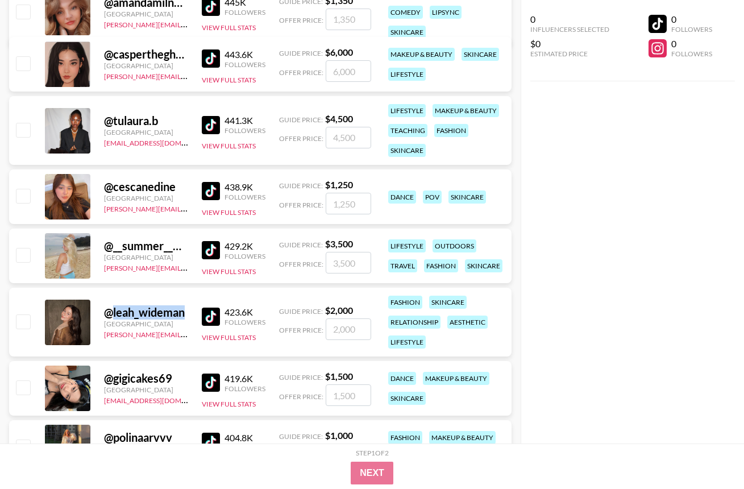
drag, startPoint x: 113, startPoint y: 313, endPoint x: 185, endPoint y: 309, distance: 72.3
click at [185, 309] on div "@ leah_wideman" at bounding box center [146, 312] width 84 height 14
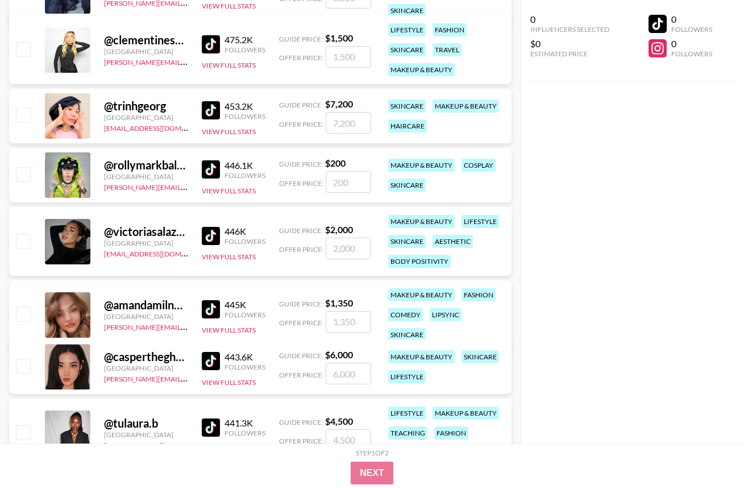
scroll to position [990, 0]
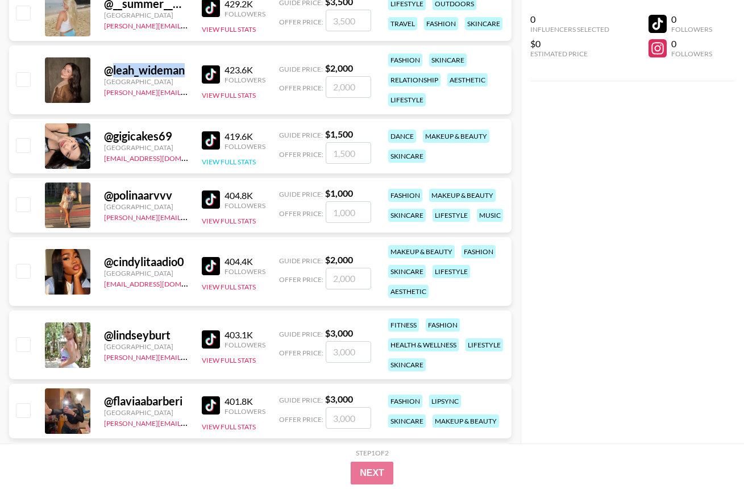
click at [225, 161] on button "View Full Stats" at bounding box center [229, 161] width 54 height 9
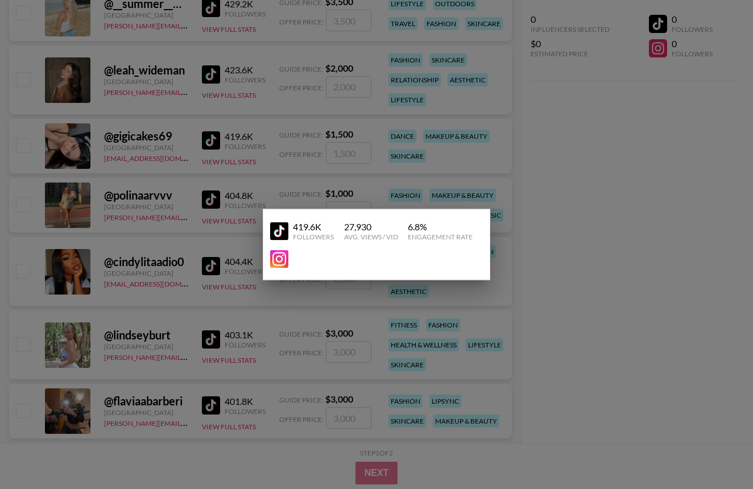
drag, startPoint x: 126, startPoint y: 134, endPoint x: 117, endPoint y: 136, distance: 9.4
click at [124, 135] on div at bounding box center [376, 244] width 753 height 489
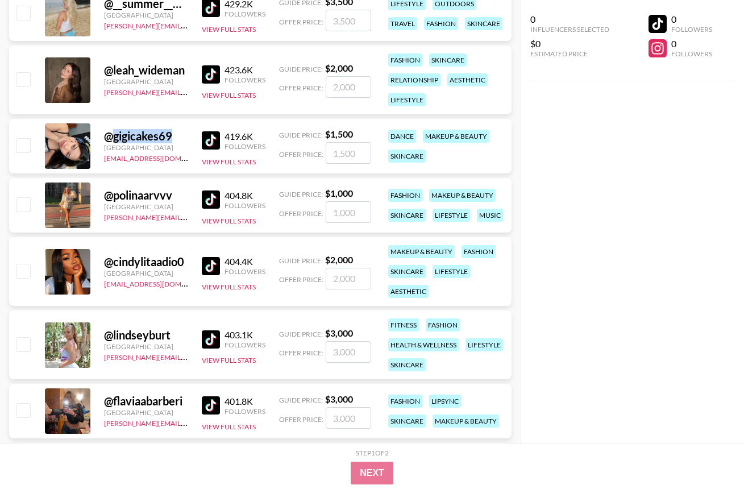
drag, startPoint x: 113, startPoint y: 136, endPoint x: 181, endPoint y: 136, distance: 68.8
click at [181, 136] on div "@ gigicakes69" at bounding box center [146, 136] width 84 height 14
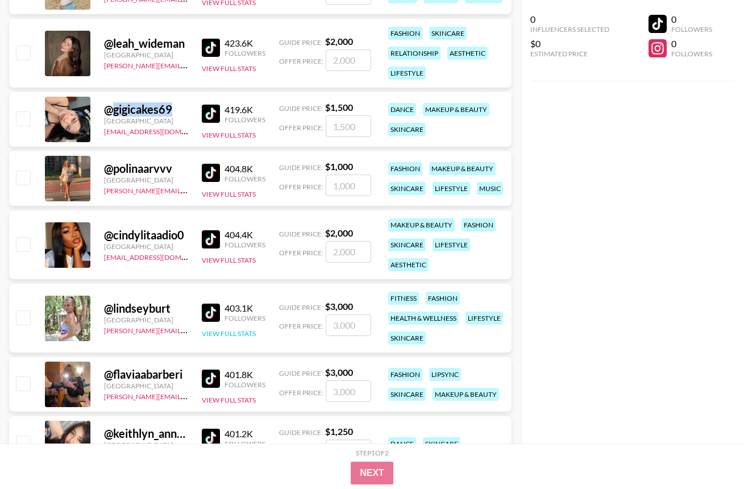
click at [228, 332] on button "View Full Stats" at bounding box center [229, 333] width 54 height 9
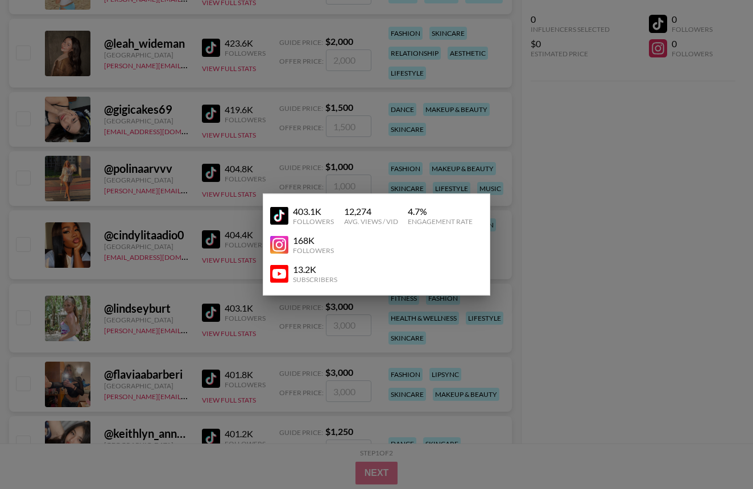
click at [606, 237] on div at bounding box center [376, 244] width 753 height 489
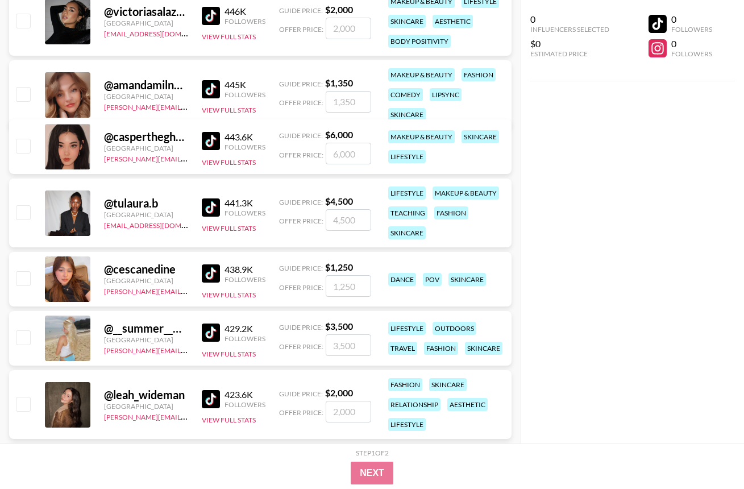
scroll to position [0, 0]
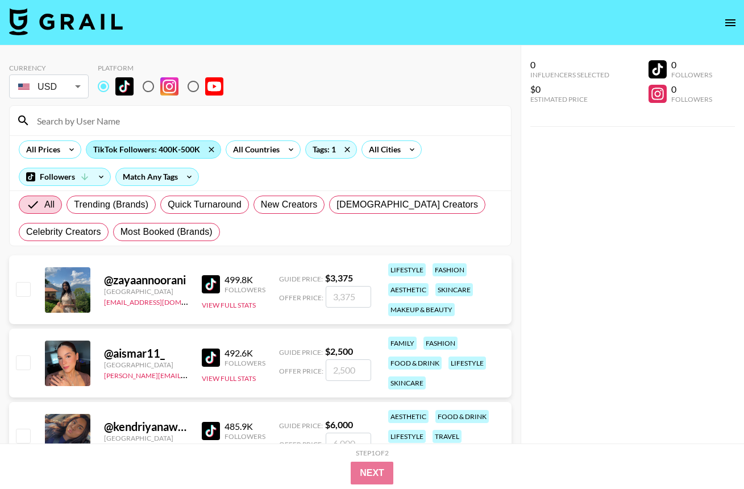
click at [143, 148] on div "TikTok Followers: 400K-500K" at bounding box center [153, 149] width 134 height 17
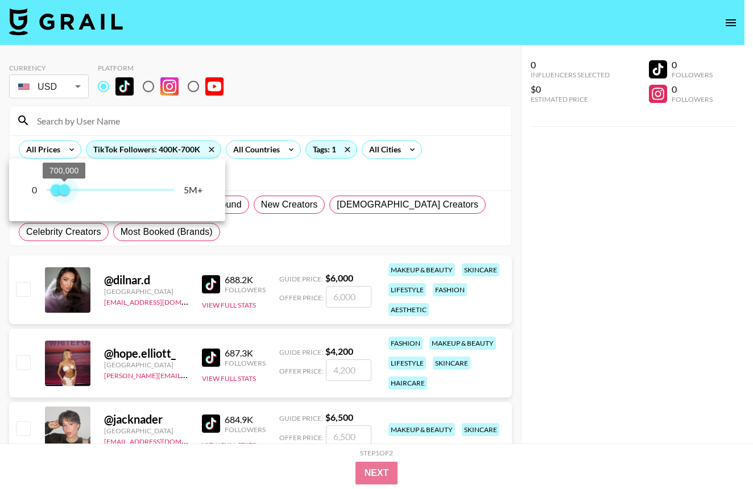
type input "600000"
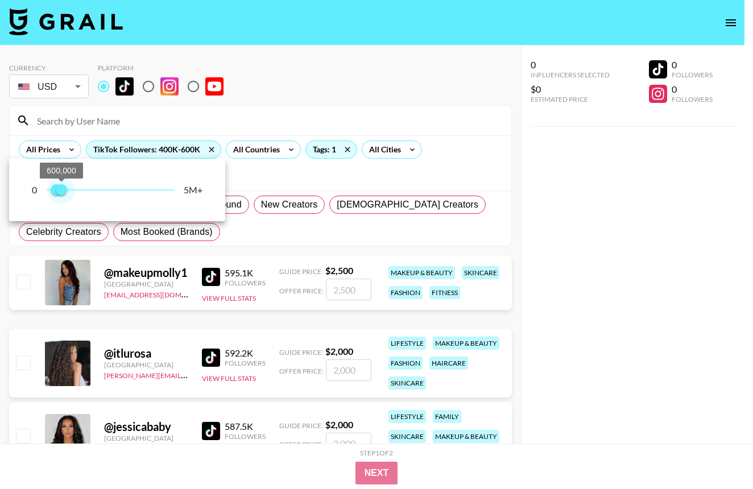
click at [63, 194] on span "600,000" at bounding box center [61, 189] width 11 height 11
type input "500000"
click at [59, 195] on span "500,000 600,000" at bounding box center [110, 189] width 128 height 17
click at [624, 223] on div at bounding box center [376, 244] width 753 height 489
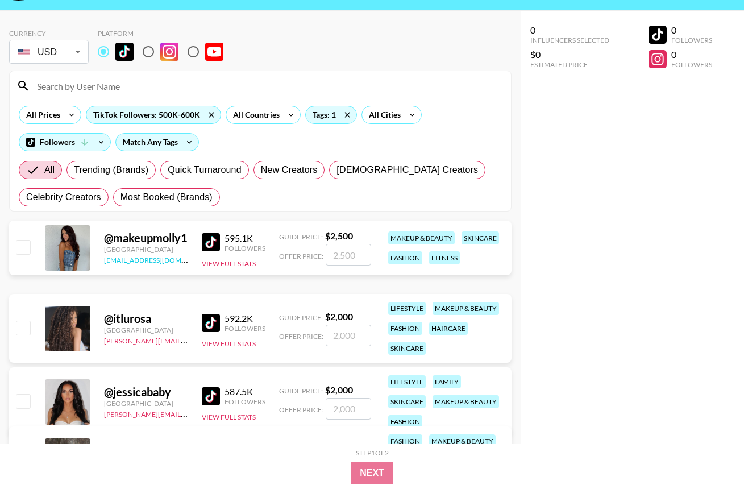
scroll to position [151, 0]
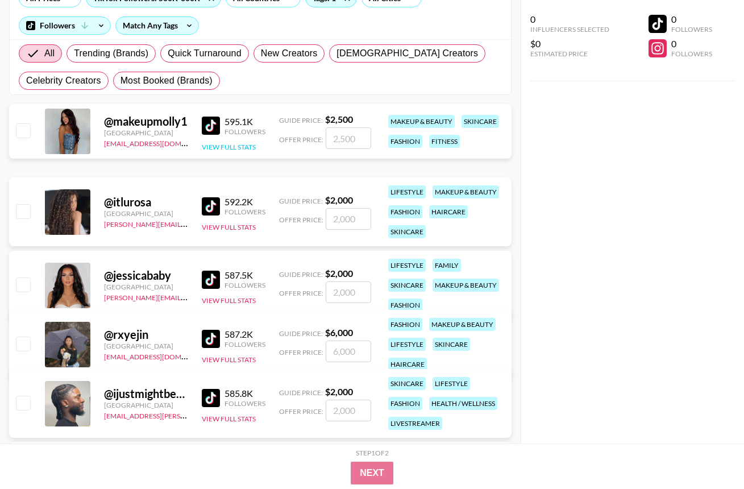
click at [229, 148] on button "View Full Stats" at bounding box center [229, 147] width 54 height 9
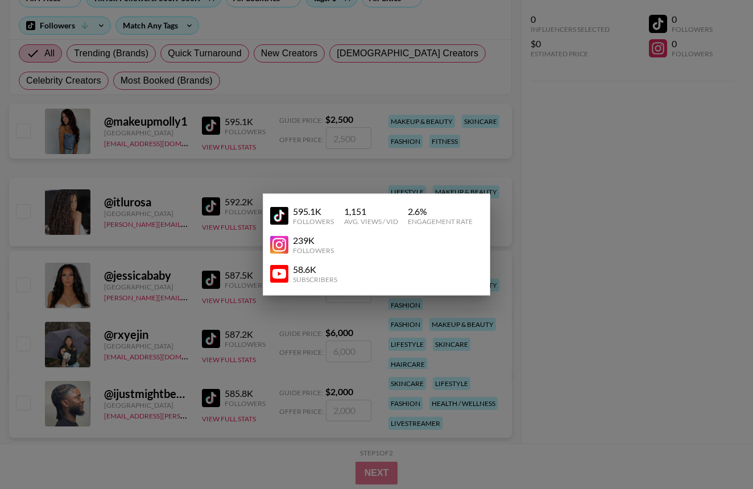
click at [590, 179] on div at bounding box center [376, 244] width 753 height 489
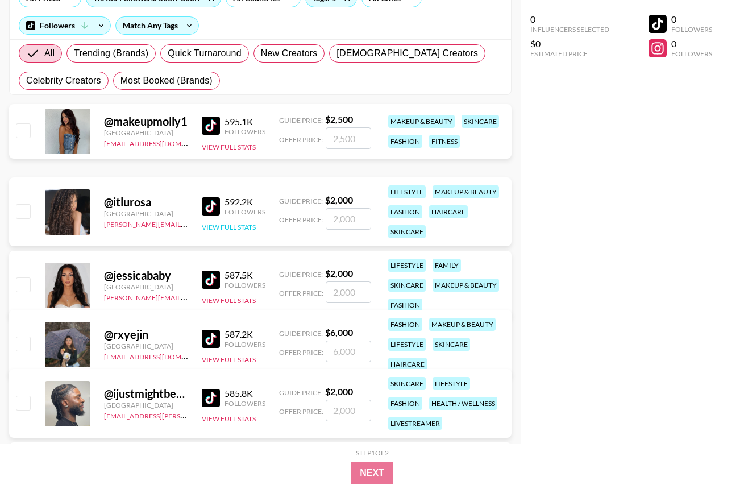
click at [230, 228] on button "View Full Stats" at bounding box center [229, 227] width 54 height 9
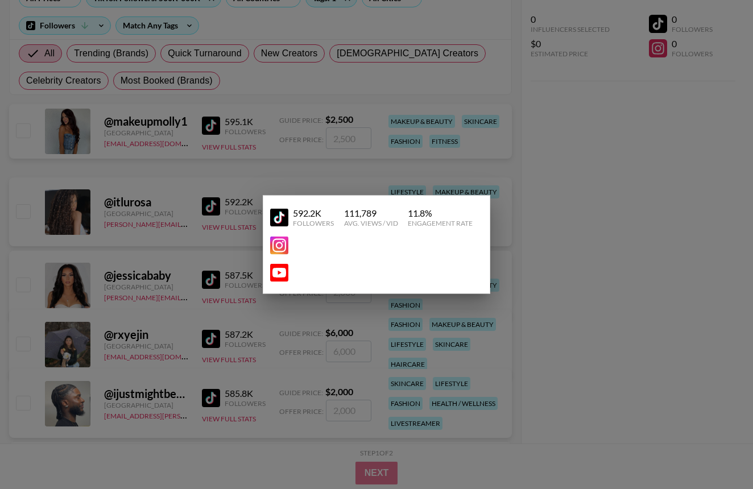
click at [581, 199] on div at bounding box center [376, 244] width 753 height 489
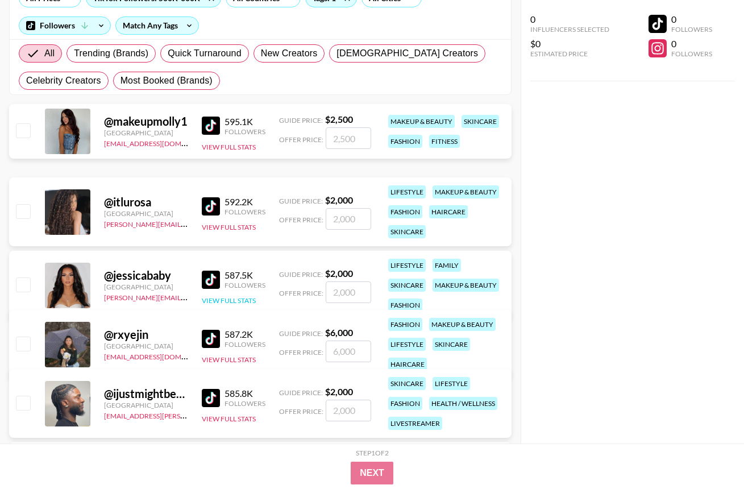
click at [229, 296] on button "View Full Stats" at bounding box center [229, 300] width 54 height 9
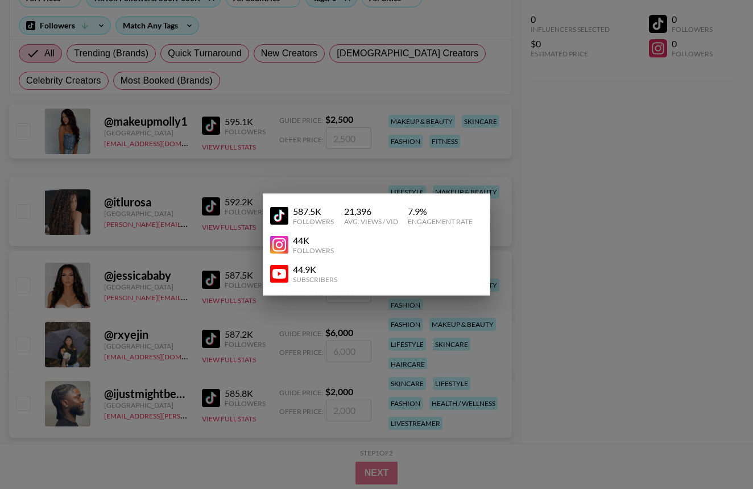
click at [616, 296] on div at bounding box center [376, 244] width 753 height 489
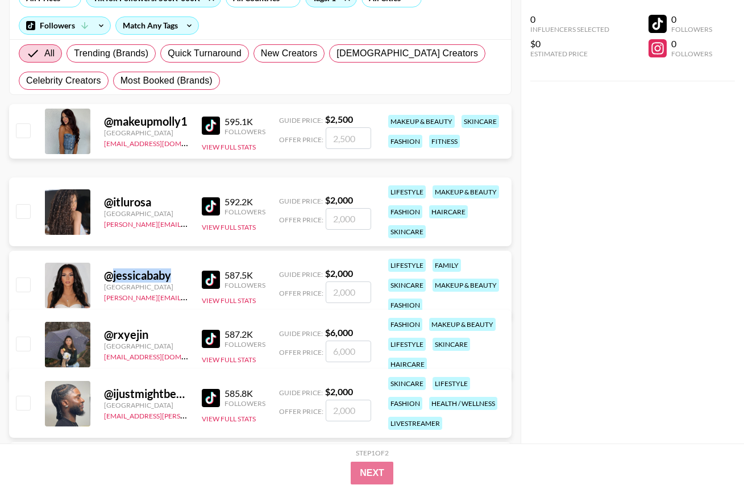
drag, startPoint x: 111, startPoint y: 269, endPoint x: 169, endPoint y: 272, distance: 57.5
click at [169, 272] on div "@ jessicababy" at bounding box center [146, 275] width 84 height 14
click at [621, 247] on div "0 Influencers Selected $0 Estimated Price 0 Followers 0 Followers" at bounding box center [632, 221] width 223 height 443
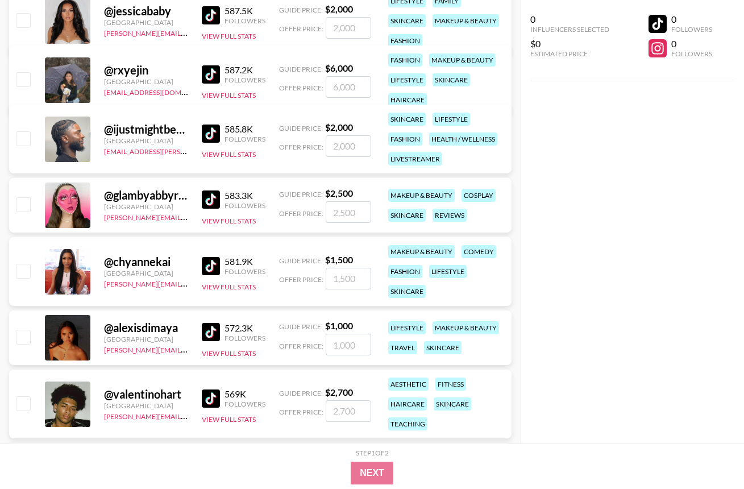
scroll to position [463, 0]
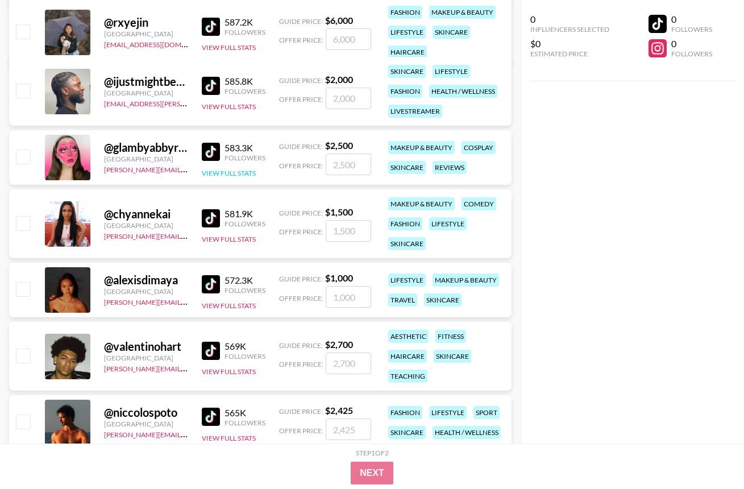
click at [235, 173] on button "View Full Stats" at bounding box center [229, 173] width 54 height 9
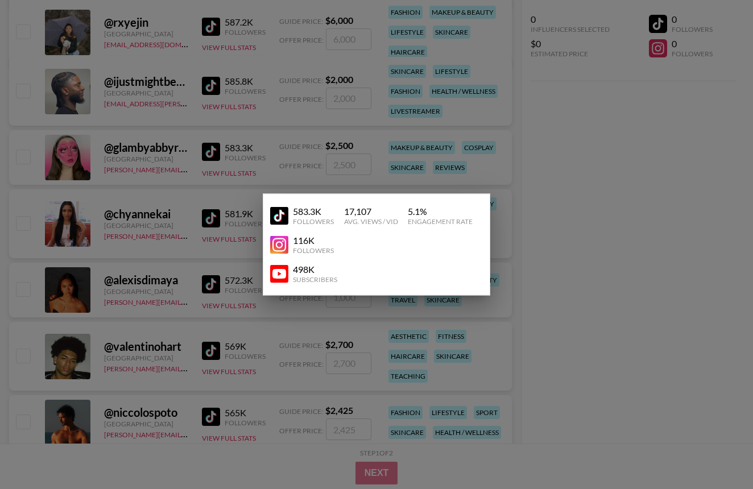
click at [641, 159] on div at bounding box center [376, 244] width 753 height 489
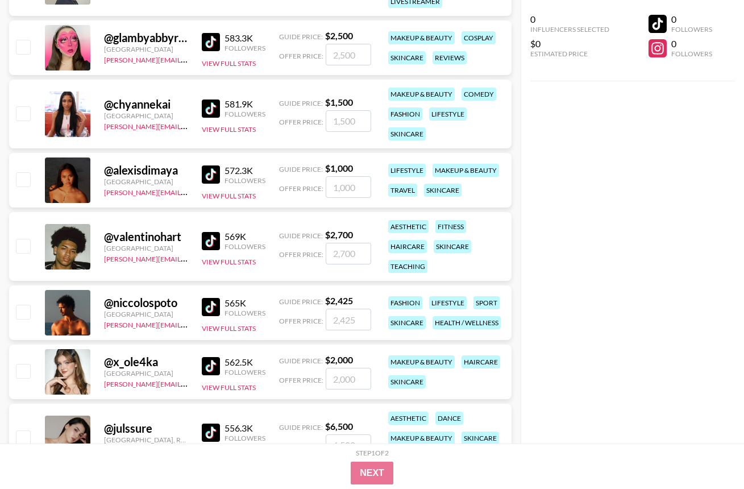
scroll to position [667, 0]
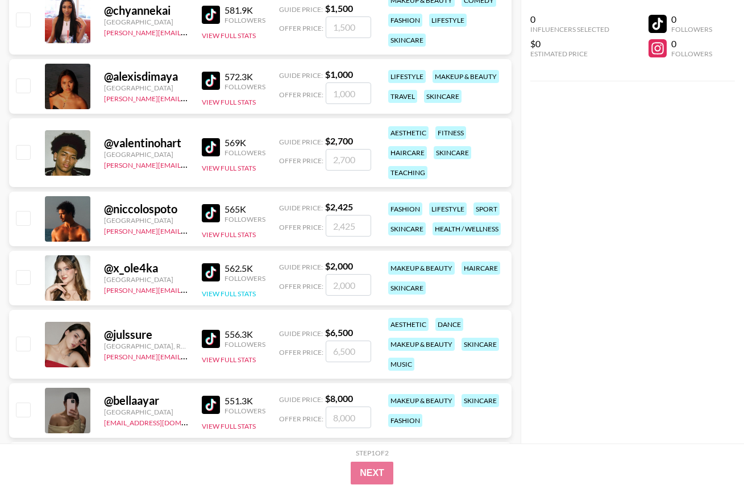
click at [237, 297] on button "View Full Stats" at bounding box center [229, 293] width 54 height 9
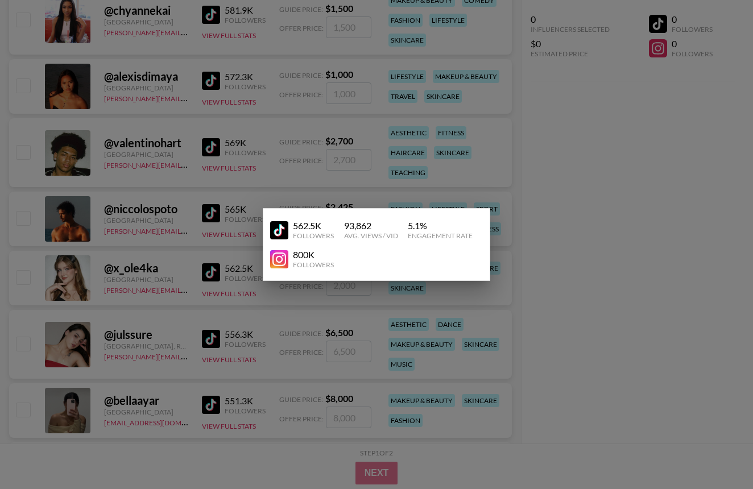
click at [590, 242] on div at bounding box center [376, 244] width 753 height 489
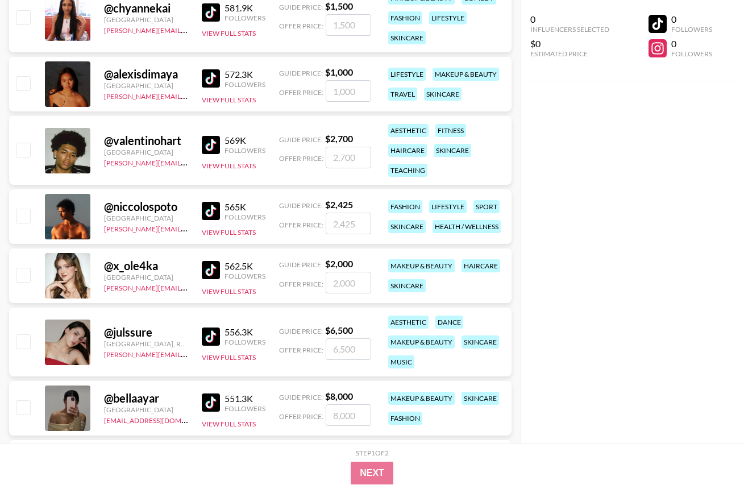
scroll to position [752, 0]
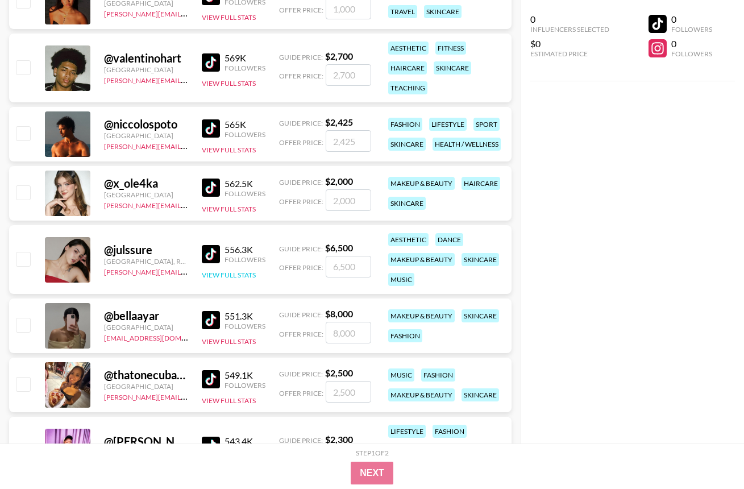
click at [231, 276] on button "View Full Stats" at bounding box center [229, 275] width 54 height 9
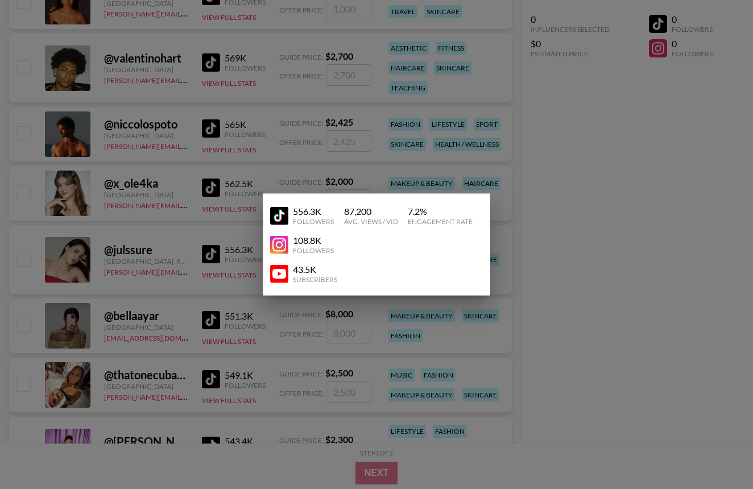
drag, startPoint x: 622, startPoint y: 244, endPoint x: 563, endPoint y: 243, distance: 59.1
click at [620, 244] on div at bounding box center [376, 244] width 753 height 489
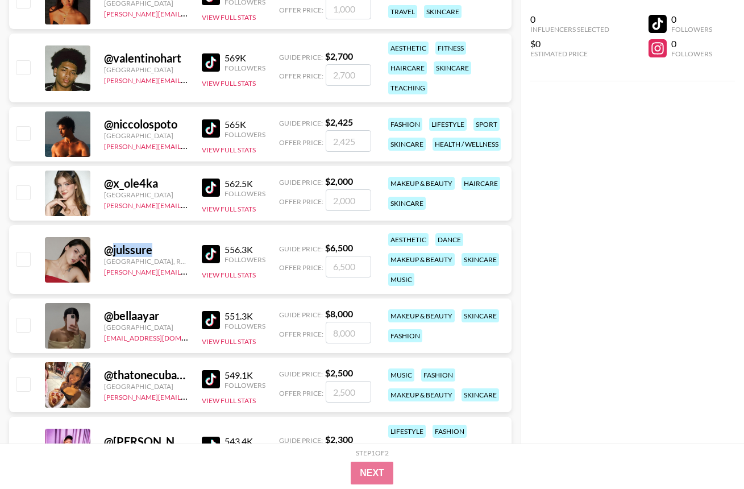
drag, startPoint x: 114, startPoint y: 251, endPoint x: 158, endPoint y: 252, distance: 44.4
click at [157, 252] on div "@ julssure" at bounding box center [146, 250] width 84 height 14
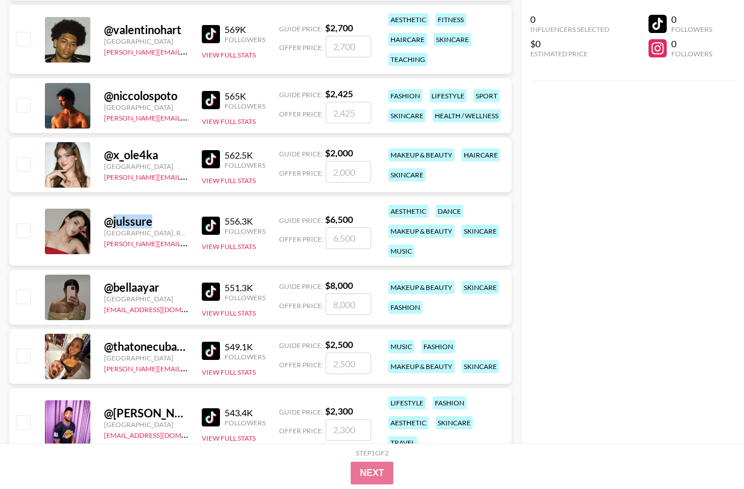
scroll to position [878, 0]
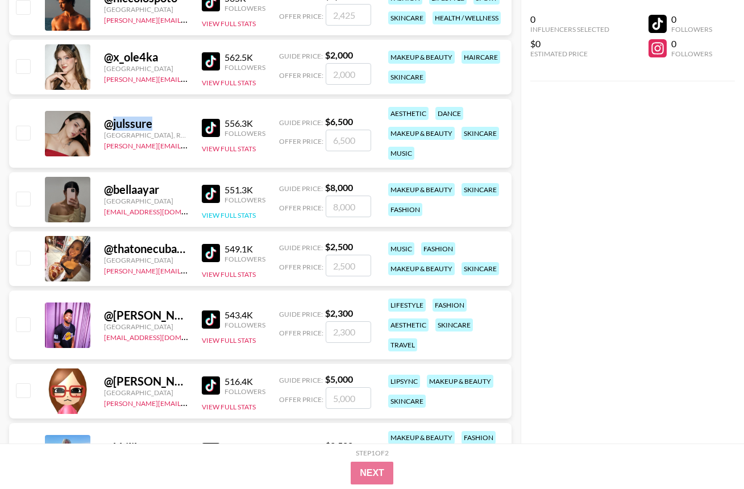
click at [235, 213] on button "View Full Stats" at bounding box center [229, 215] width 54 height 9
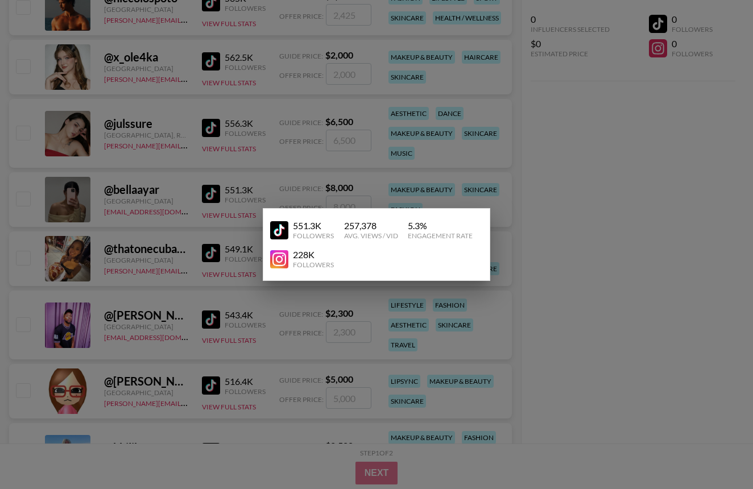
click at [594, 196] on div at bounding box center [376, 244] width 753 height 489
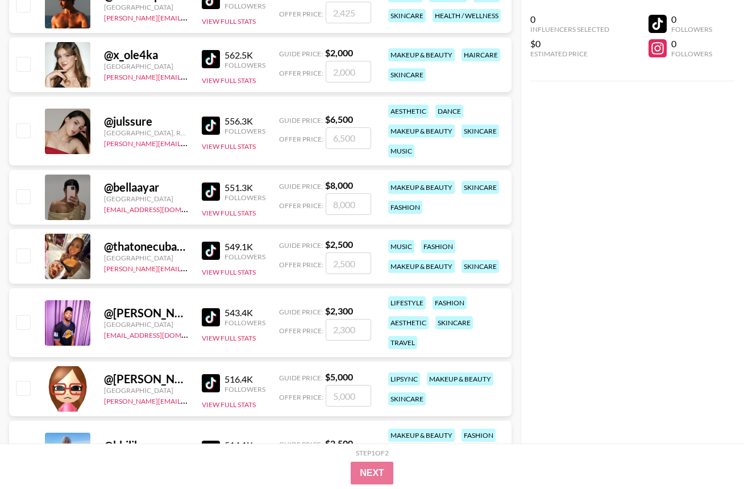
scroll to position [934, 0]
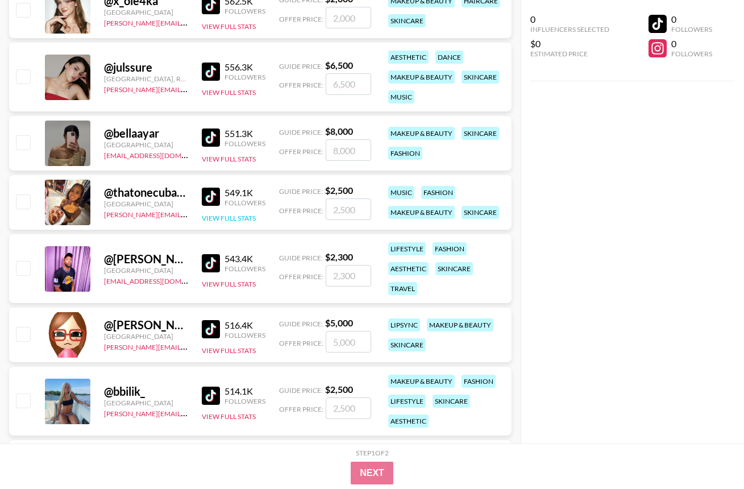
click at [213, 220] on button "View Full Stats" at bounding box center [229, 218] width 54 height 9
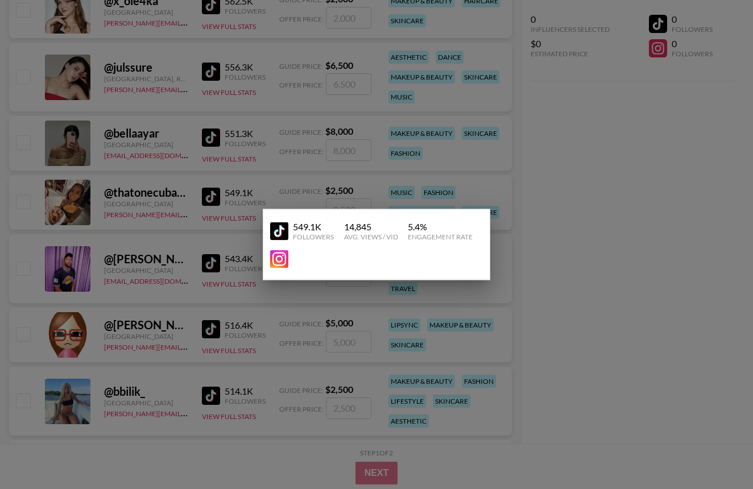
click at [558, 205] on div at bounding box center [376, 244] width 753 height 489
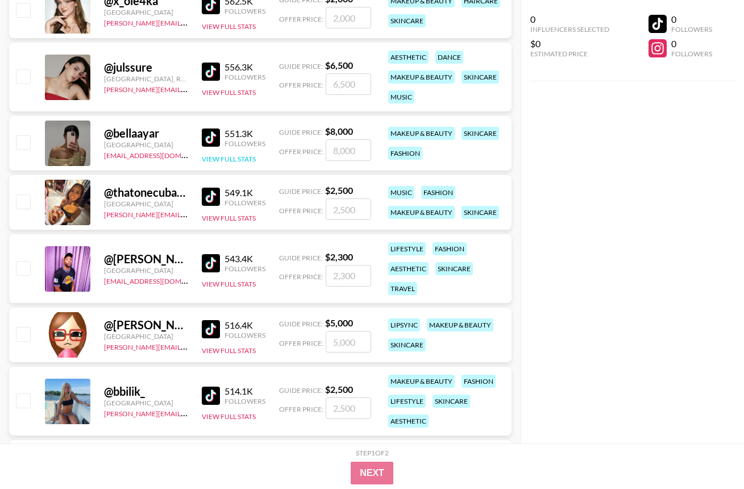
click at [238, 159] on button "View Full Stats" at bounding box center [229, 159] width 54 height 9
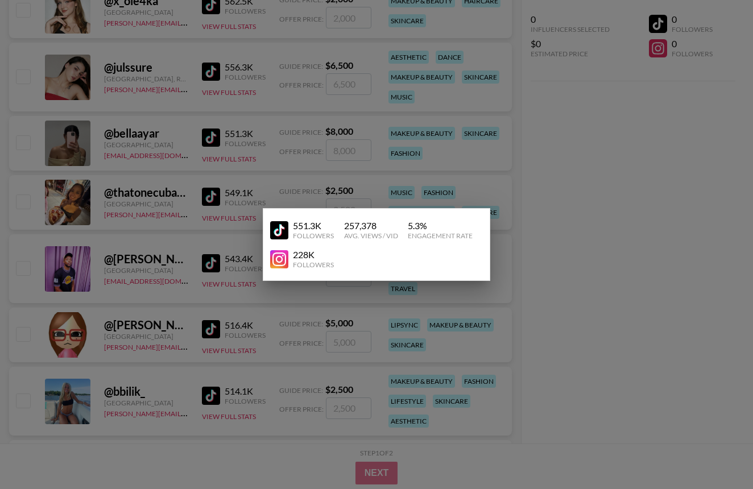
click at [618, 181] on div at bounding box center [376, 244] width 753 height 489
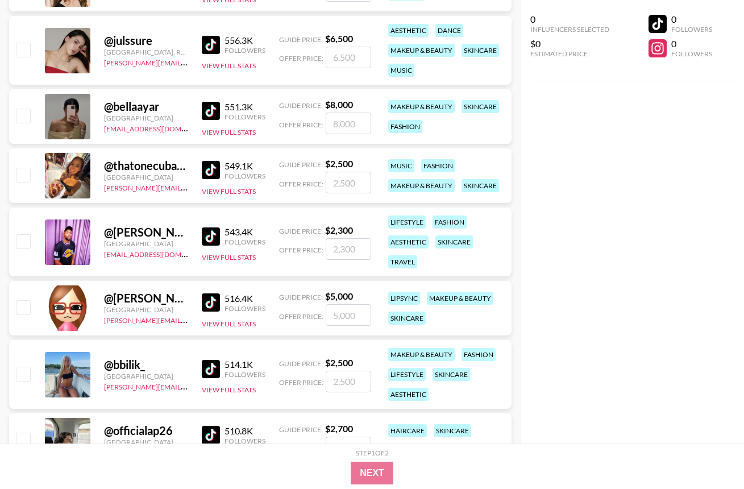
scroll to position [1001, 0]
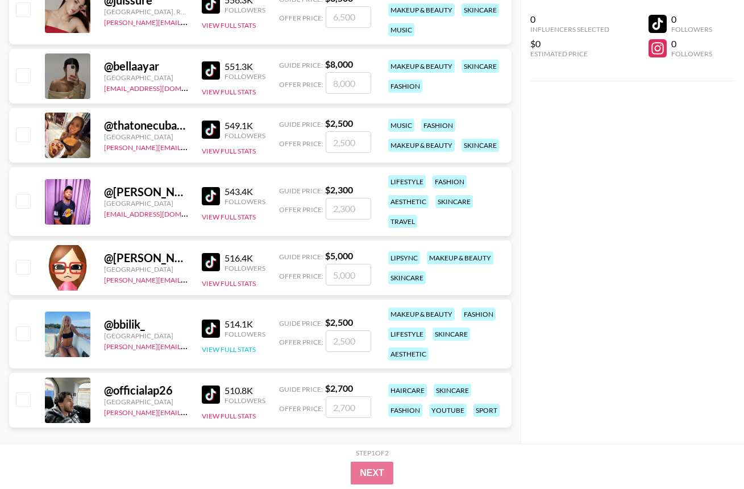
click at [219, 350] on button "View Full Stats" at bounding box center [229, 349] width 54 height 9
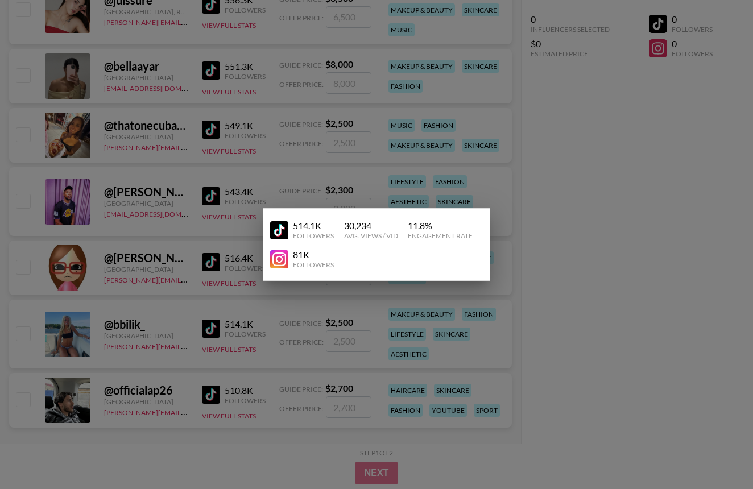
drag, startPoint x: 625, startPoint y: 279, endPoint x: 411, endPoint y: 314, distance: 216.6
click at [625, 279] on div at bounding box center [376, 244] width 753 height 489
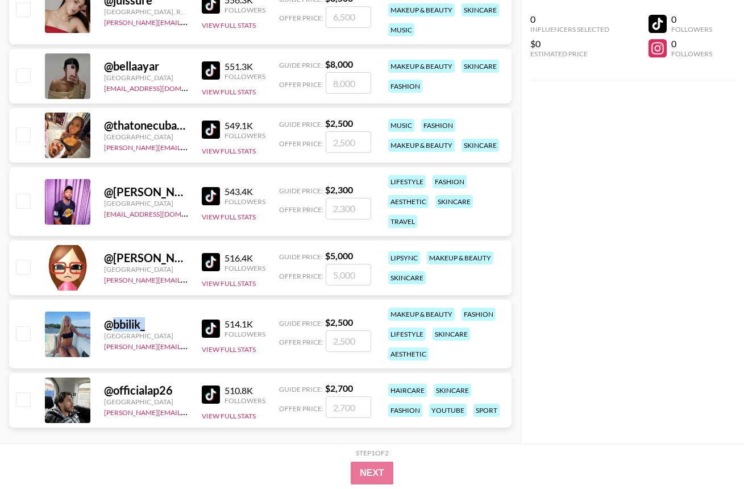
drag, startPoint x: 149, startPoint y: 322, endPoint x: 114, endPoint y: 325, distance: 34.8
click at [114, 325] on div "@ bbilik_" at bounding box center [146, 324] width 84 height 14
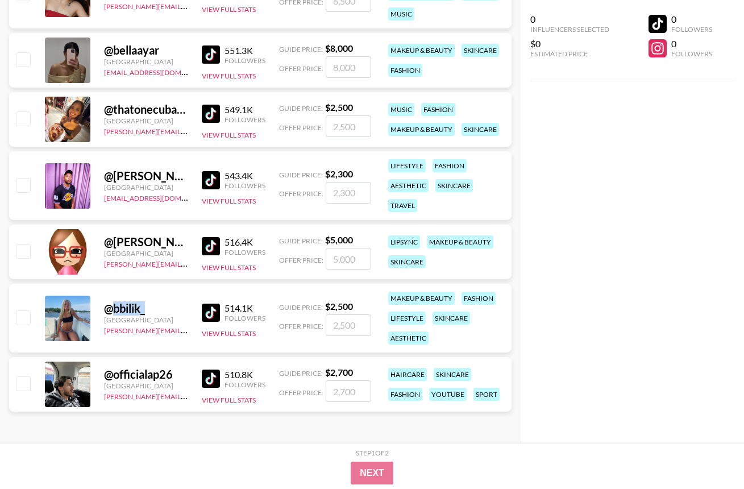
scroll to position [0, 0]
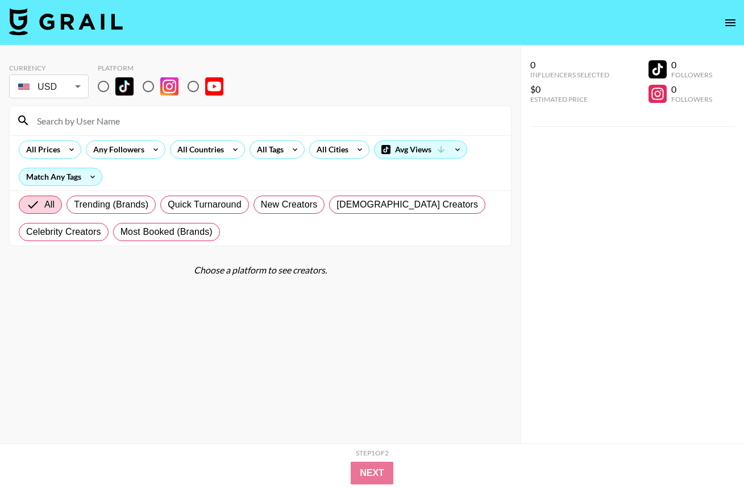
click at [101, 88] on input "radio" at bounding box center [104, 86] width 24 height 24
radio input "true"
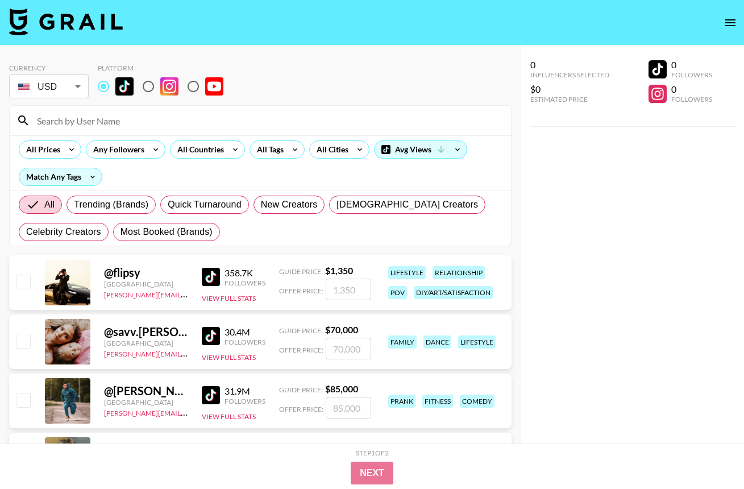
click at [79, 117] on input at bounding box center [267, 120] width 474 height 18
paste input "emilymayhope"
type input "emilymayhope"
